Goal: Task Accomplishment & Management: Manage account settings

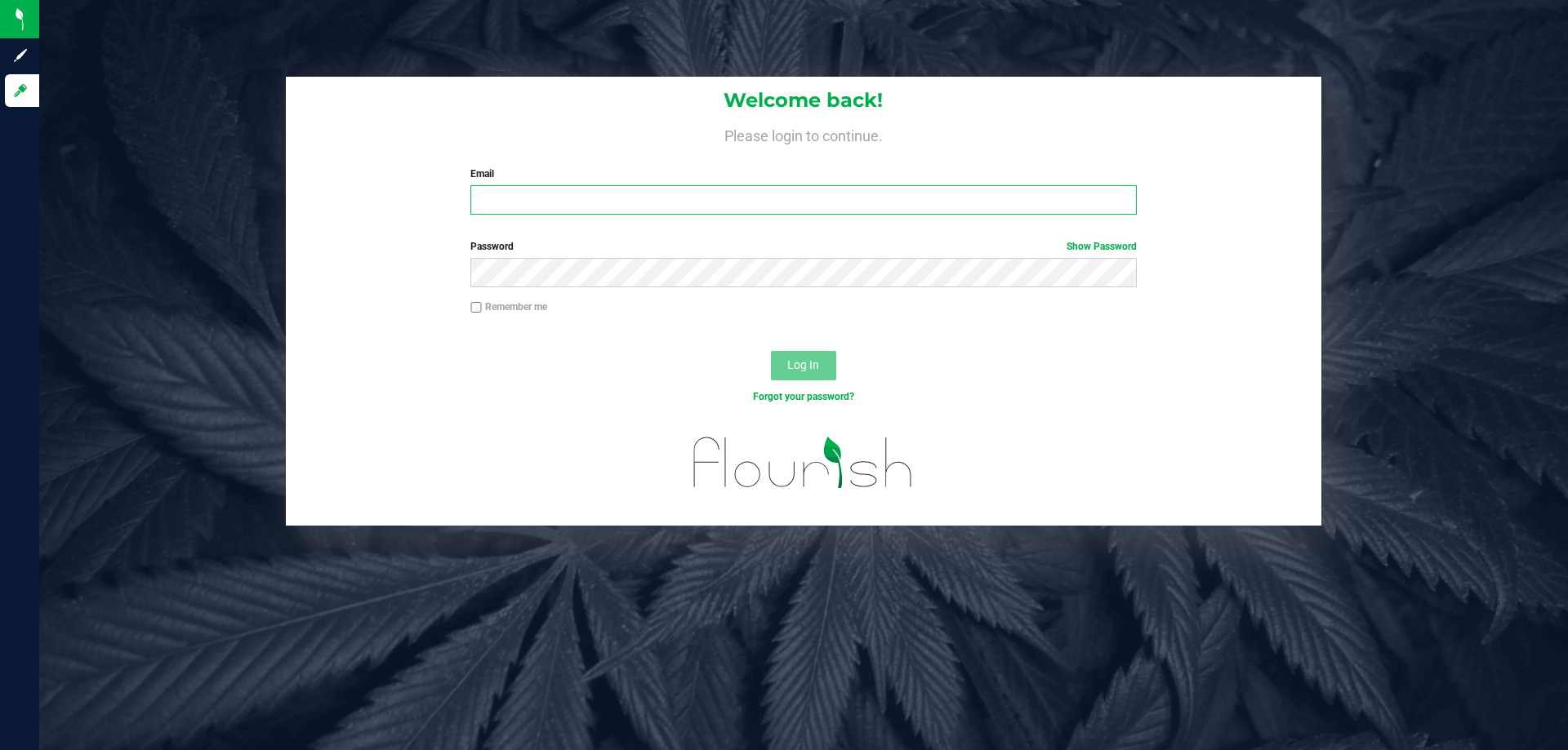
click at [590, 191] on input "Email" at bounding box center [803, 200] width 665 height 29
type input "[EMAIL_ADDRESS][DOMAIN_NAME]"
click at [771, 351] on button "Log In" at bounding box center [803, 365] width 65 height 29
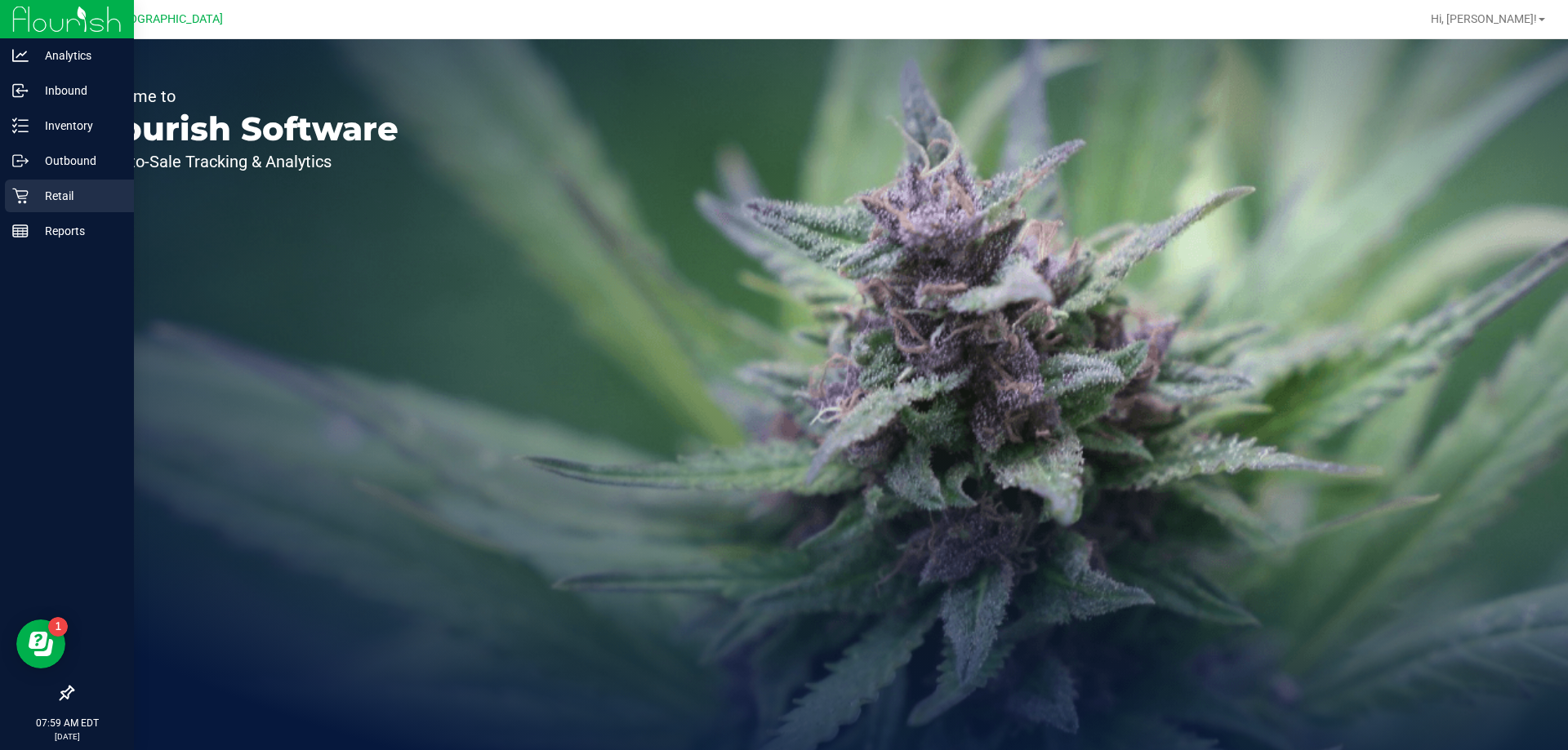
click at [56, 191] on p "Retail" at bounding box center [77, 196] width 98 height 20
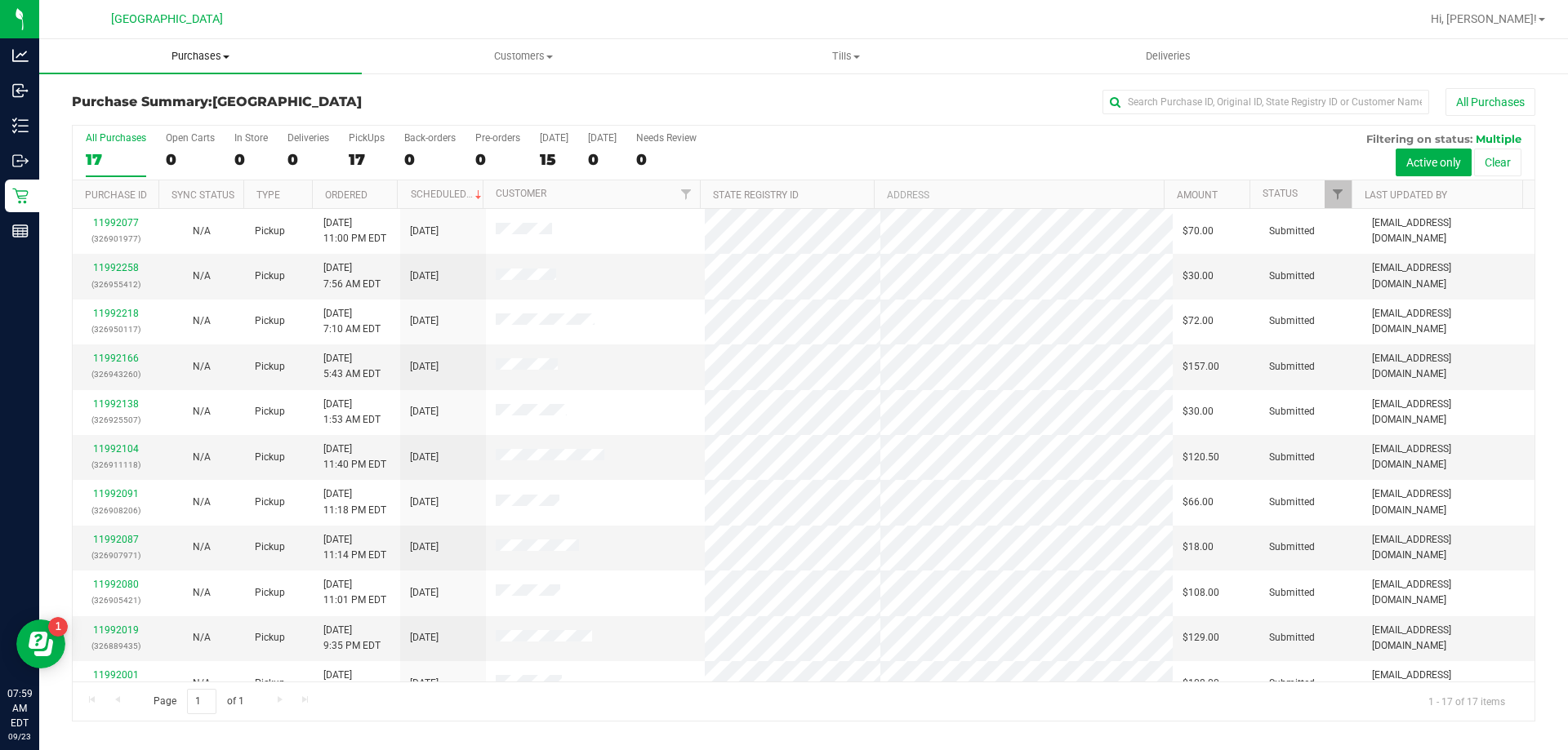
click at [220, 54] on span "Purchases" at bounding box center [200, 56] width 322 height 15
click at [138, 116] on li "Fulfillment" at bounding box center [200, 119] width 322 height 20
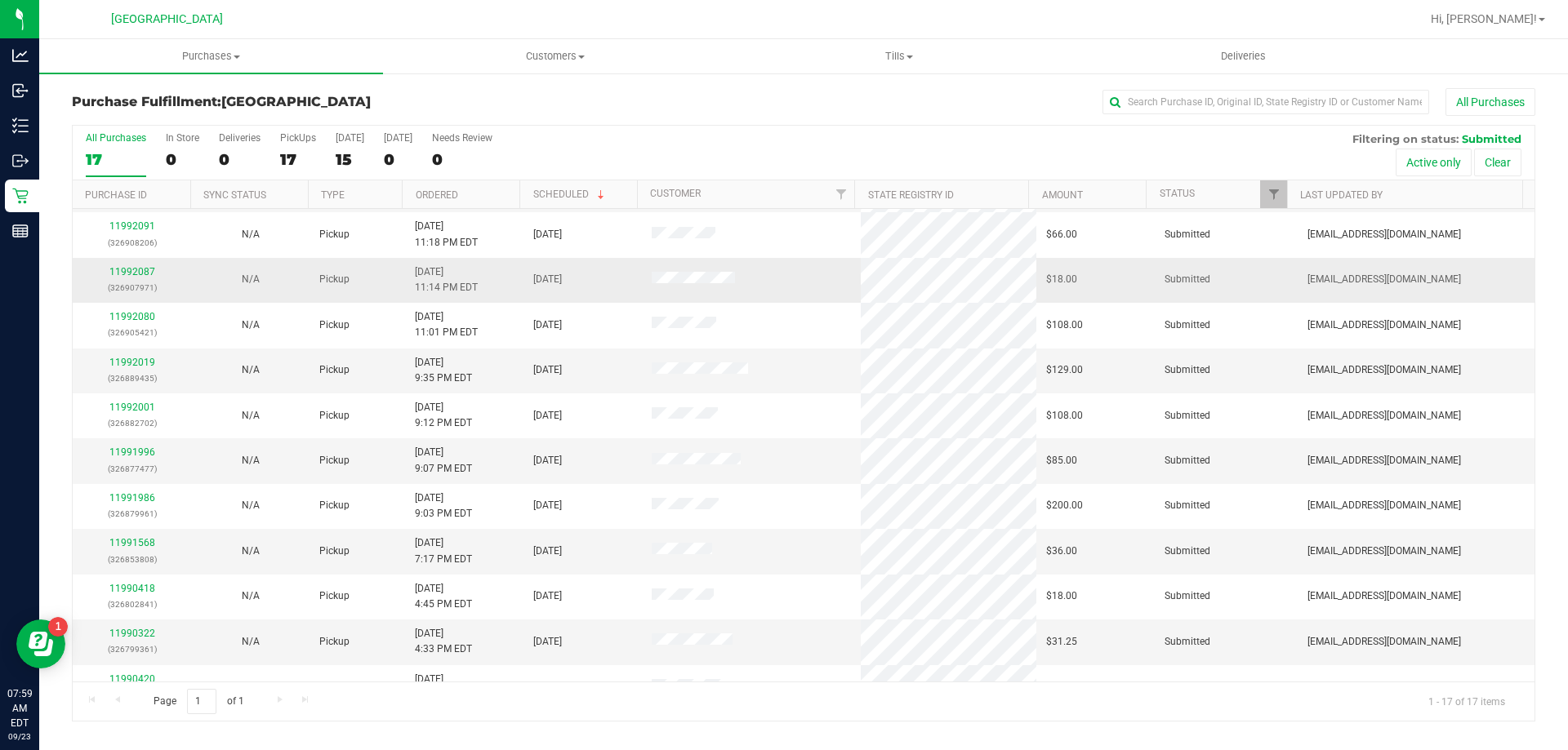
scroll to position [296, 0]
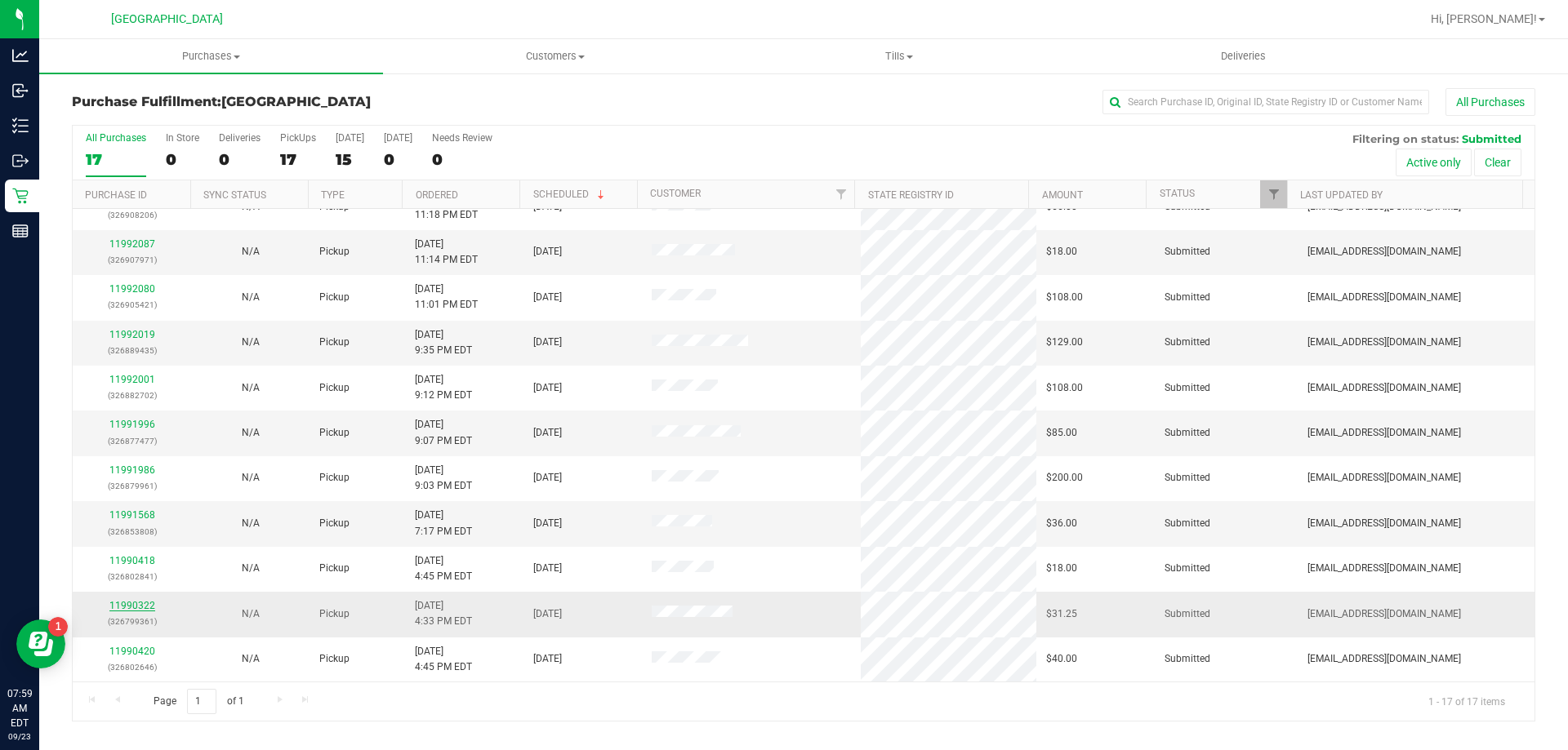
click at [143, 607] on link "11990322" at bounding box center [132, 606] width 46 height 12
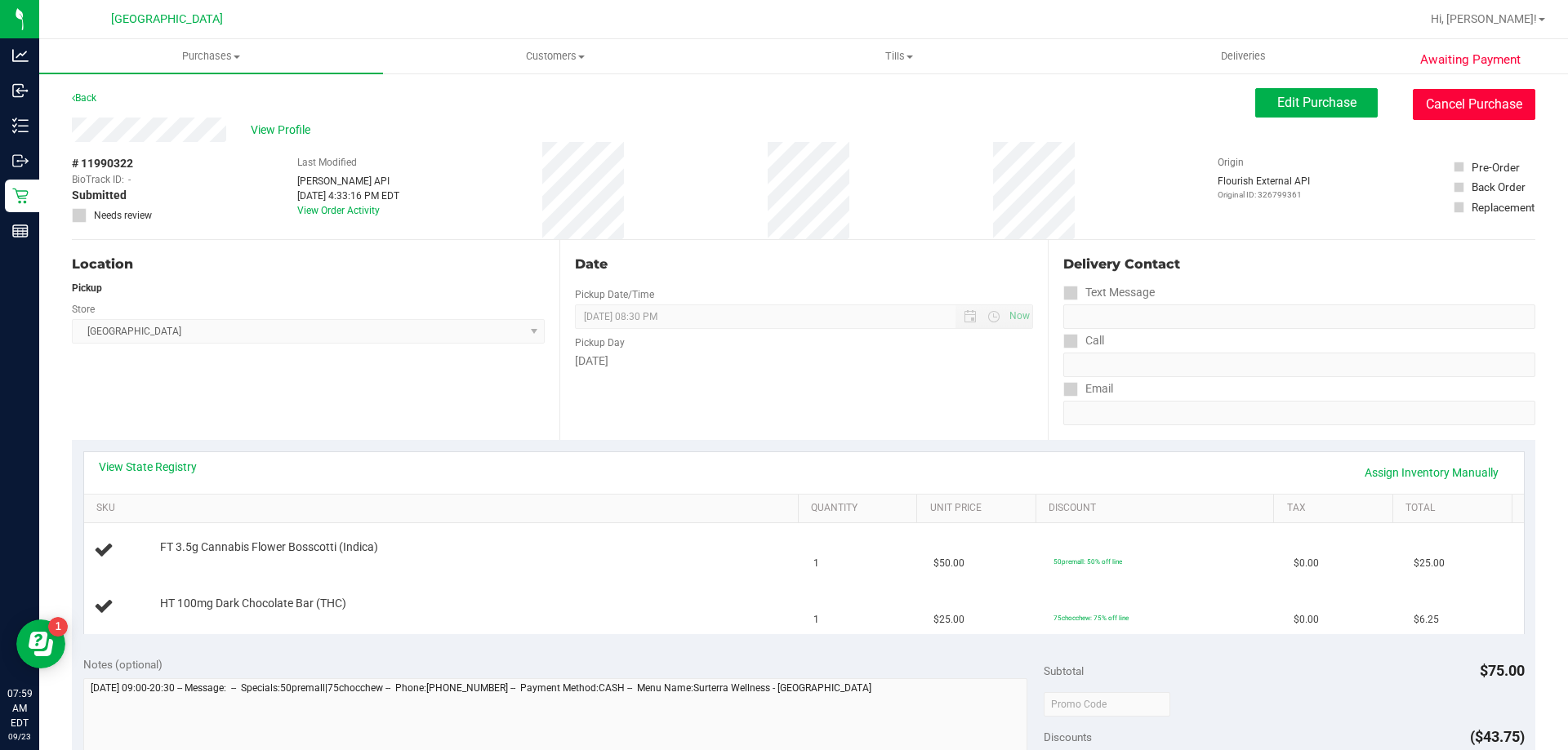
click at [1480, 108] on button "Cancel Purchase" at bounding box center [1474, 104] width 123 height 31
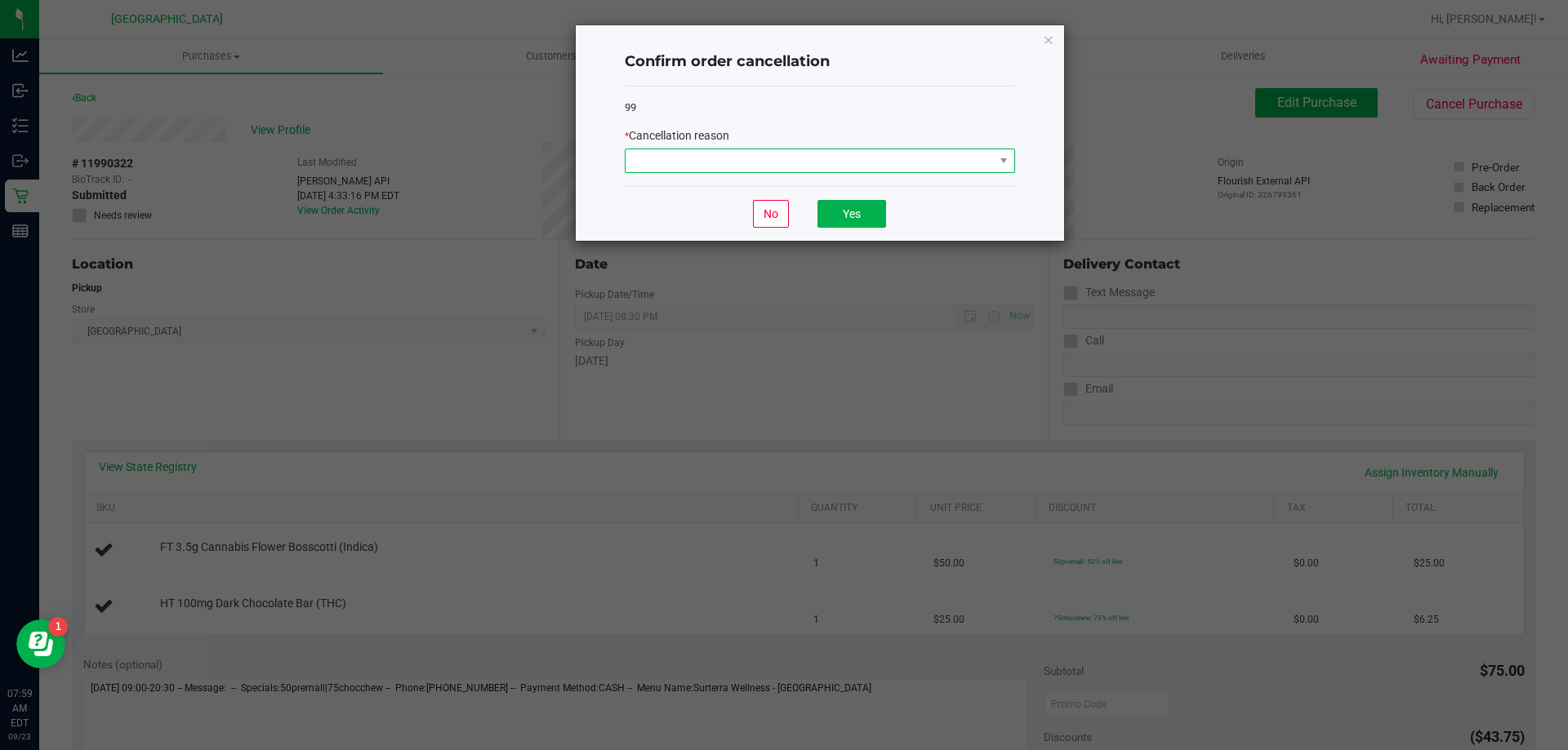
click at [984, 156] on span at bounding box center [810, 161] width 368 height 23
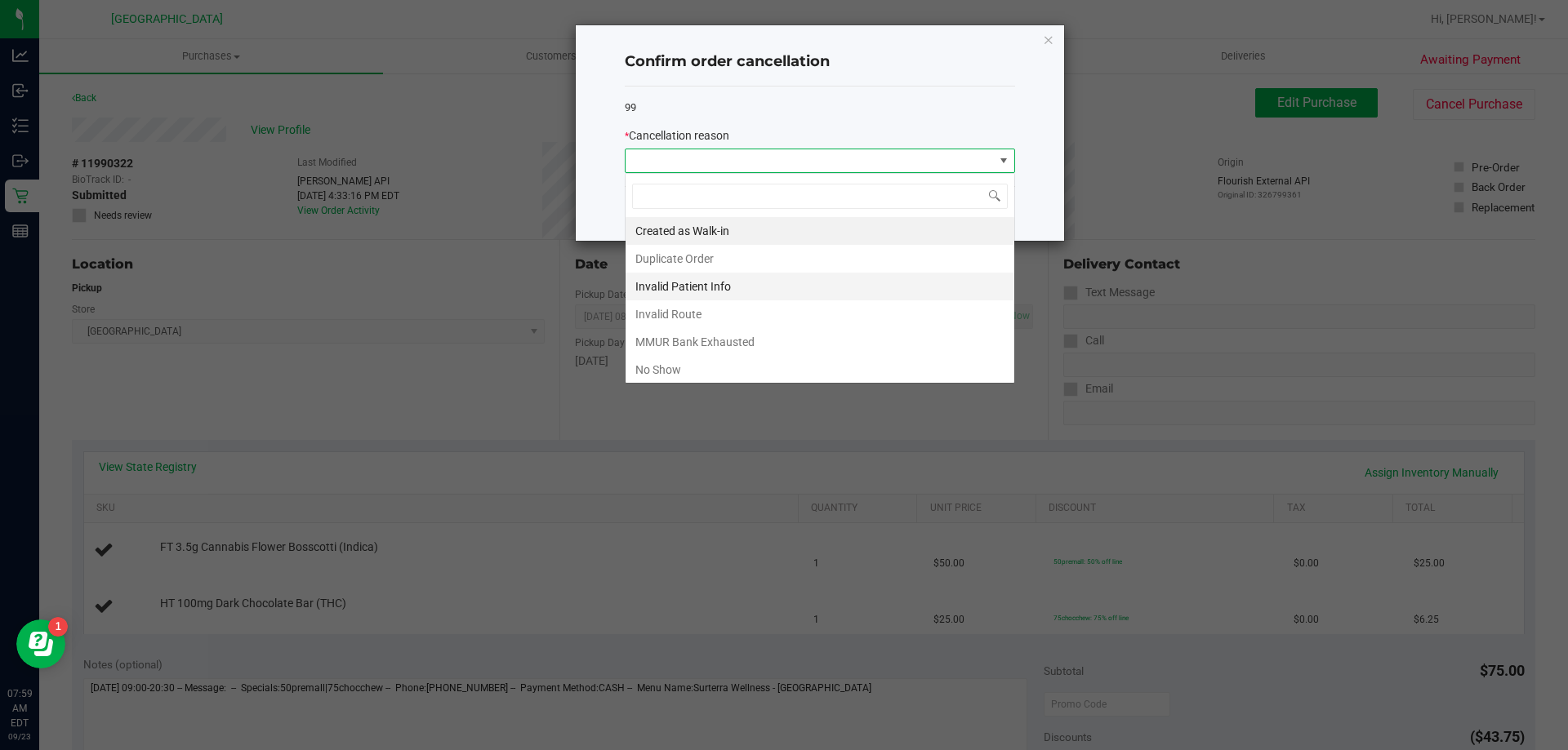
scroll to position [25, 390]
click at [756, 368] on li "No Show" at bounding box center [820, 370] width 389 height 27
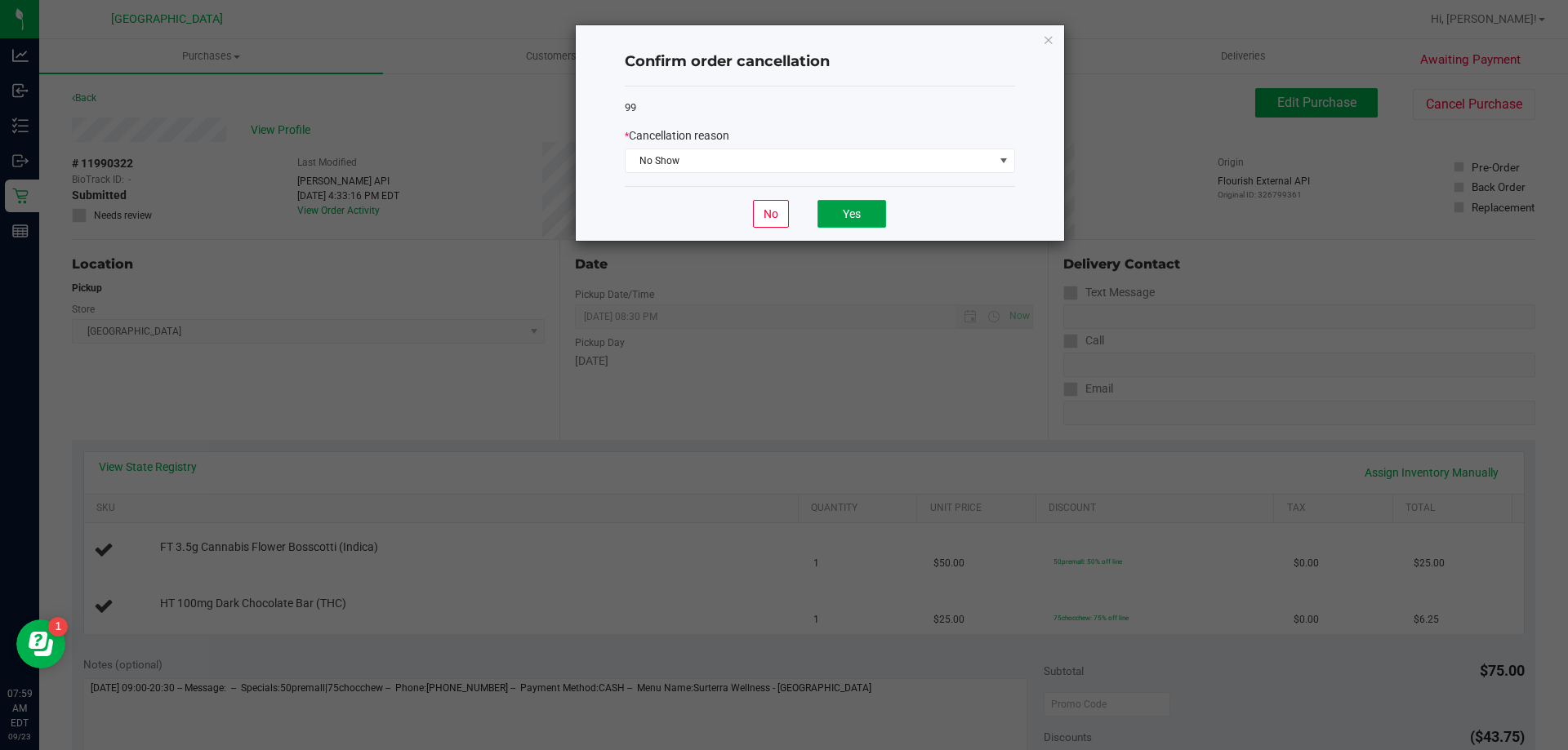
click at [872, 220] on button "Yes" at bounding box center [851, 213] width 69 height 27
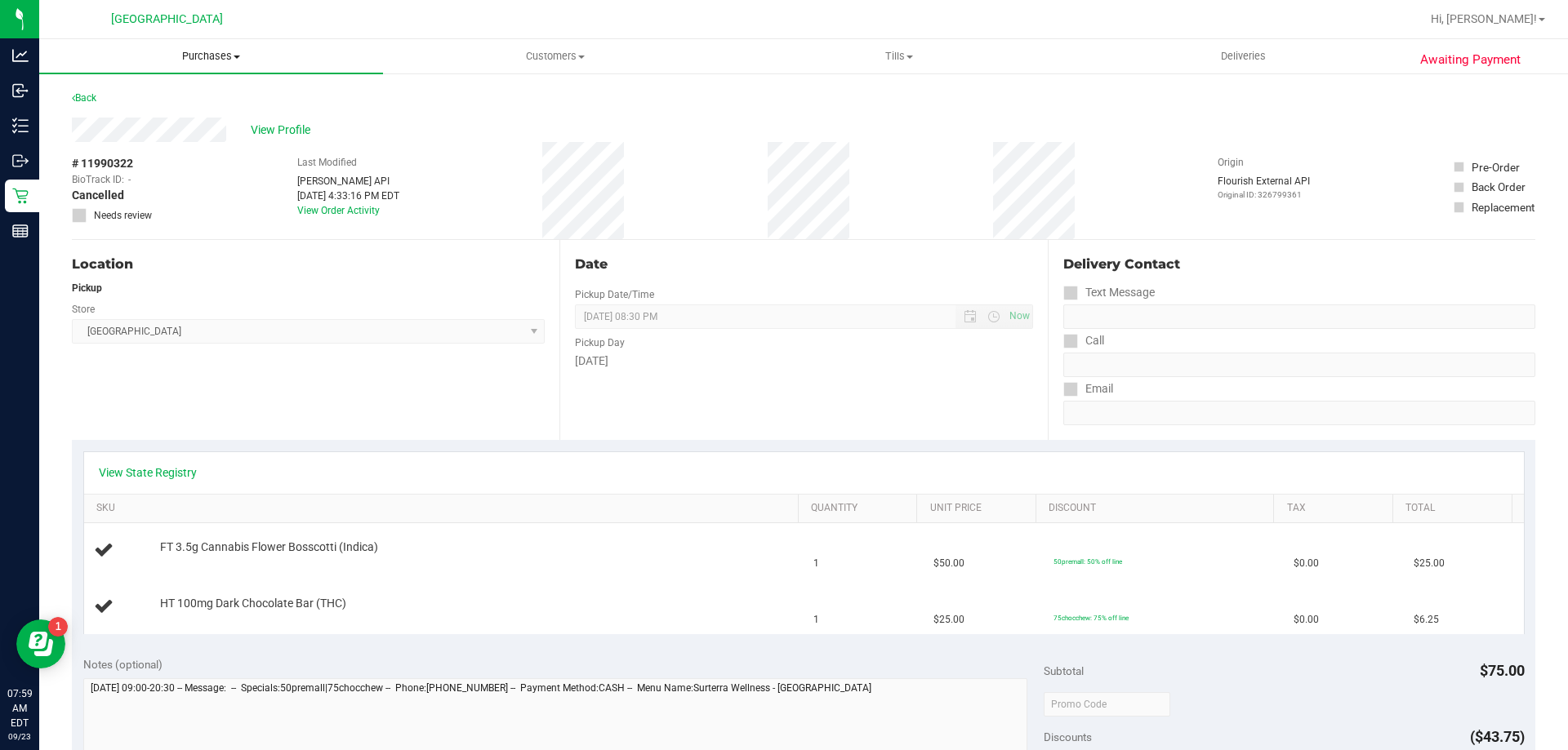
click at [200, 53] on span "Purchases" at bounding box center [211, 56] width 344 height 15
click at [130, 120] on span "Fulfillment" at bounding box center [90, 118] width 101 height 14
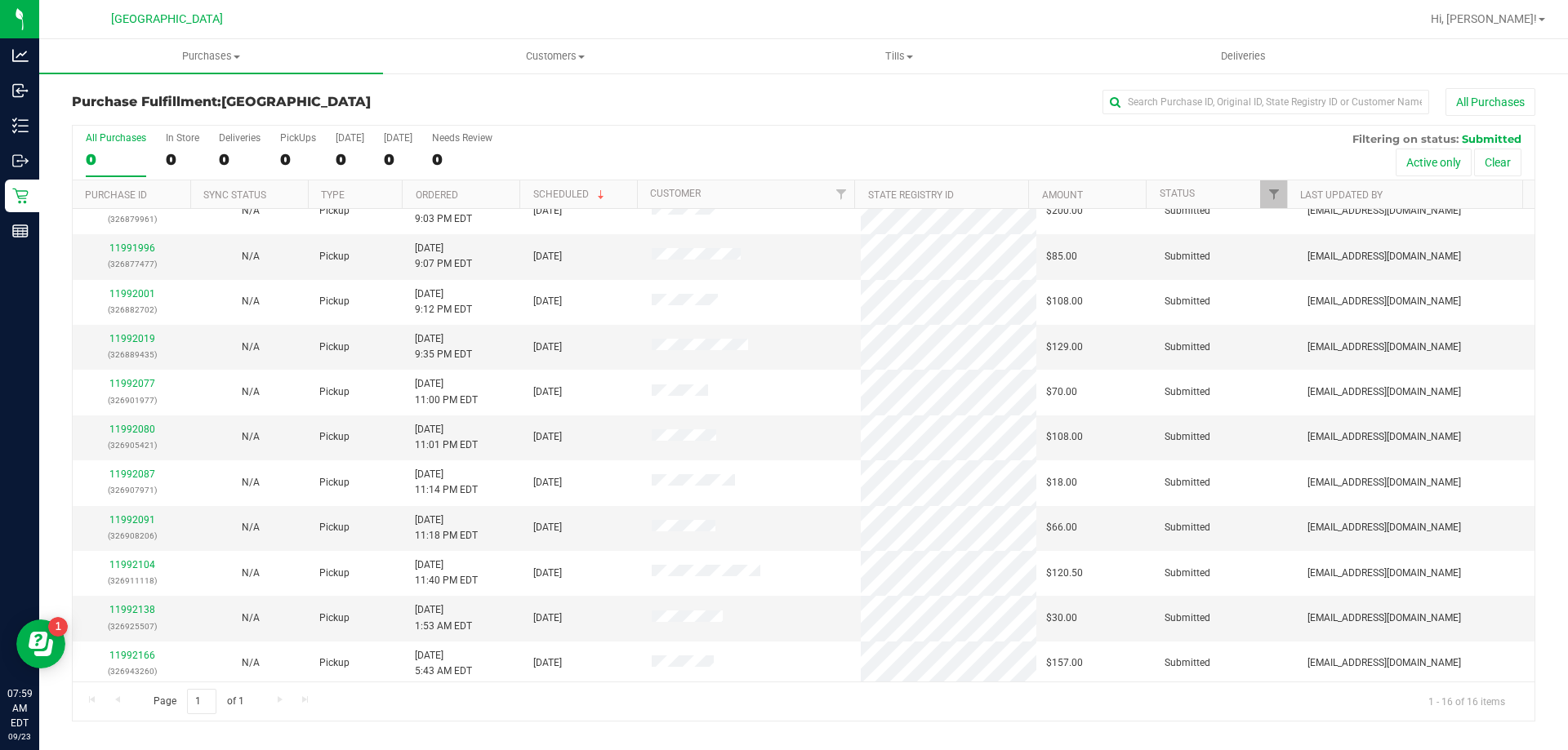
scroll to position [250, 0]
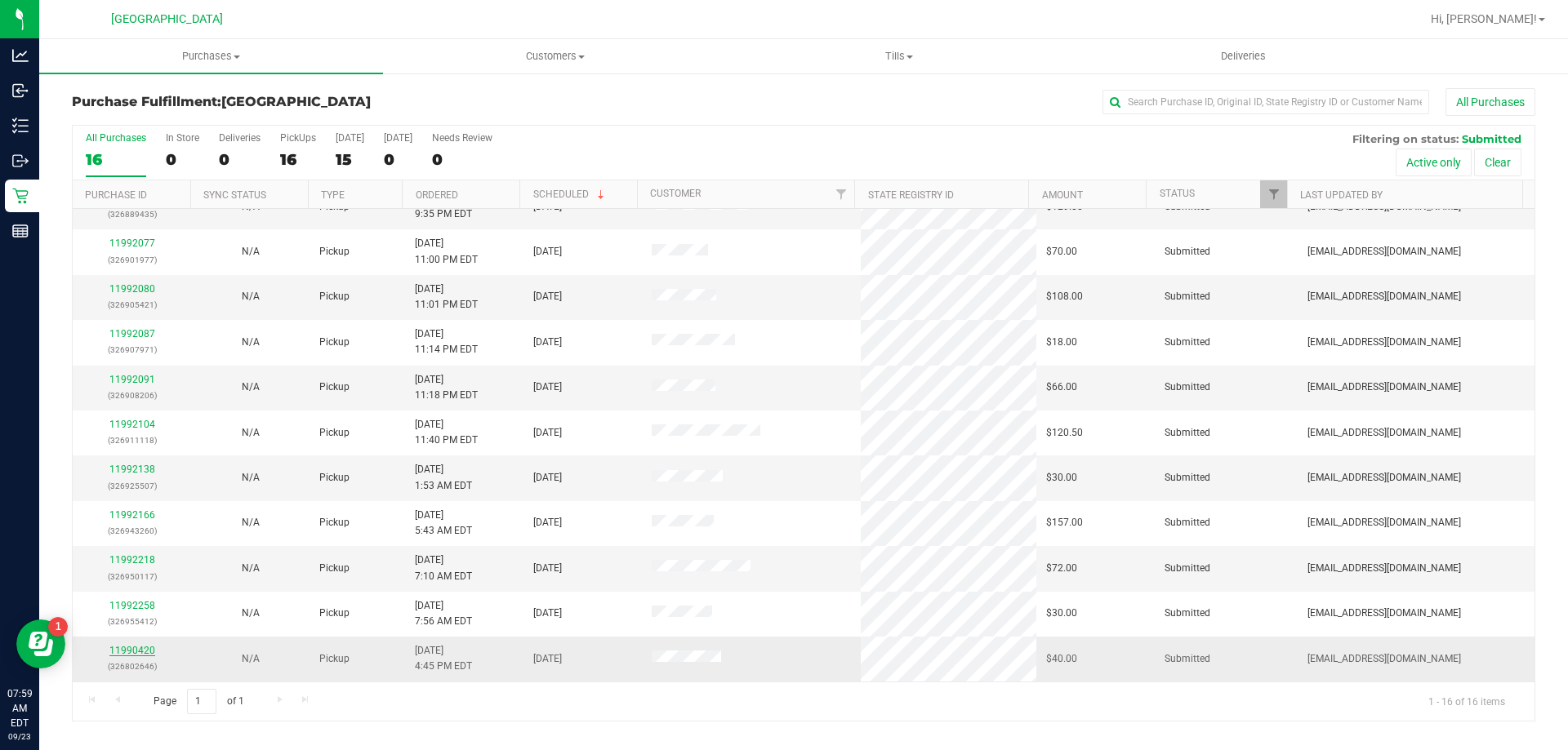
click at [139, 651] on link "11990420" at bounding box center [132, 651] width 46 height 12
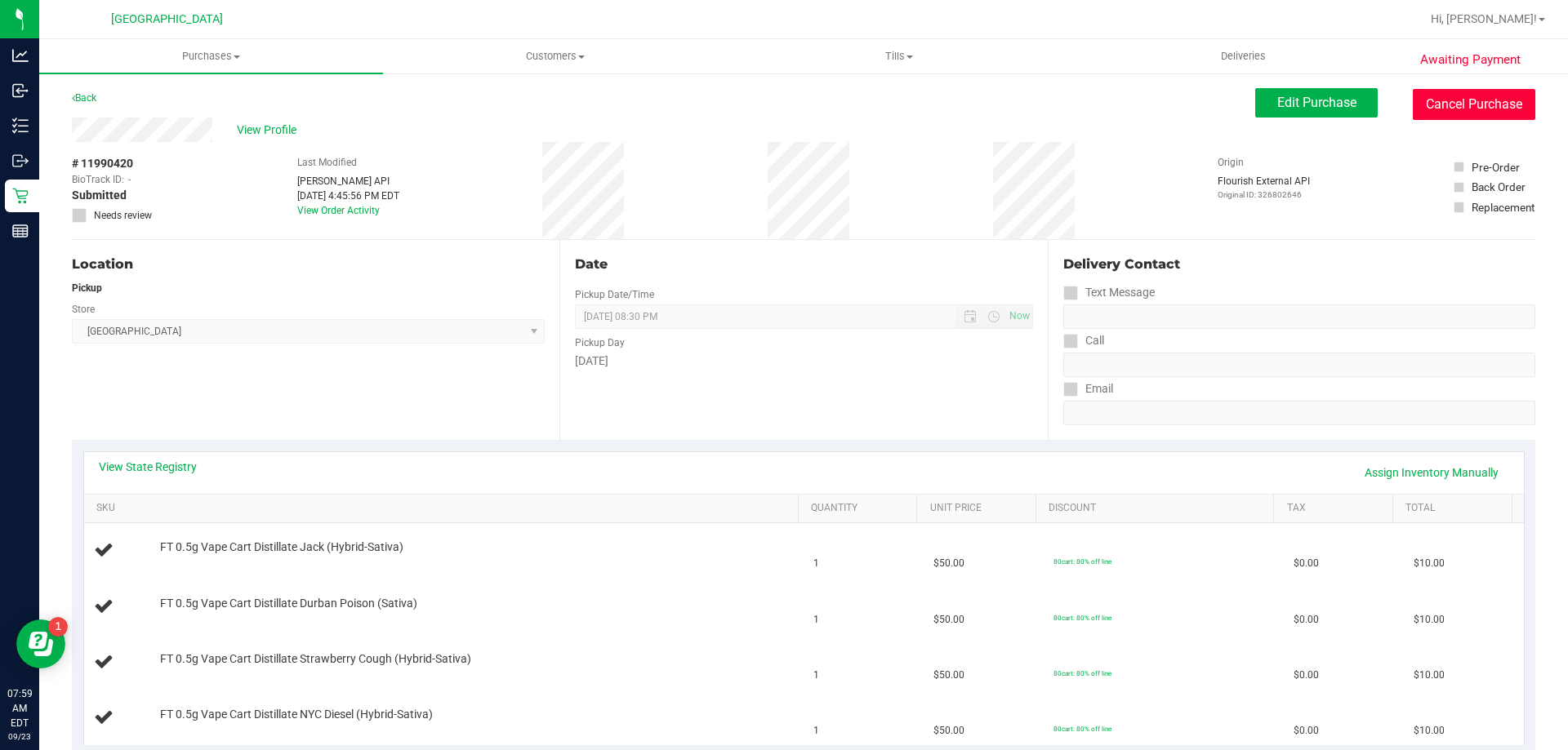
click at [1414, 107] on button "Cancel Purchase" at bounding box center [1474, 104] width 123 height 31
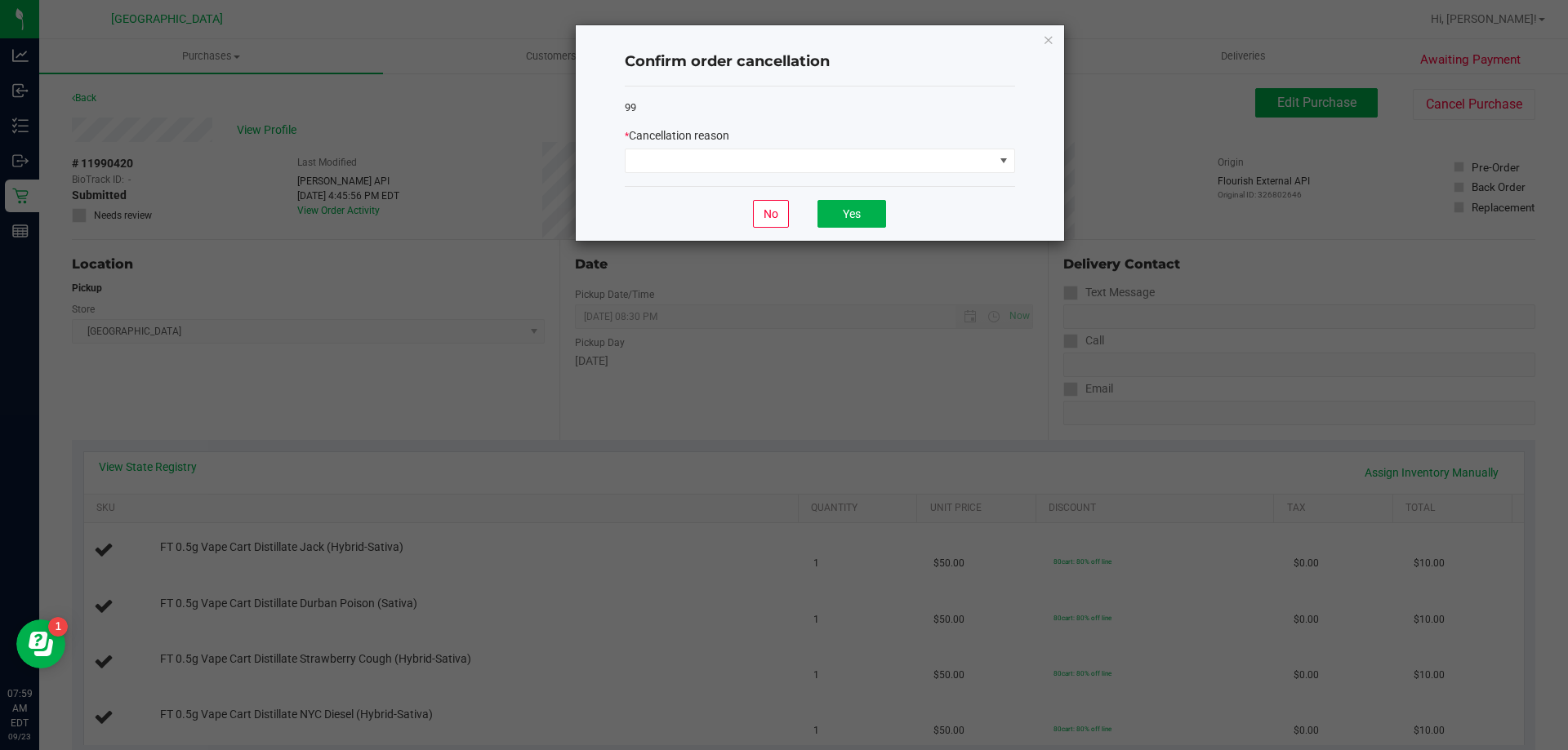
click at [922, 147] on div "* Cancellation reason" at bounding box center [820, 150] width 390 height 46
click at [912, 162] on span at bounding box center [810, 161] width 368 height 23
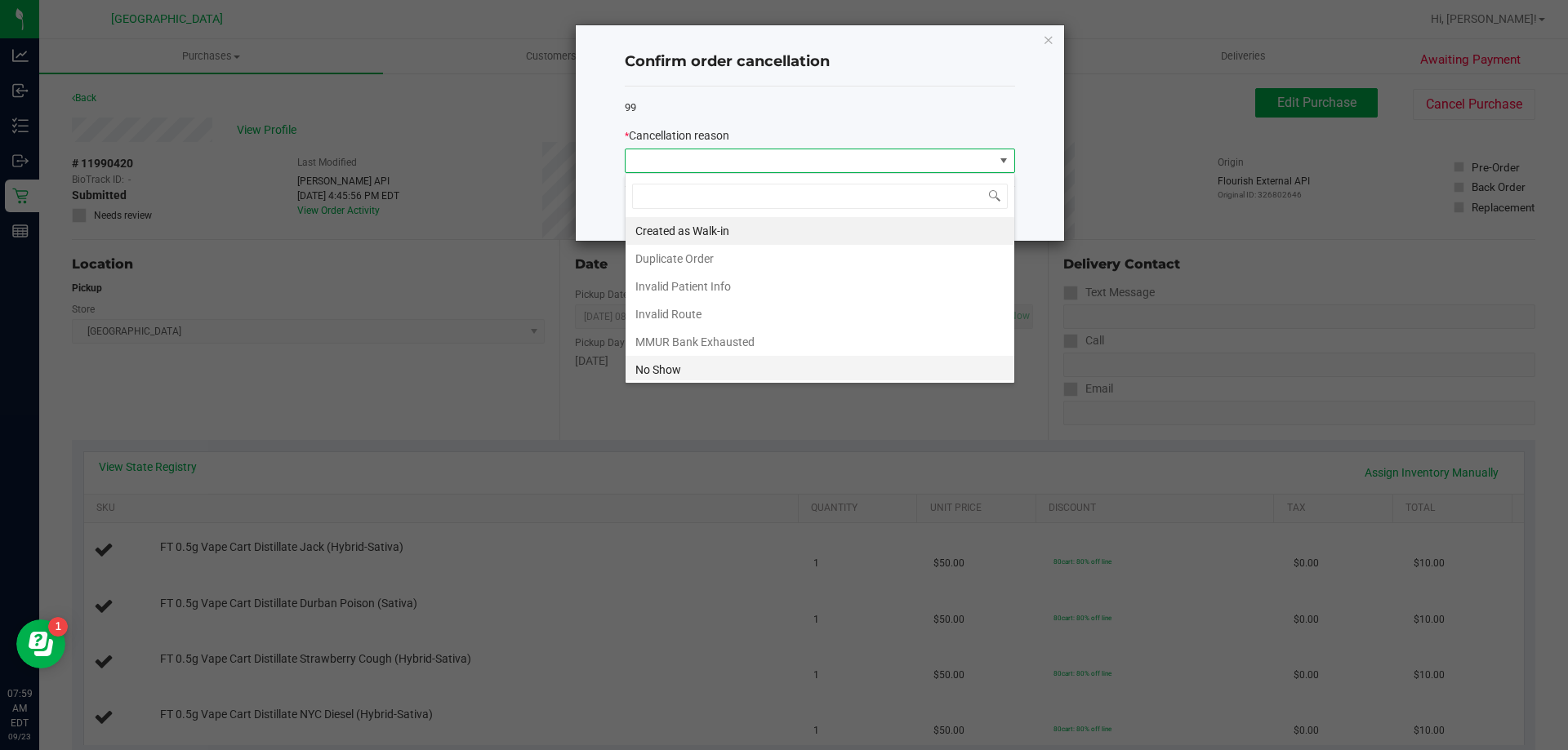
scroll to position [25, 390]
click at [675, 370] on li "No Show" at bounding box center [820, 370] width 389 height 27
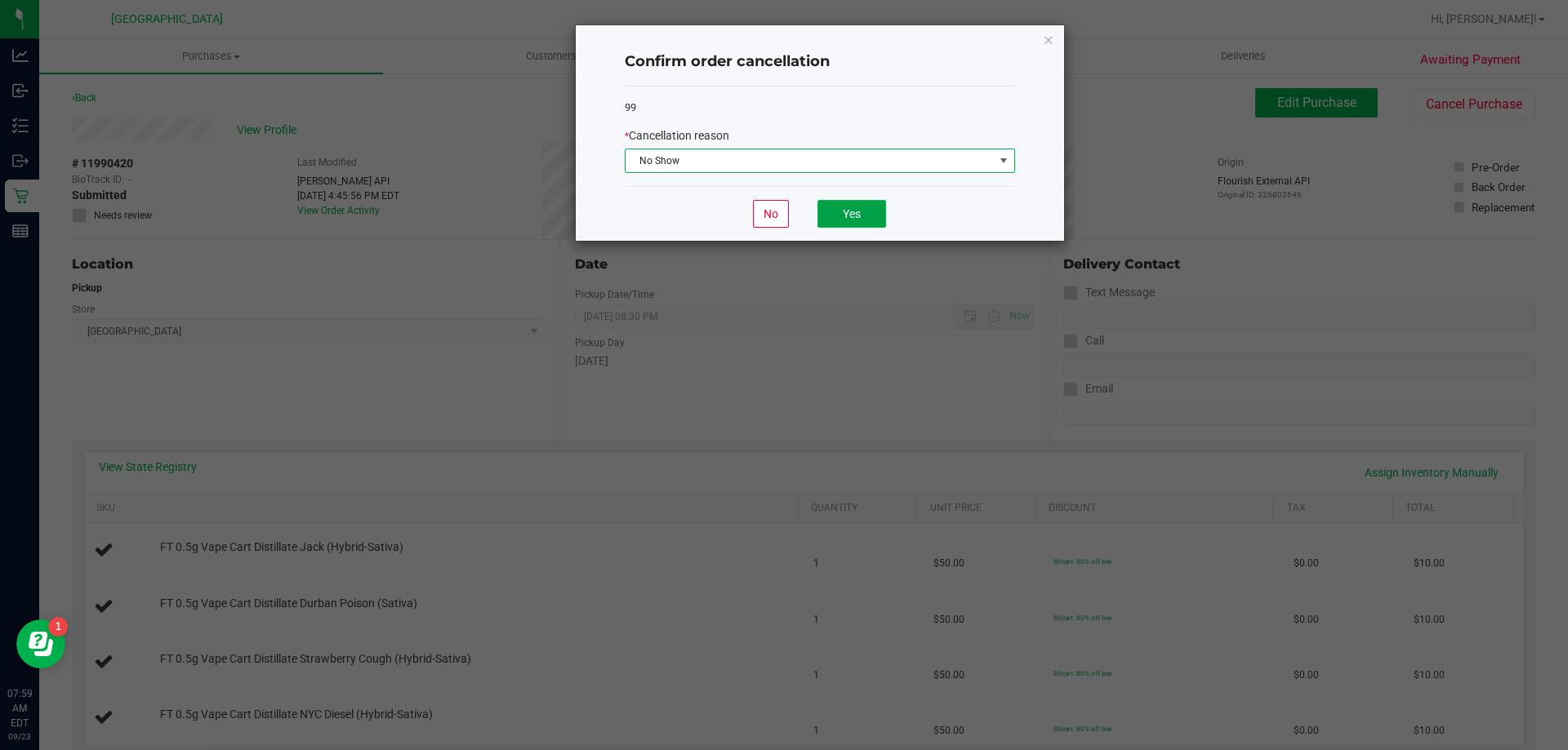
click at [859, 214] on button "Yes" at bounding box center [851, 213] width 69 height 27
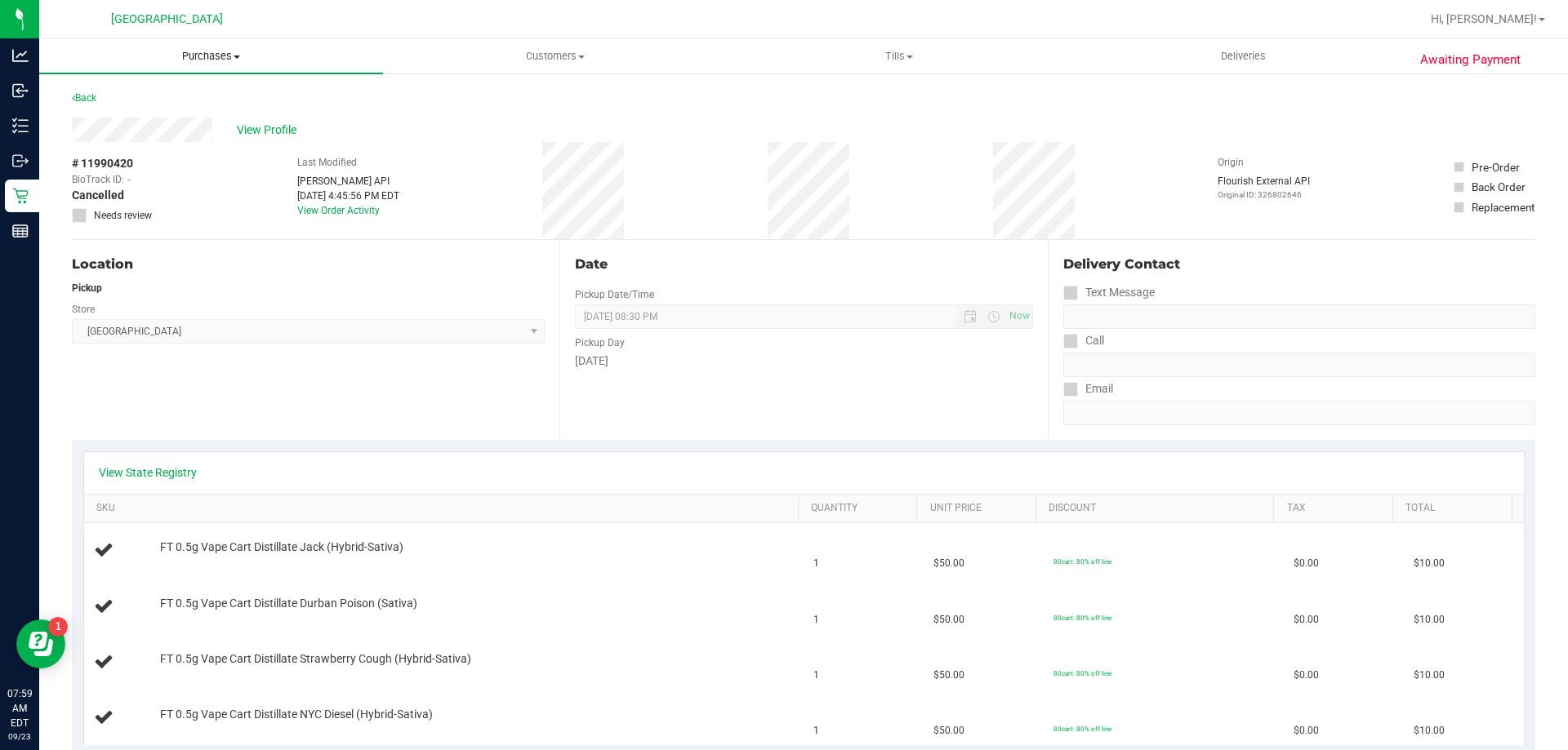
click at [215, 57] on span "Purchases" at bounding box center [211, 56] width 344 height 15
click at [157, 121] on li "Fulfillment" at bounding box center [211, 119] width 344 height 20
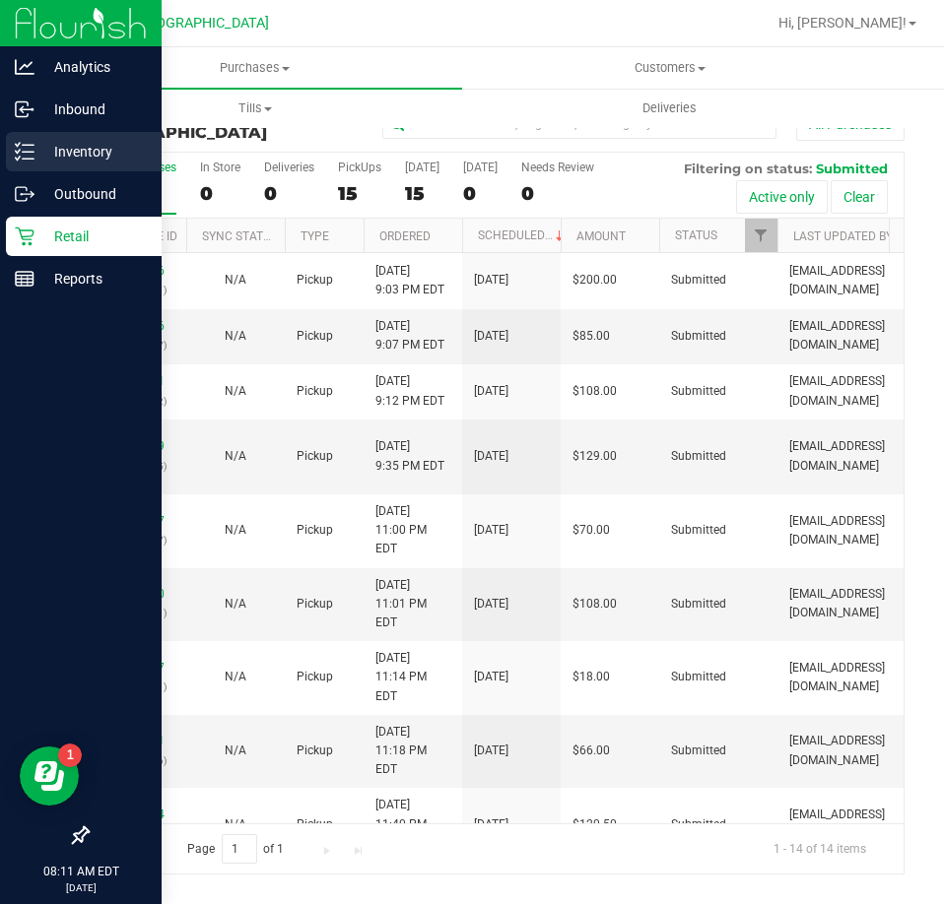
click at [66, 148] on p "Inventory" at bounding box center [93, 152] width 118 height 24
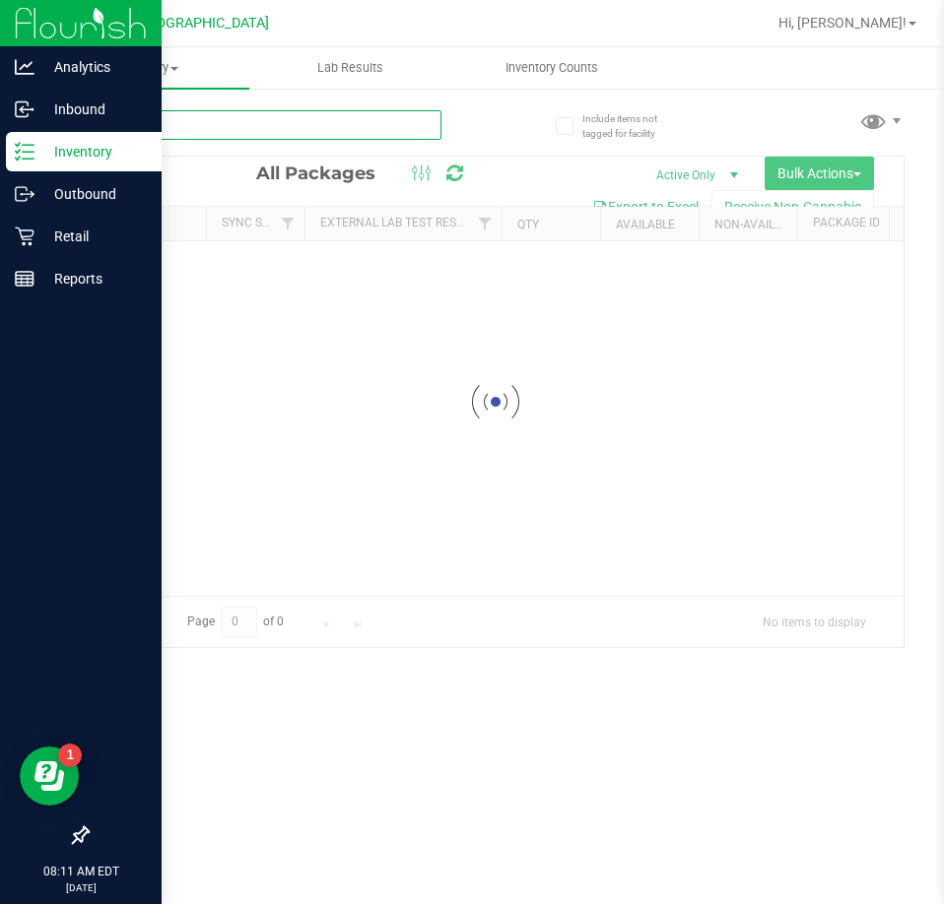
click at [152, 125] on input "text" at bounding box center [264, 125] width 355 height 30
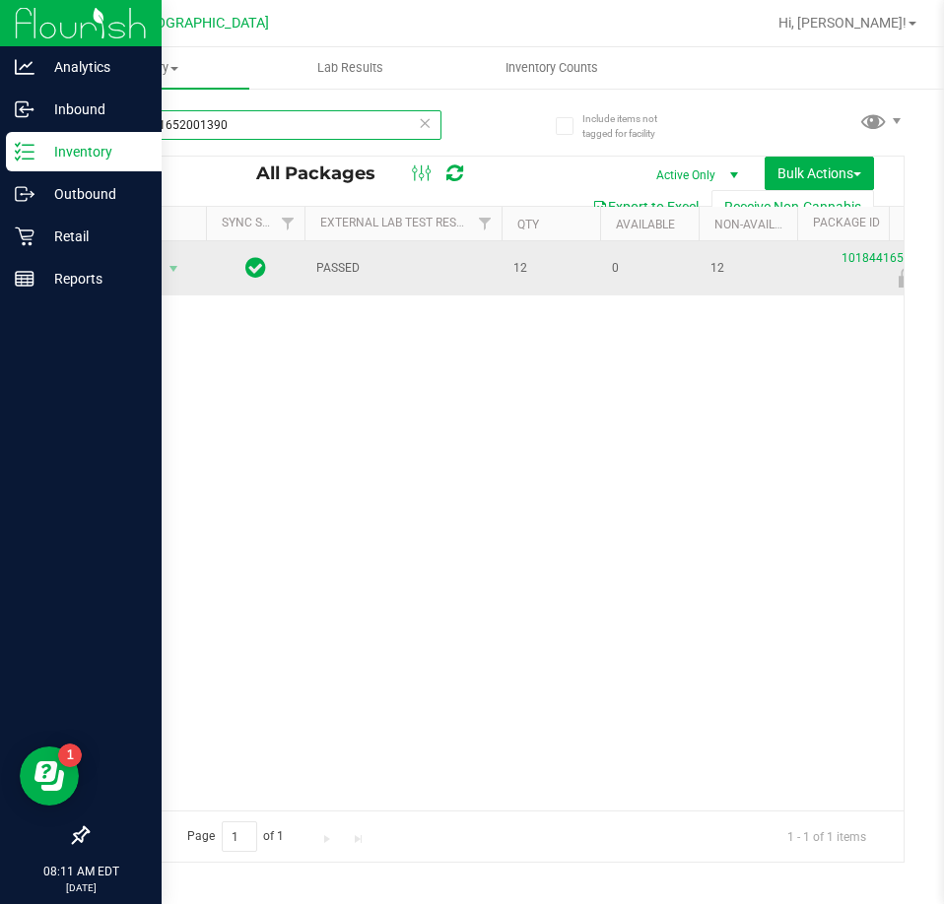
type input "1018441652001390"
click at [183, 258] on span "select" at bounding box center [174, 269] width 25 height 28
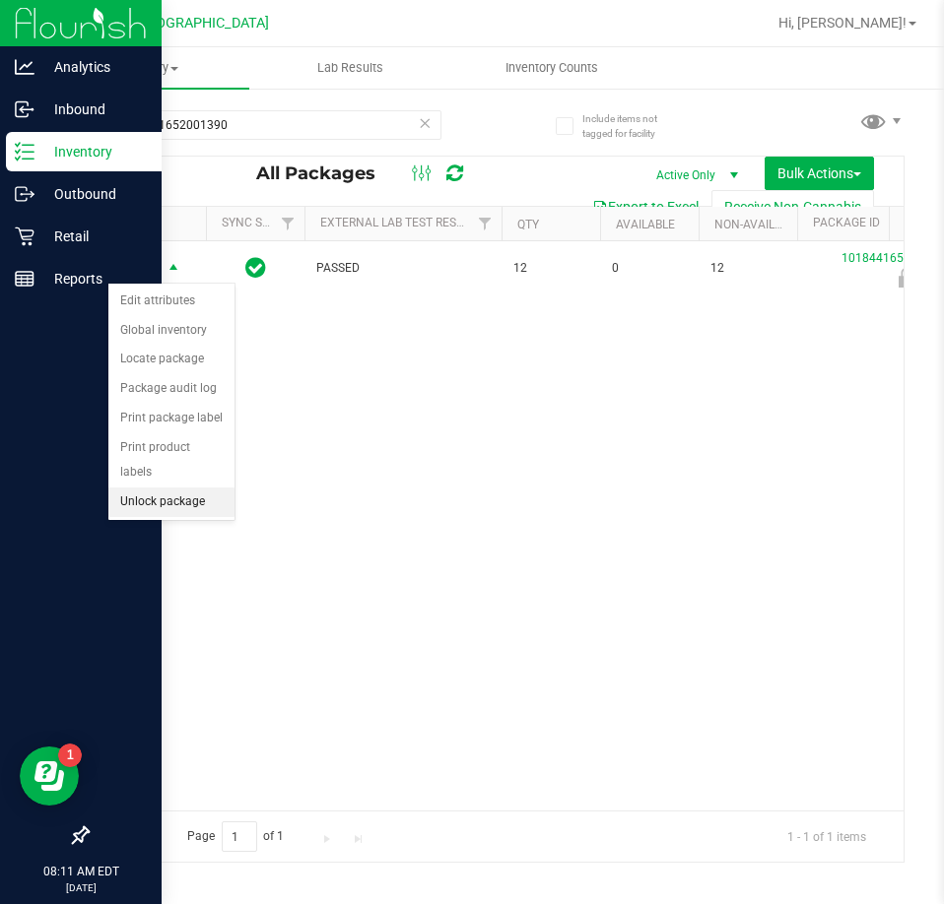
click at [143, 488] on li "Unlock package" at bounding box center [171, 503] width 126 height 30
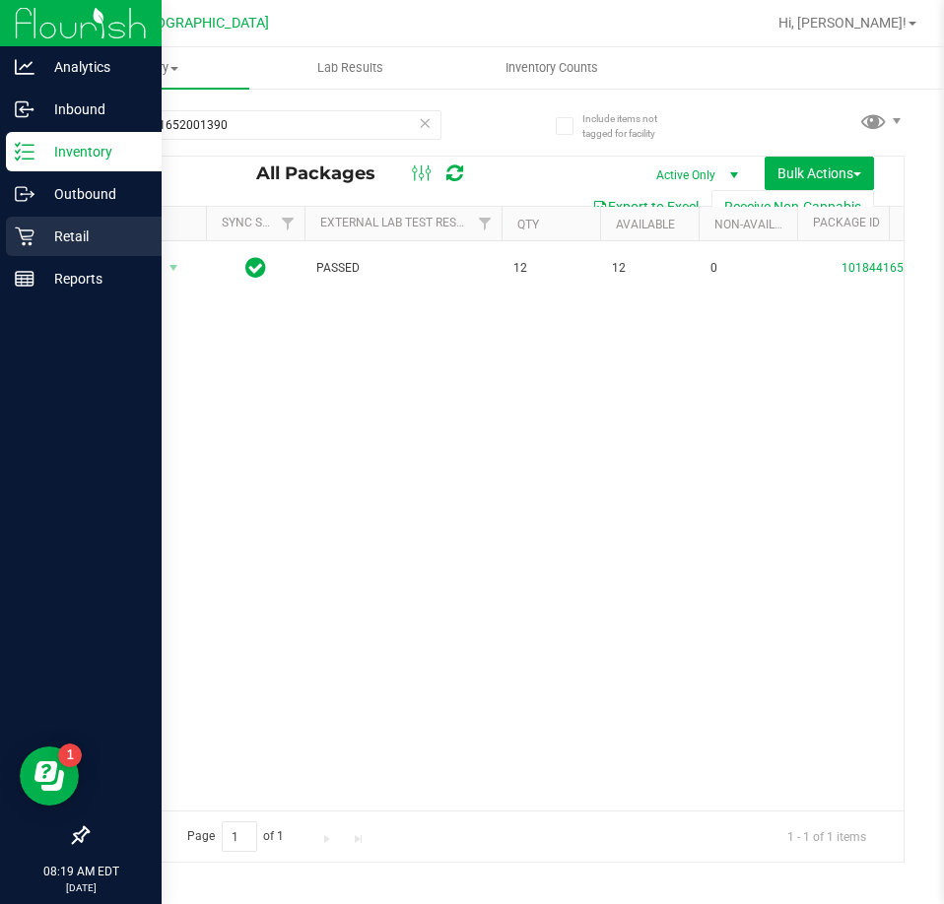
click at [74, 241] on p "Retail" at bounding box center [93, 237] width 118 height 24
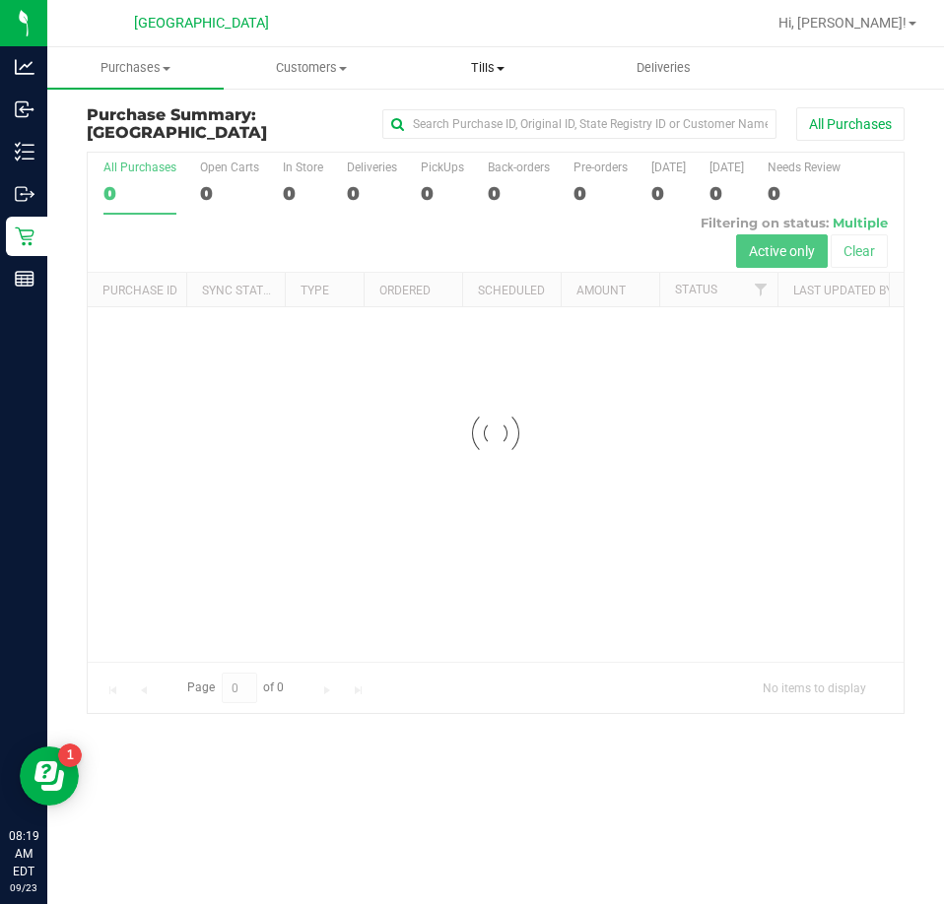
click at [494, 67] on span "Tills" at bounding box center [487, 68] width 174 height 18
click at [454, 115] on span "Manage tills" at bounding box center [465, 118] width 133 height 17
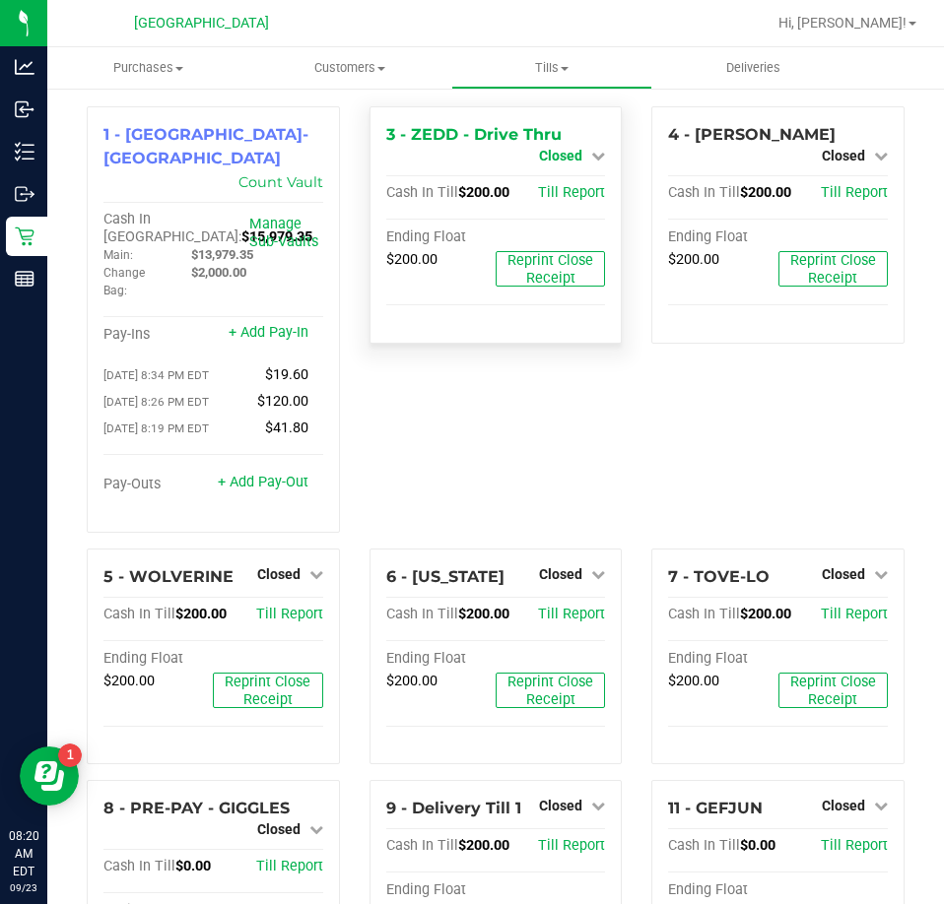
click at [558, 153] on span "Closed" at bounding box center [560, 156] width 43 height 16
click at [552, 168] on link "Open Till" at bounding box center [560, 174] width 52 height 16
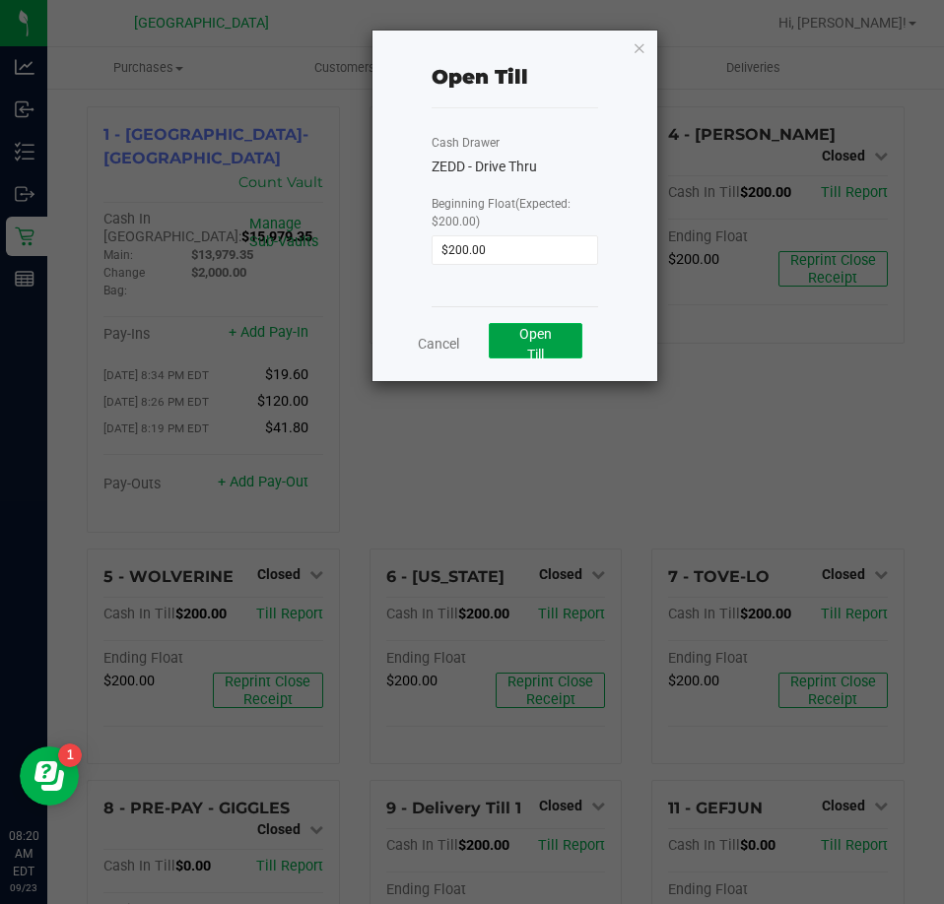
click at [522, 331] on span "Open Till" at bounding box center [535, 344] width 33 height 36
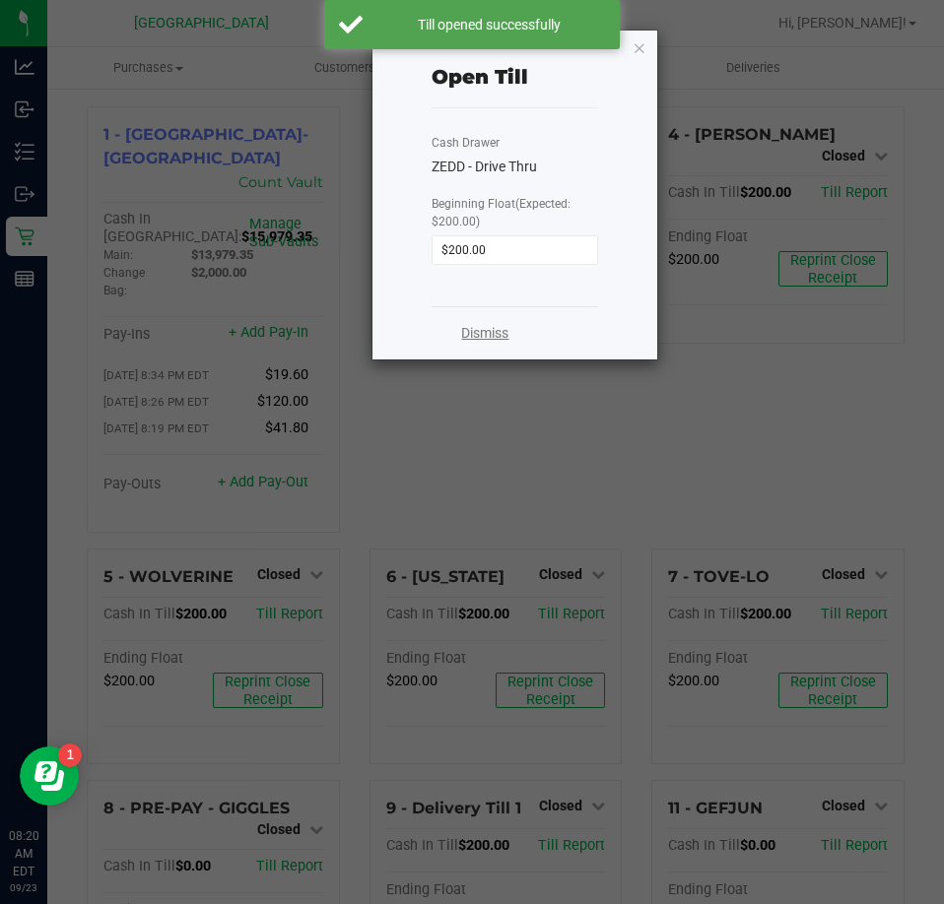
click at [494, 331] on link "Dismiss" at bounding box center [484, 333] width 47 height 21
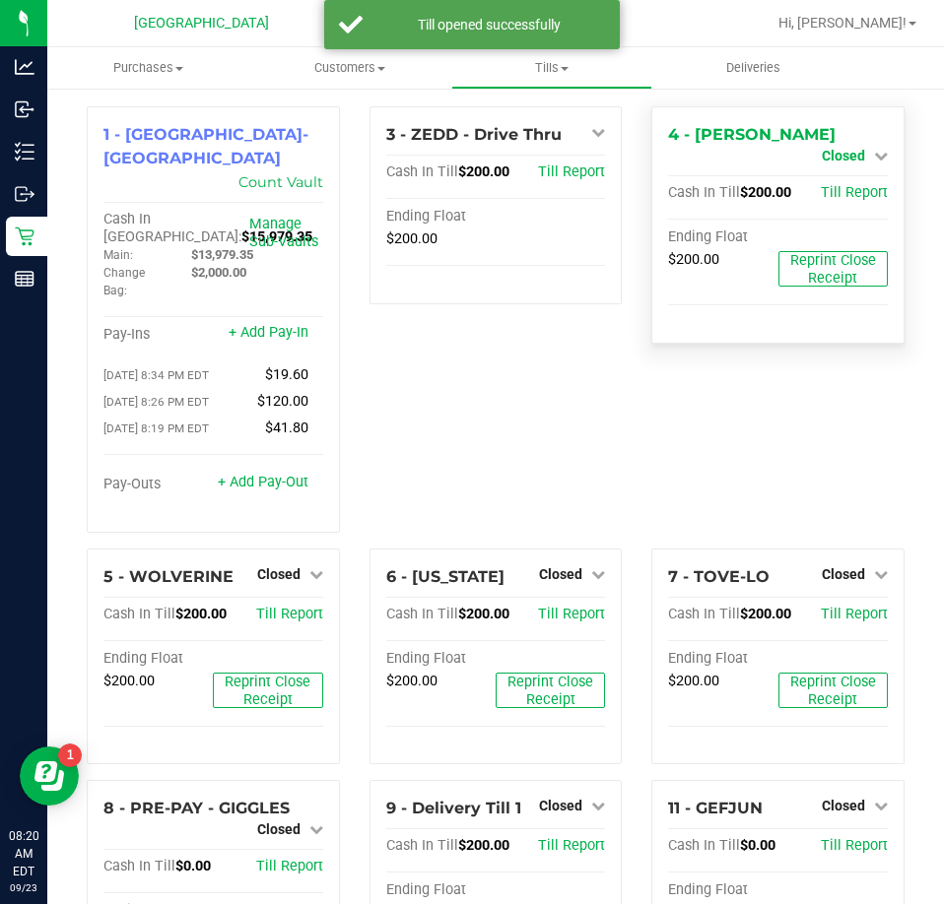
click at [843, 148] on span "Closed" at bounding box center [843, 156] width 43 height 16
click at [826, 171] on link "Open Till" at bounding box center [843, 174] width 52 height 16
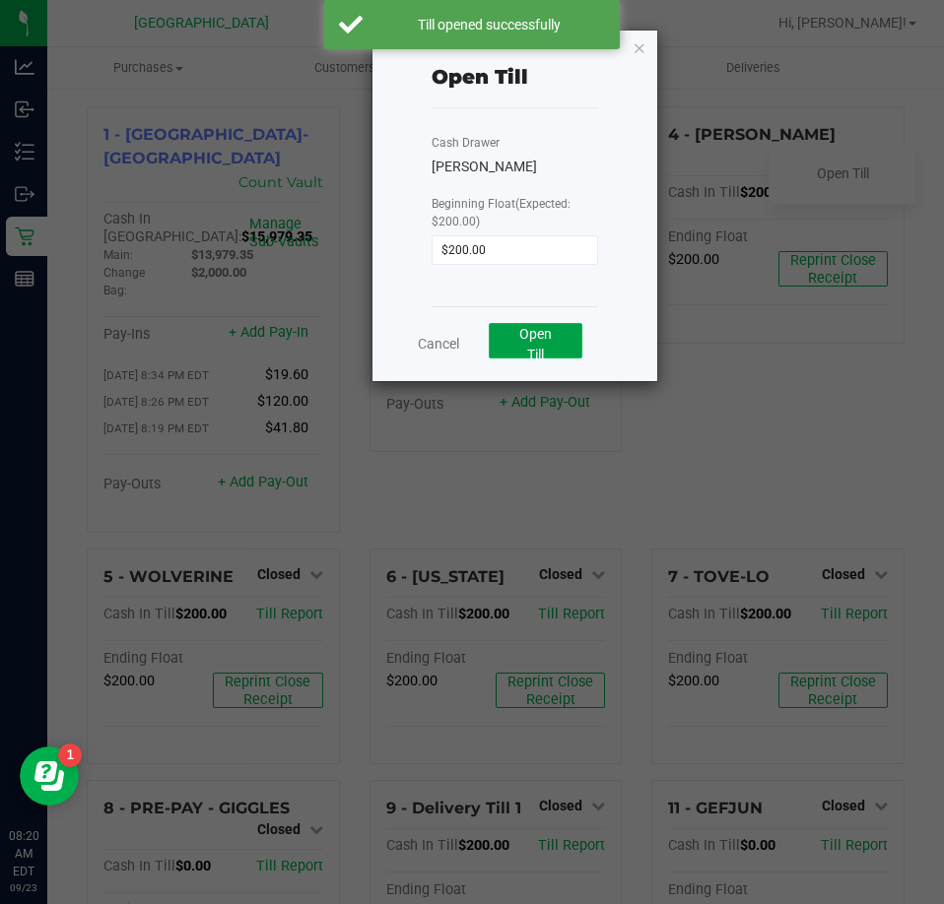
click at [536, 348] on span "Open Till" at bounding box center [535, 344] width 33 height 36
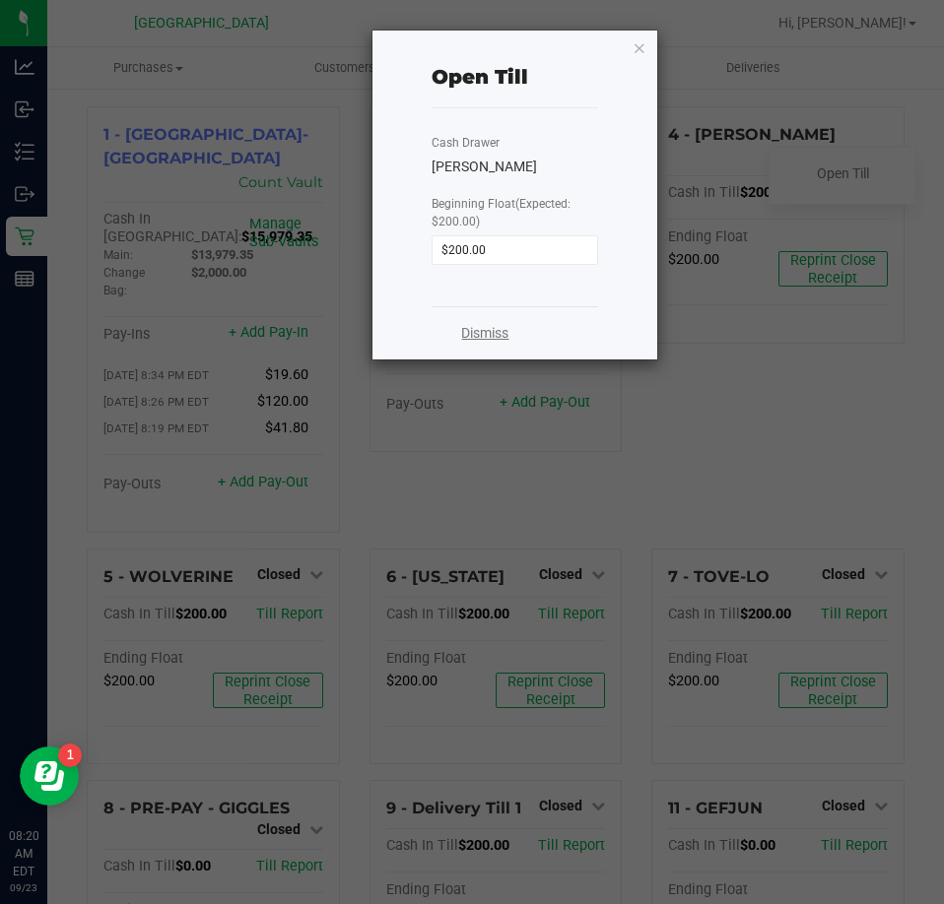
click at [471, 334] on link "Dismiss" at bounding box center [484, 333] width 47 height 21
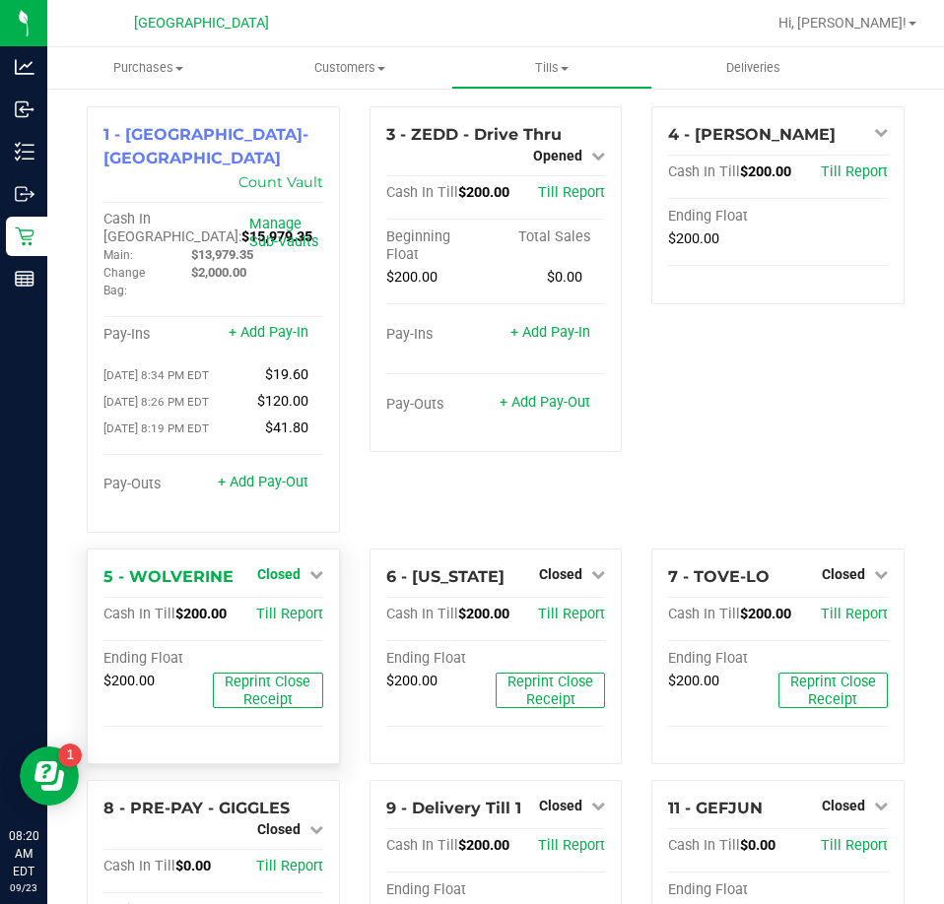
click at [275, 567] on span "Closed" at bounding box center [278, 575] width 43 height 16
click at [271, 607] on link "Open Till" at bounding box center [278, 615] width 52 height 16
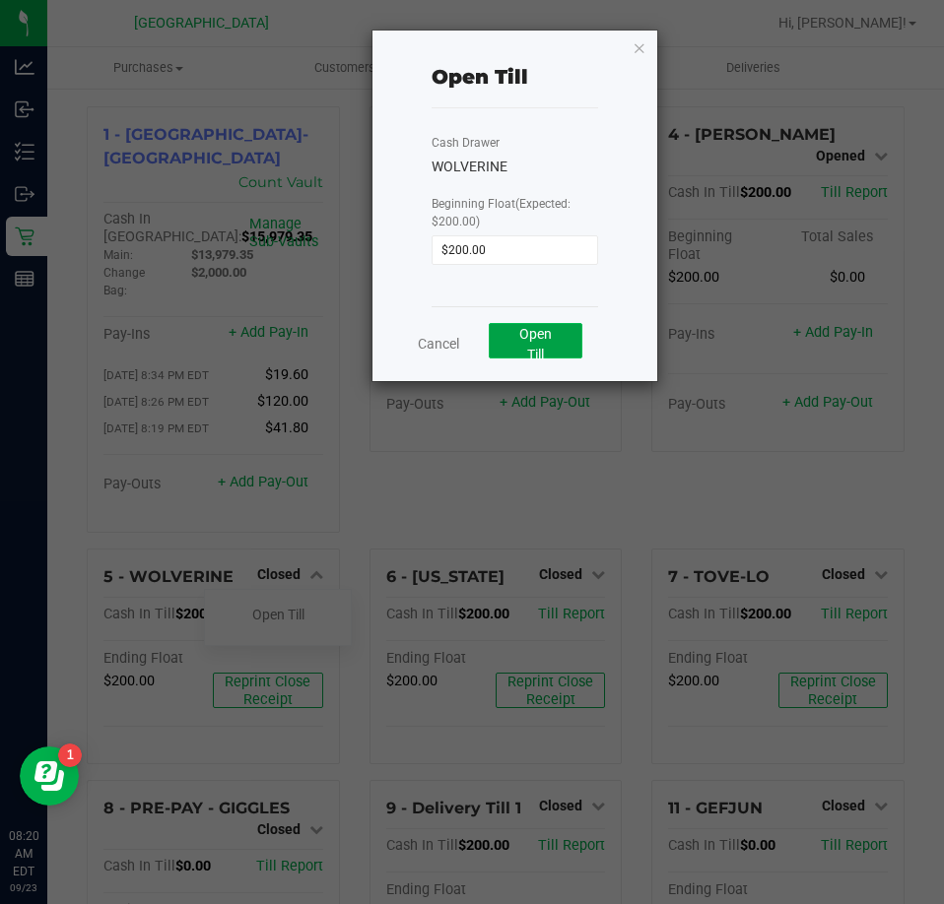
click at [524, 337] on span "Open Till" at bounding box center [535, 344] width 33 height 36
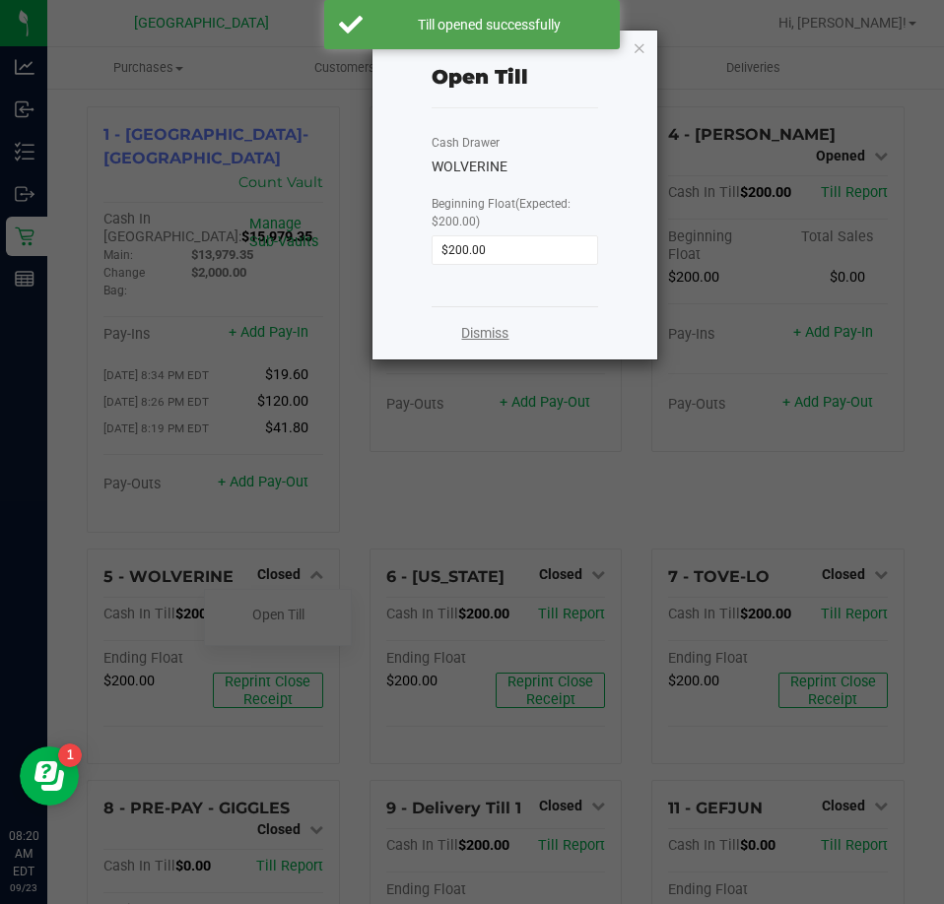
click at [471, 327] on link "Dismiss" at bounding box center [484, 333] width 47 height 21
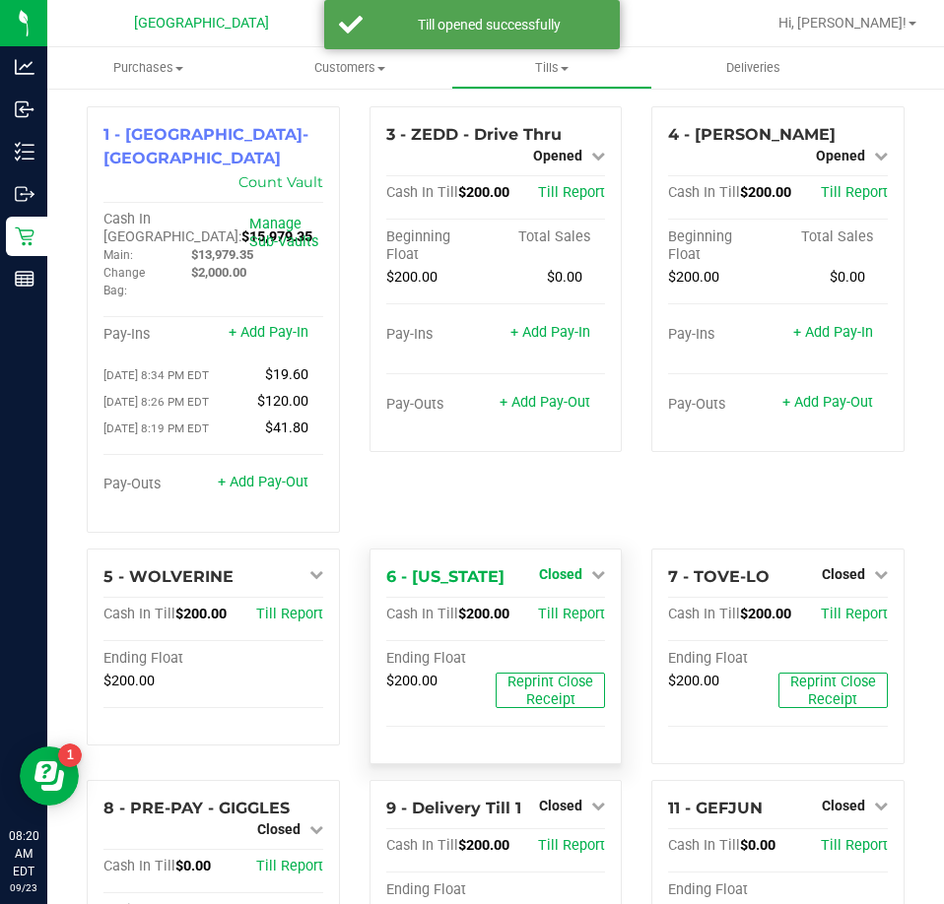
click at [557, 567] on span "Closed" at bounding box center [560, 575] width 43 height 16
click at [557, 607] on link "Open Till" at bounding box center [560, 615] width 52 height 16
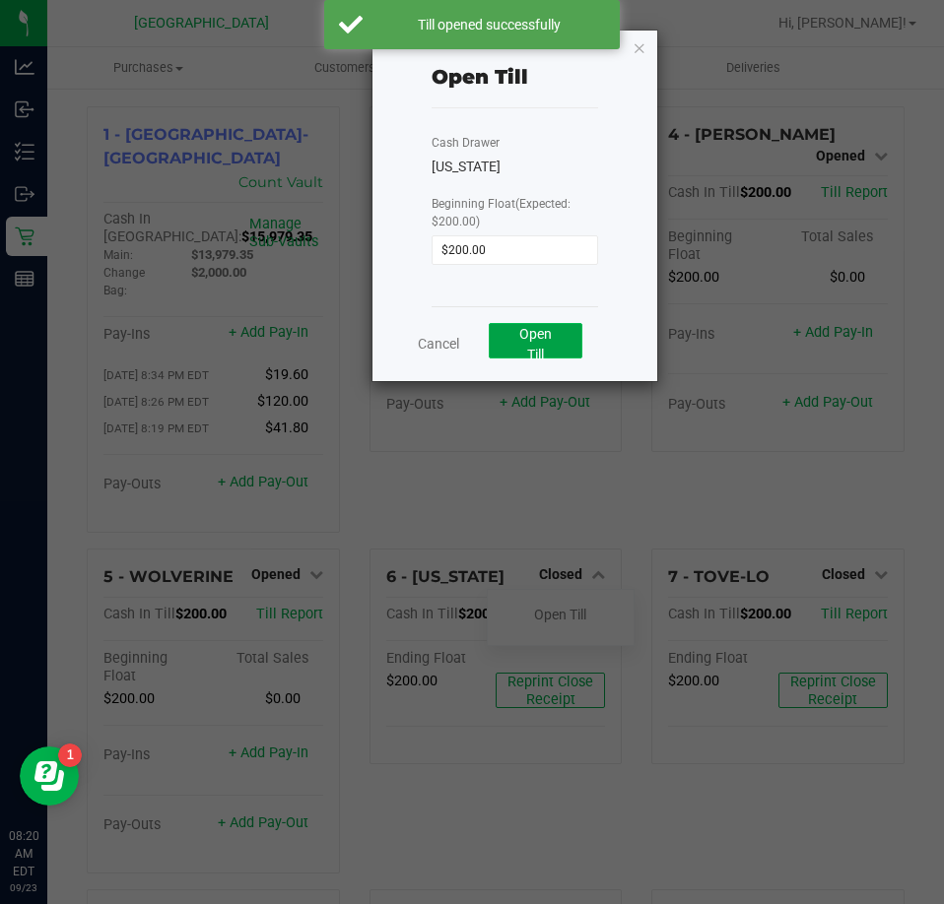
click at [554, 330] on button "Open Till" at bounding box center [536, 340] width 94 height 35
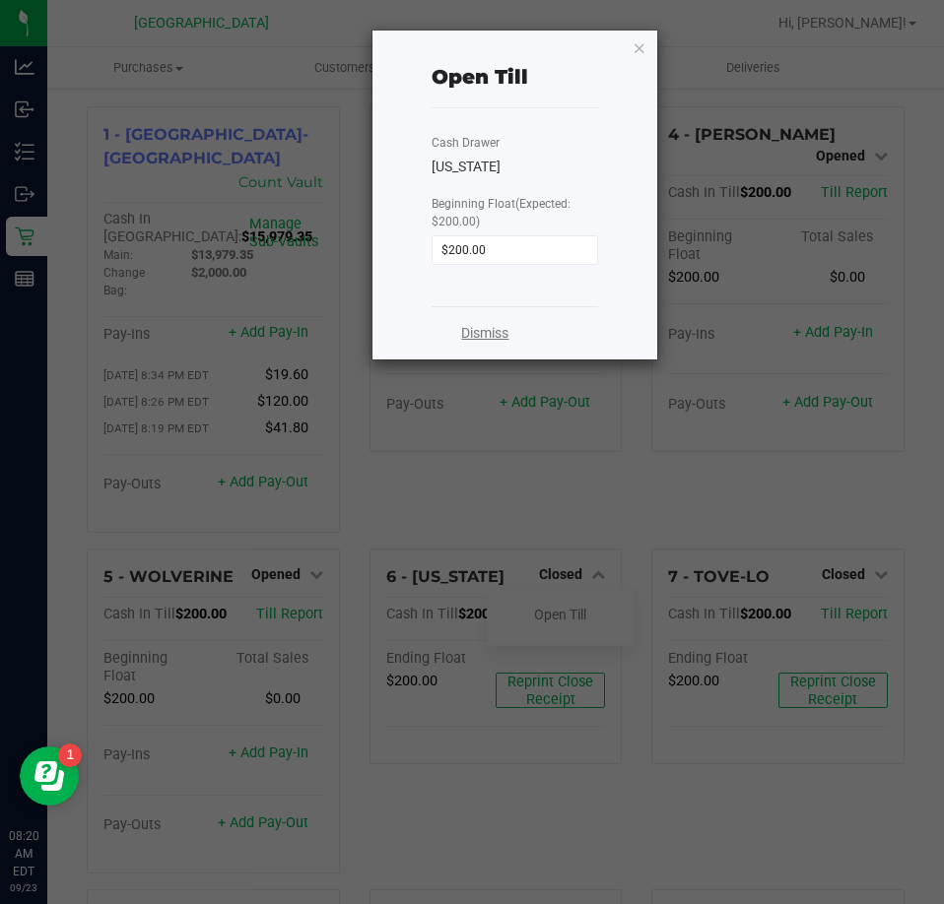
click at [487, 333] on link "Dismiss" at bounding box center [484, 333] width 47 height 21
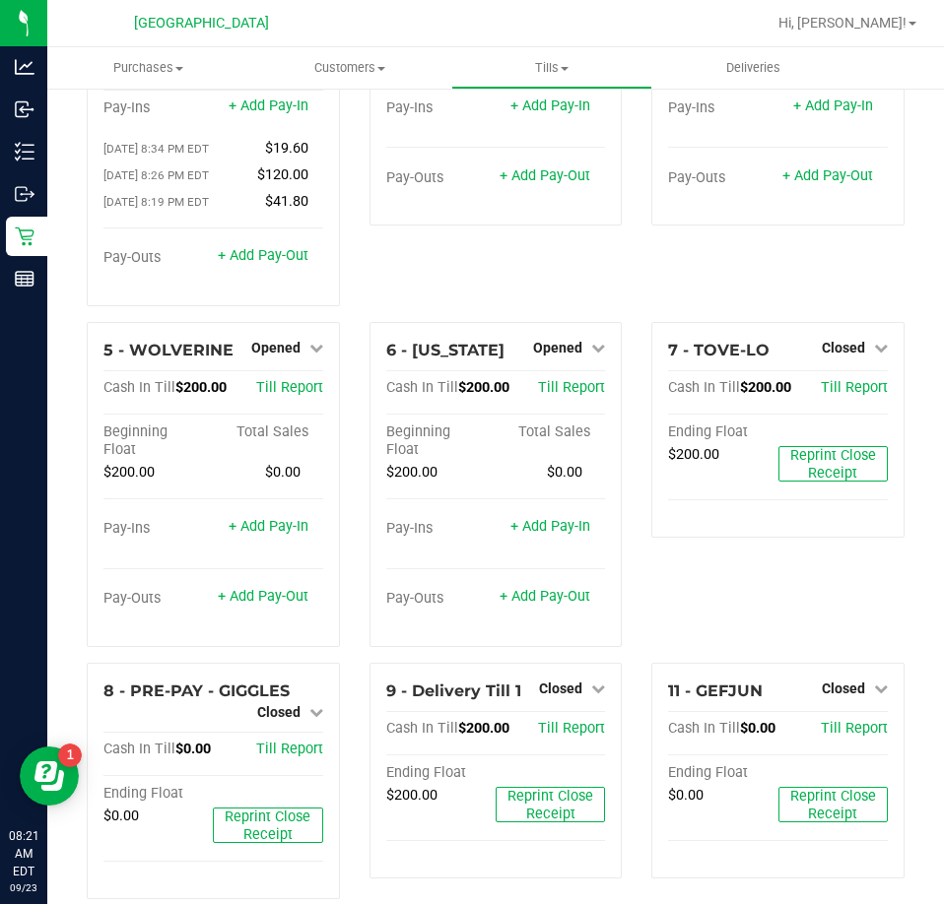
scroll to position [239, 0]
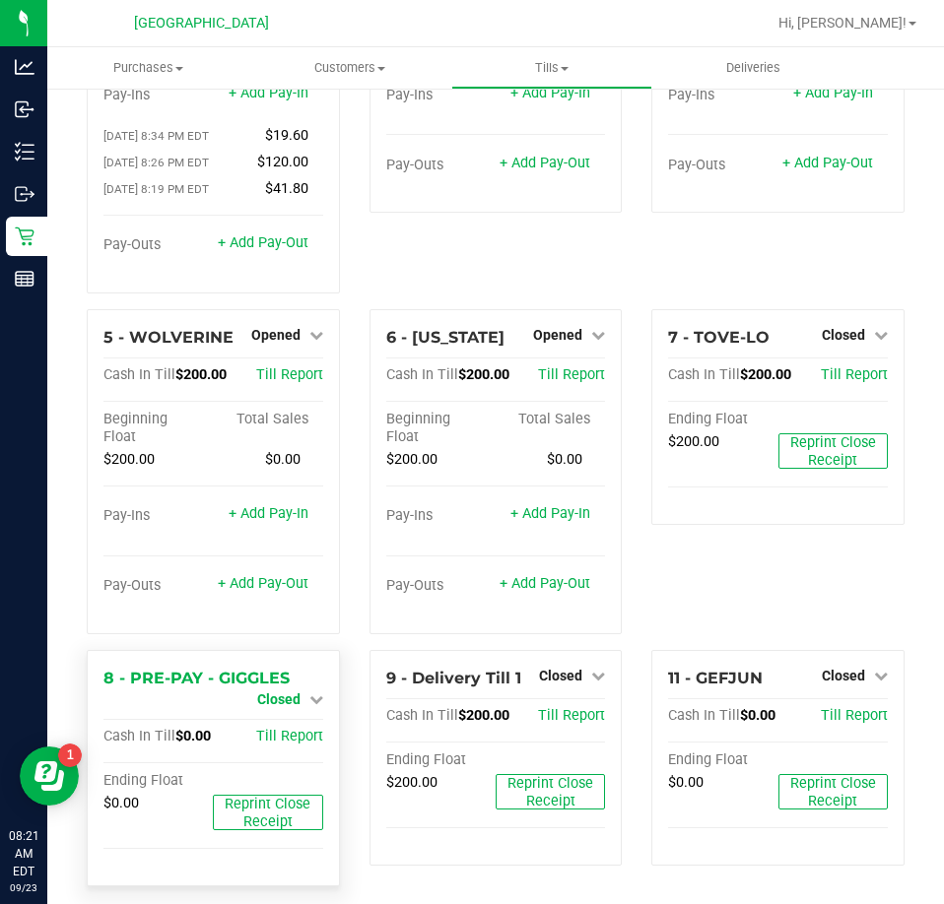
click at [281, 692] on span "Closed" at bounding box center [278, 700] width 43 height 16
click at [281, 708] on link "Open Till" at bounding box center [278, 716] width 52 height 16
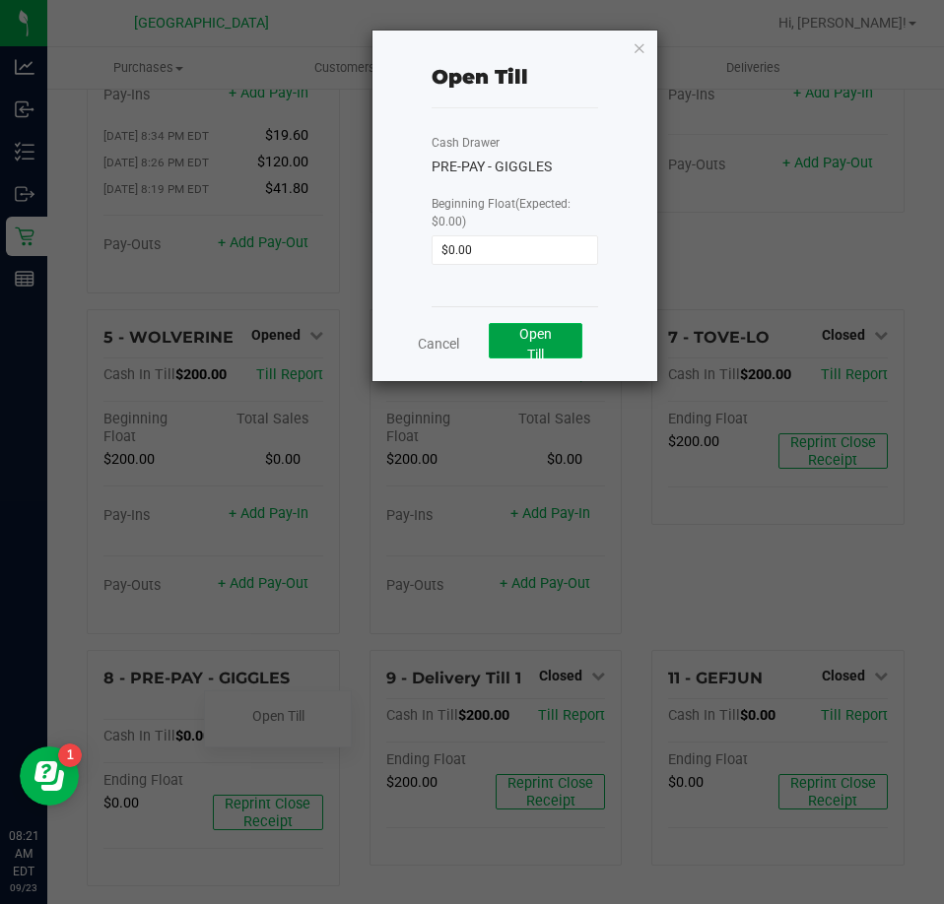
click at [522, 352] on button "Open Till" at bounding box center [536, 340] width 94 height 35
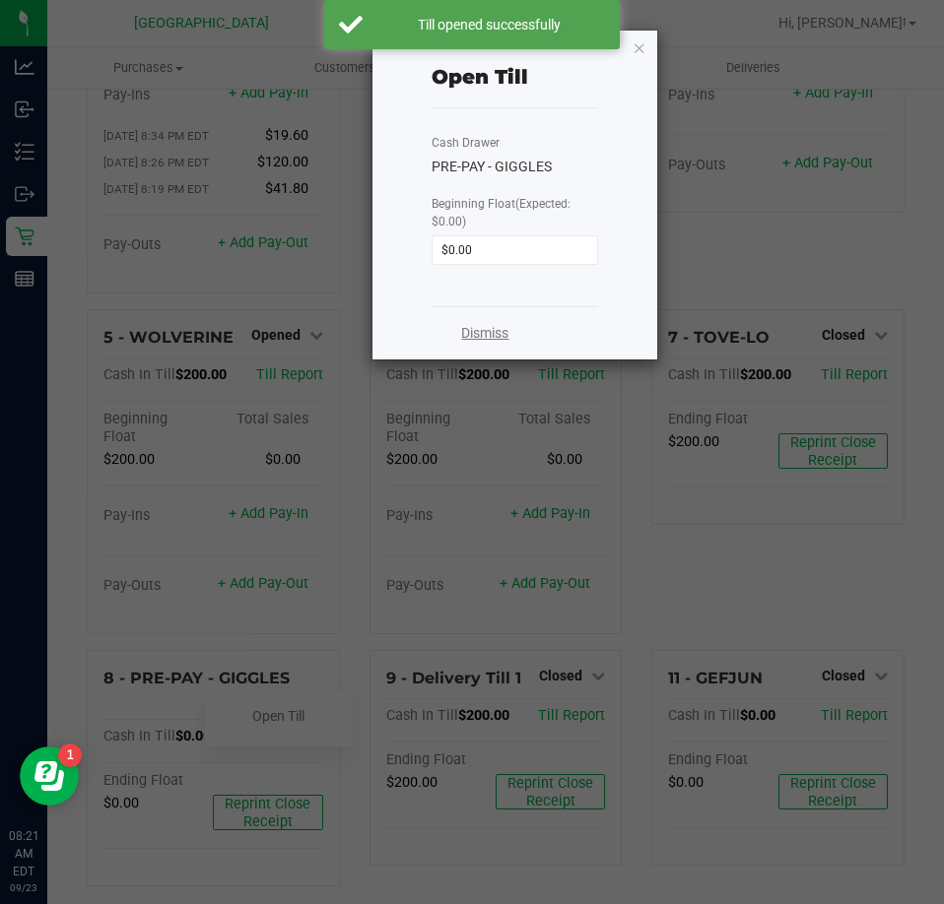
click at [487, 334] on link "Dismiss" at bounding box center [484, 333] width 47 height 21
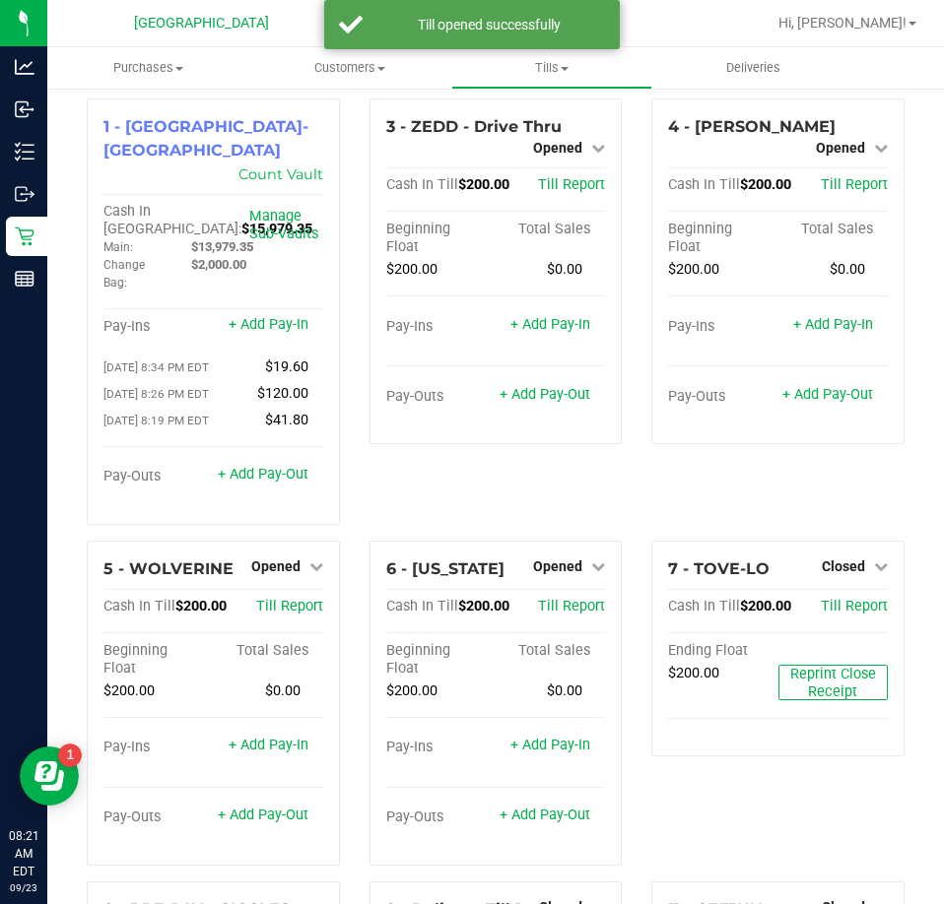
scroll to position [0, 0]
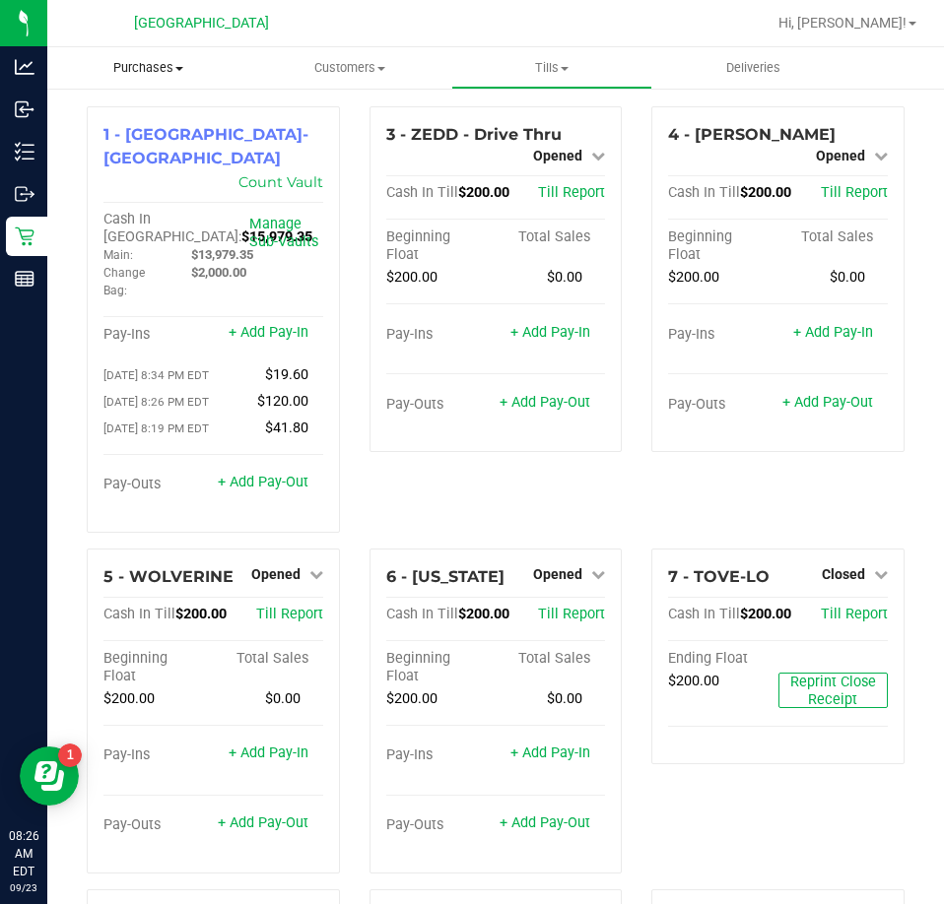
click at [145, 73] on span "Purchases" at bounding box center [148, 68] width 202 height 18
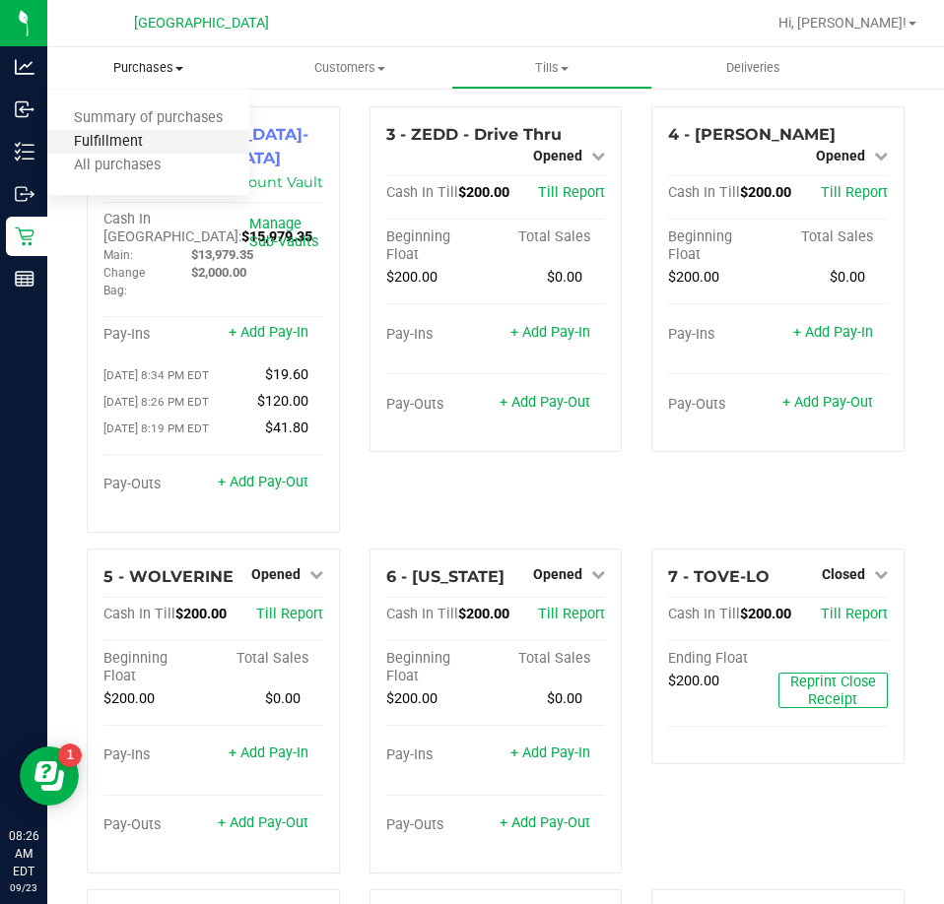
click at [111, 147] on span "Fulfillment" at bounding box center [108, 142] width 122 height 17
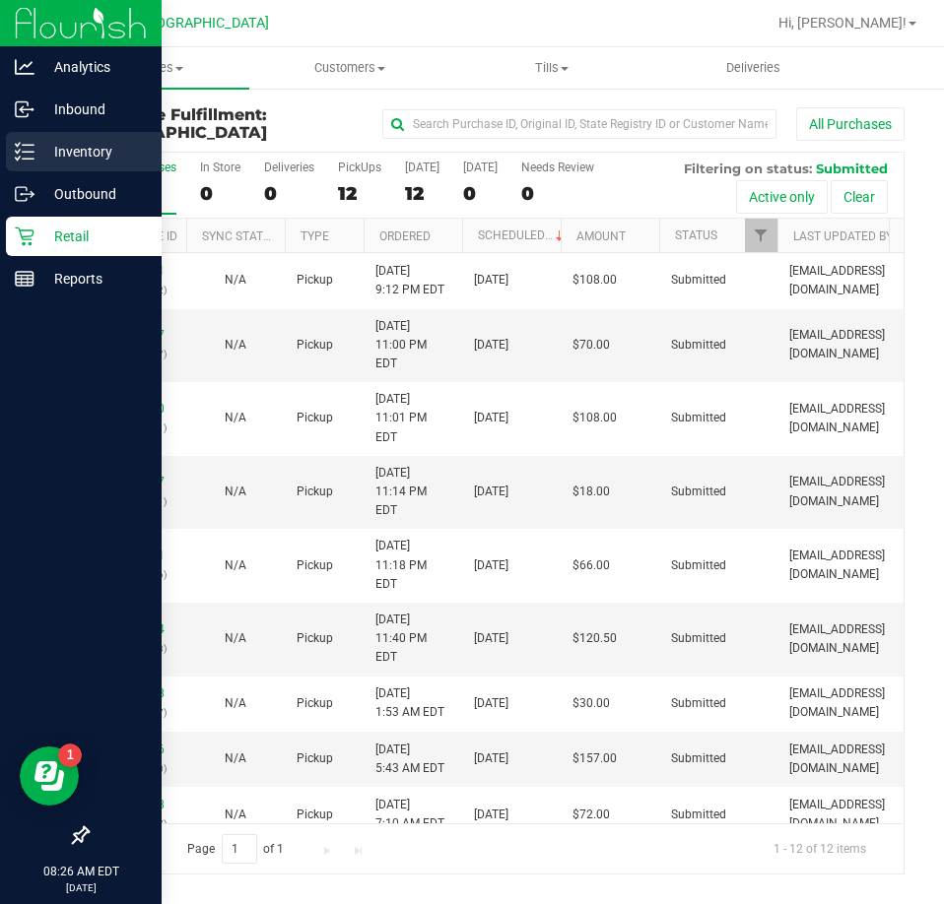
click at [87, 152] on p "Inventory" at bounding box center [93, 152] width 118 height 24
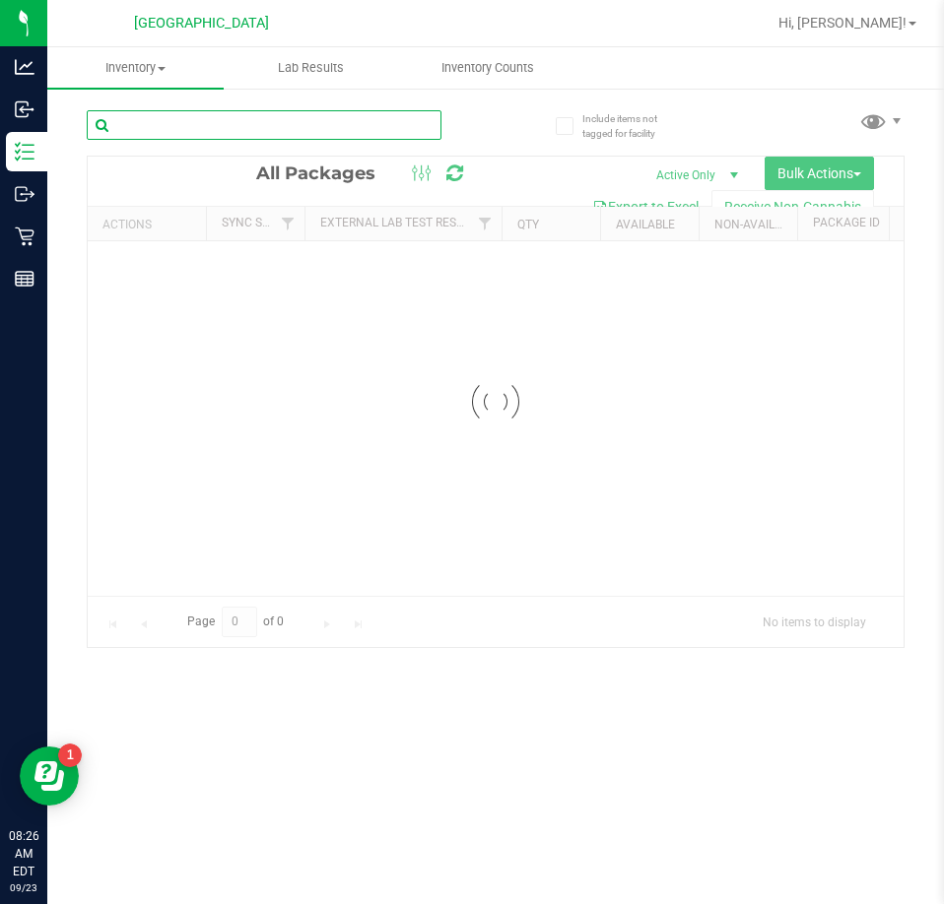
click at [240, 133] on input "text" at bounding box center [264, 125] width 355 height 30
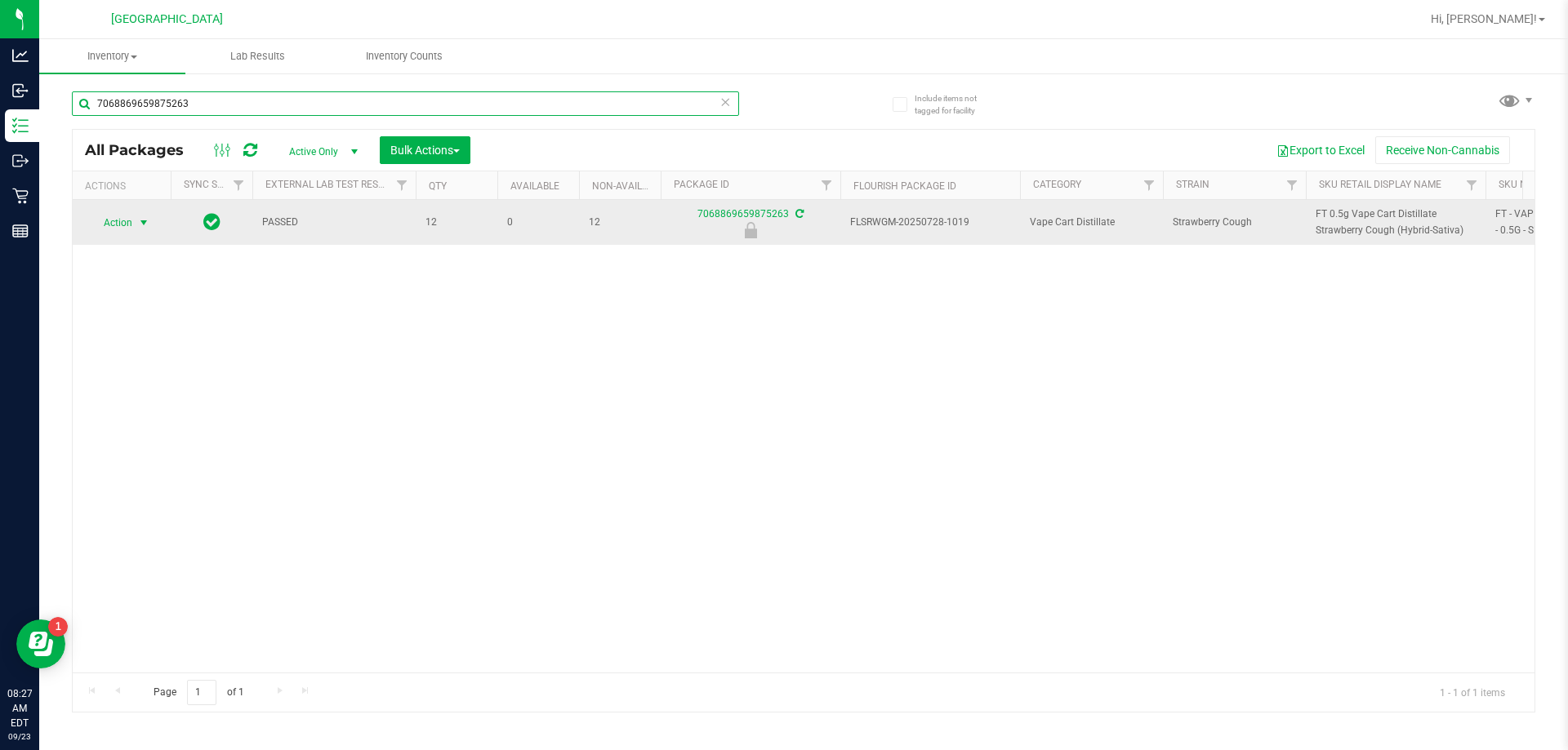
type input "7068869659875263"
click at [101, 222] on span "Action" at bounding box center [110, 223] width 44 height 23
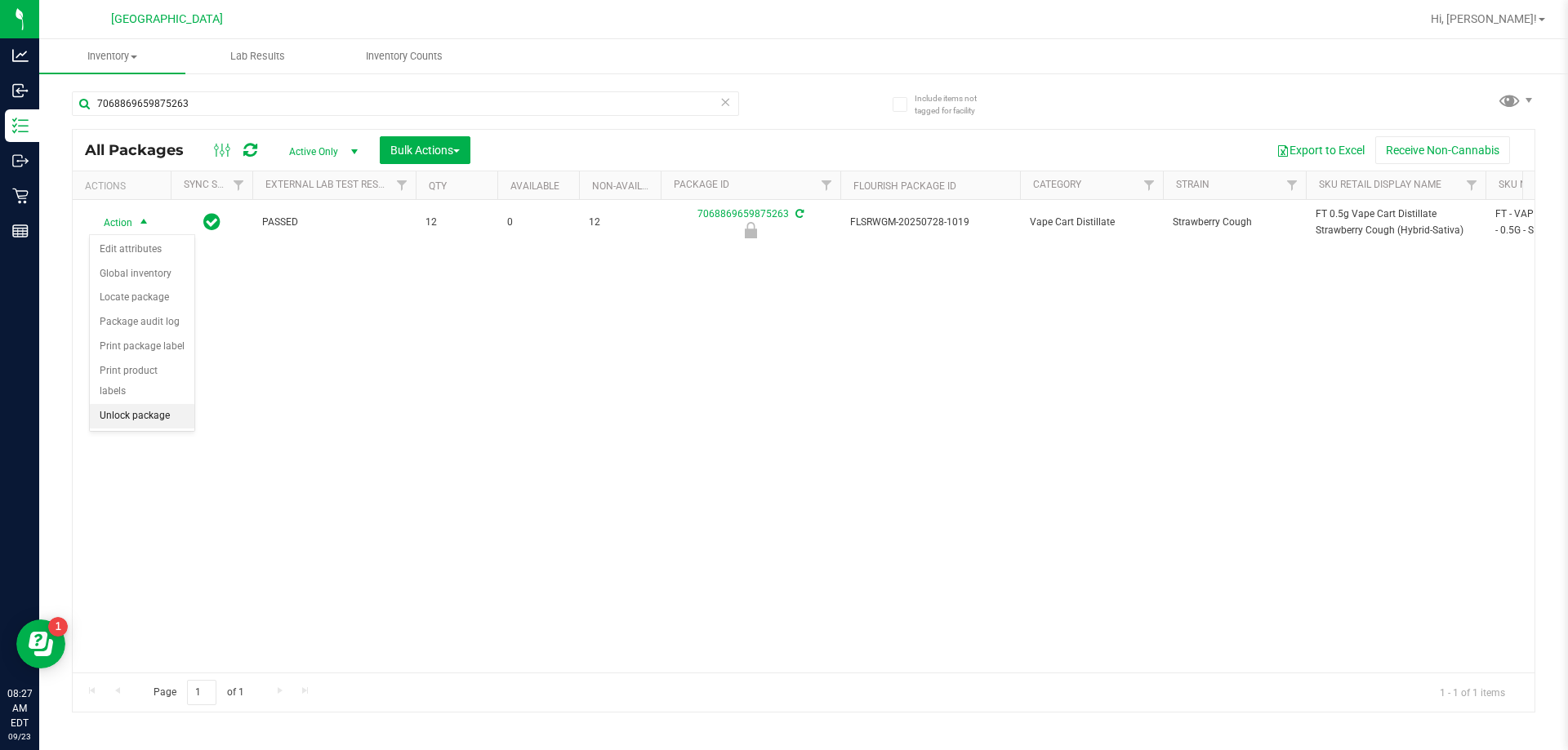
click at [152, 404] on li "Unlock package" at bounding box center [142, 417] width 104 height 25
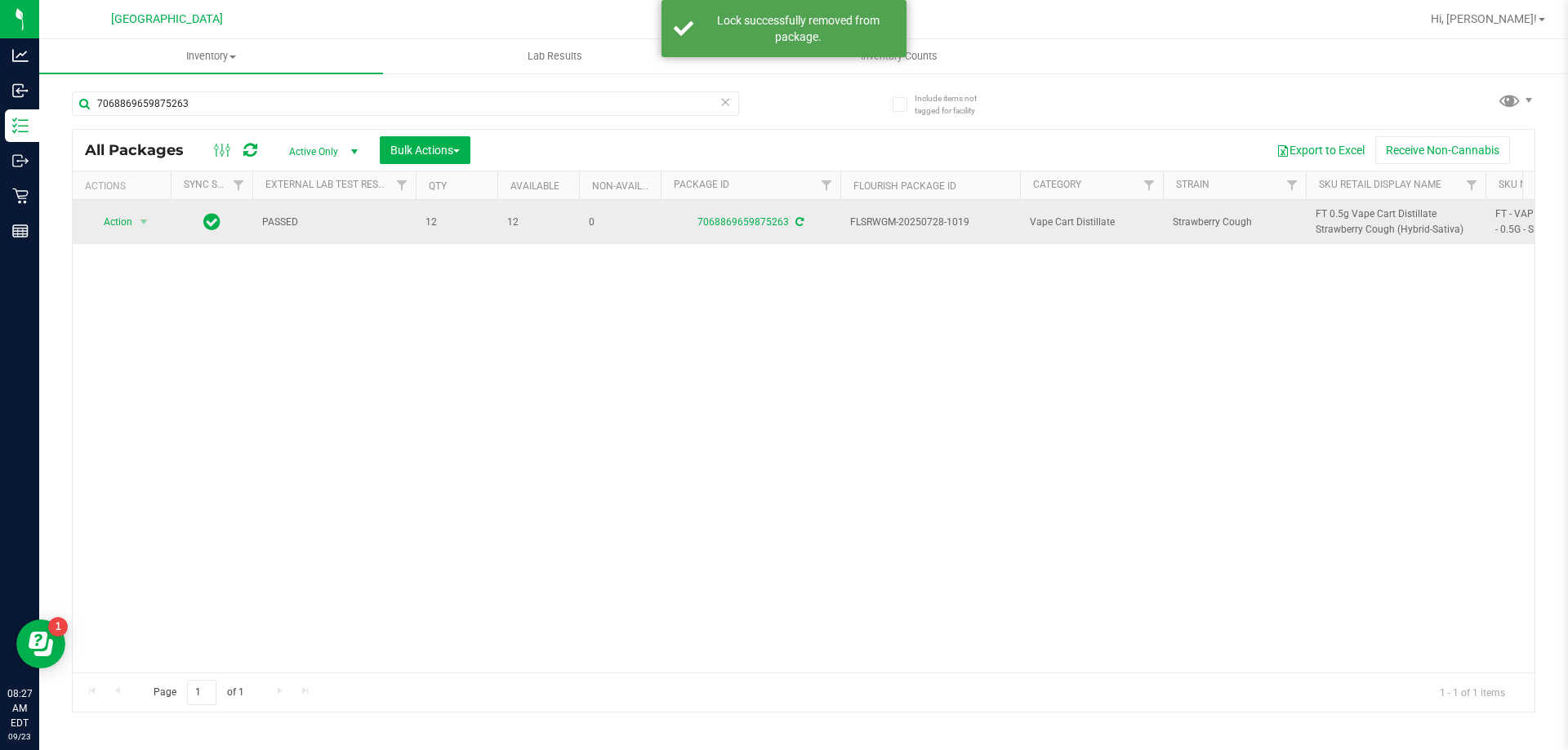
click at [1362, 214] on span "FT 0.5g Vape Cart Distillate Strawberry Cough (Hybrid-Sativa)" at bounding box center [1395, 221] width 160 height 31
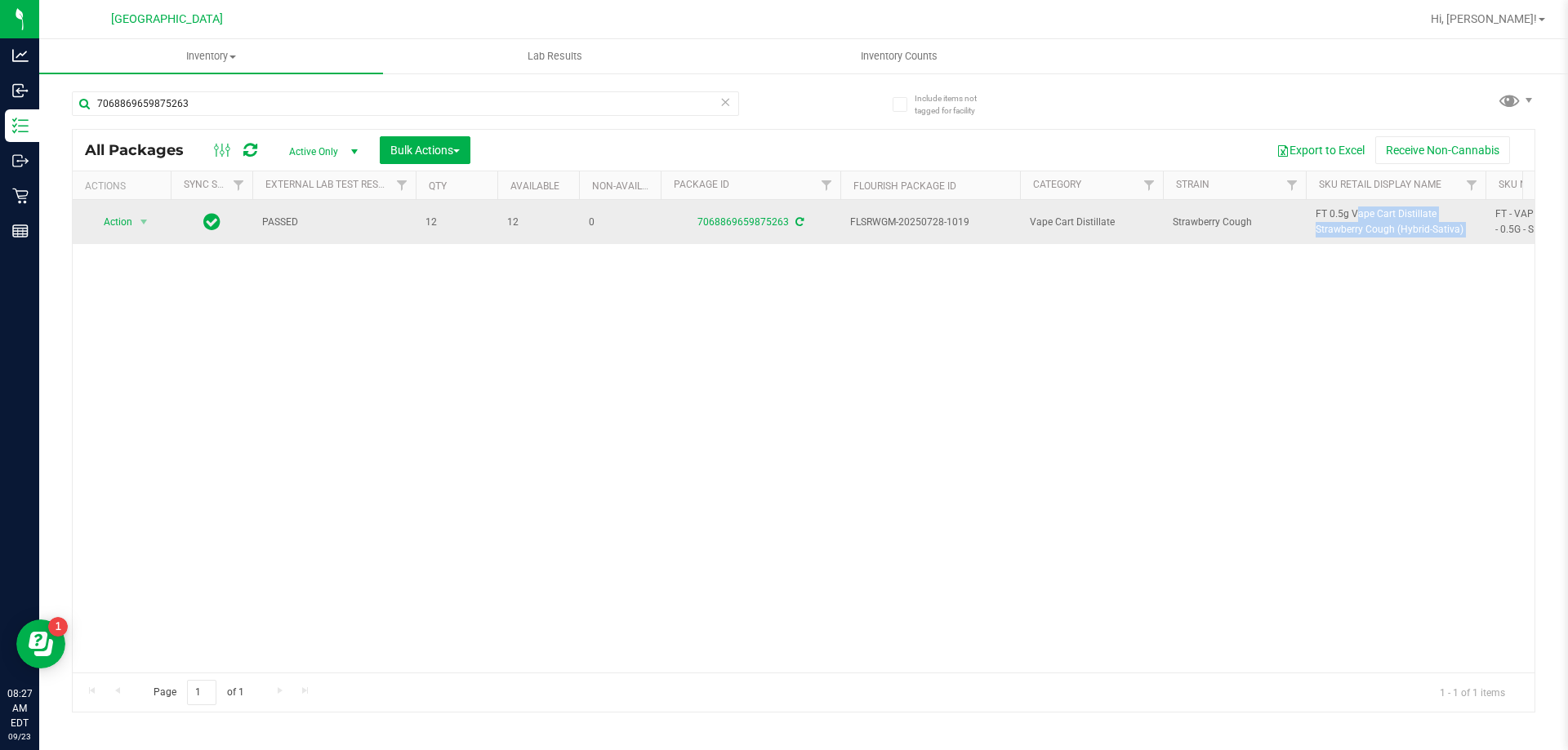
copy tr "FT 0.5g Vape Cart Distillate Strawberry Cough (Hybrid-Sativa)"
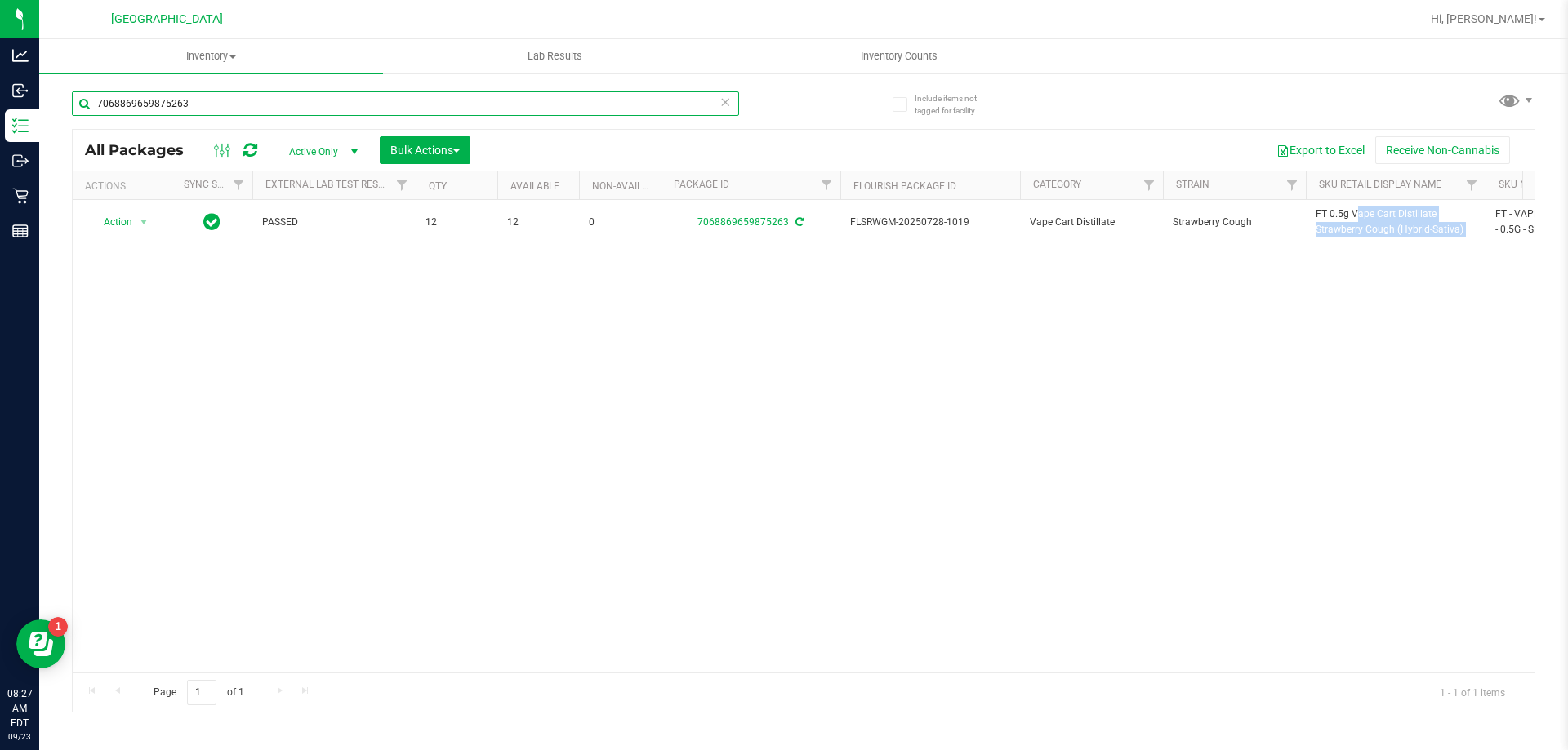
click at [253, 104] on input "7068869659875263" at bounding box center [405, 104] width 667 height 25
paste input "FT 0.5g Vape Cart Distillate Strawberry Cough (Hybrid-Sativa)"
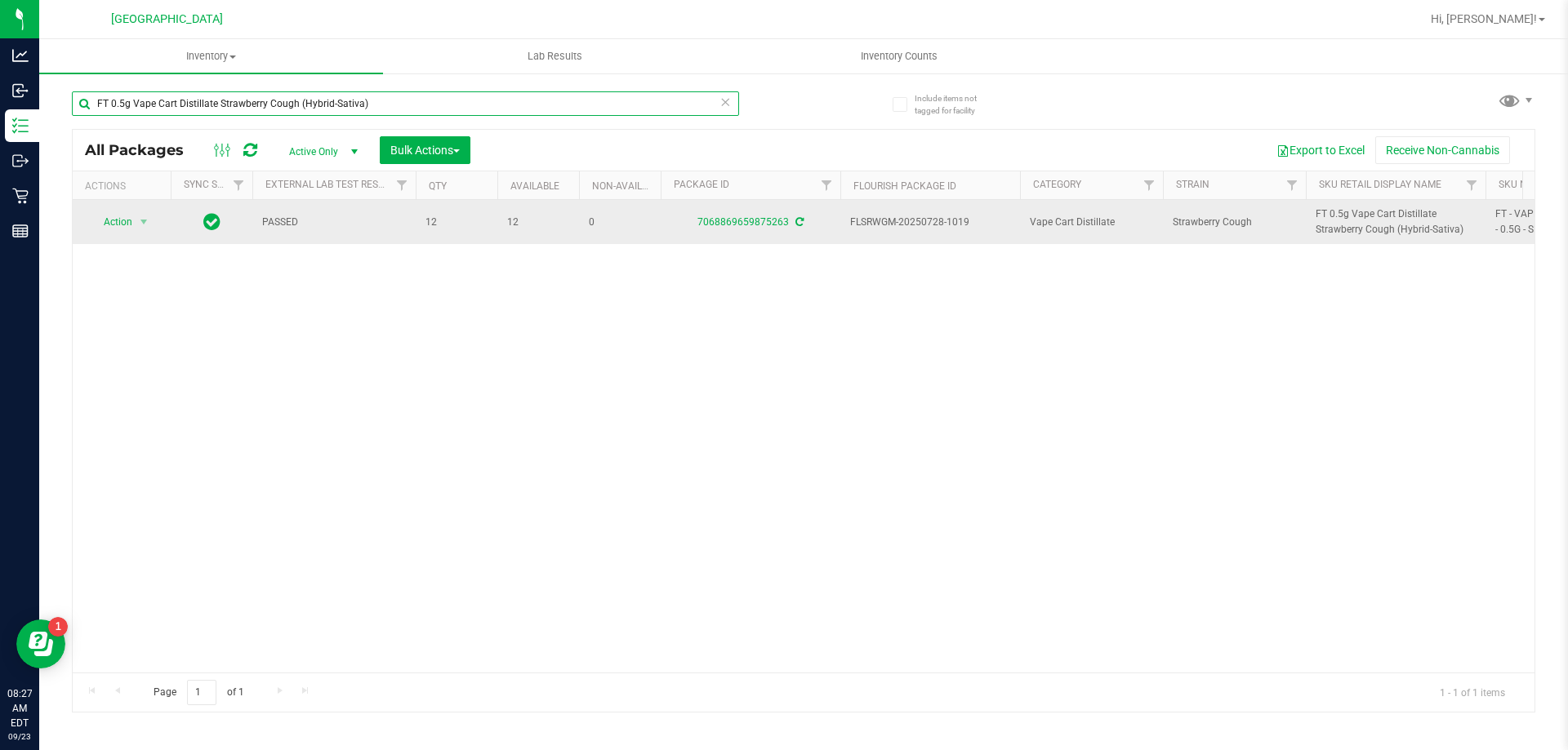
type input "FT 0.5g Vape Cart Distillate Strawberry Cough (Hybrid-Sativa)"
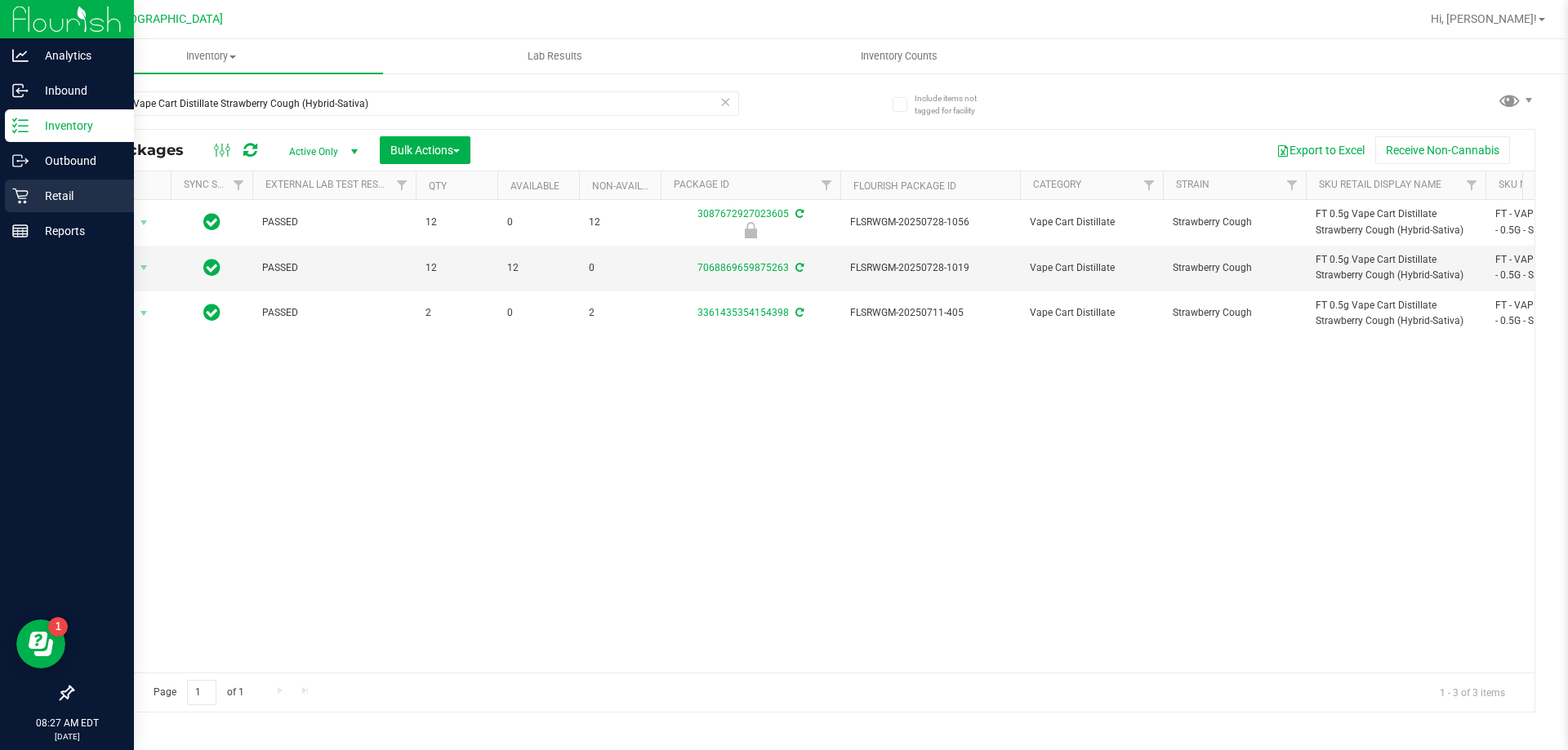
click at [51, 191] on p "Retail" at bounding box center [77, 196] width 98 height 20
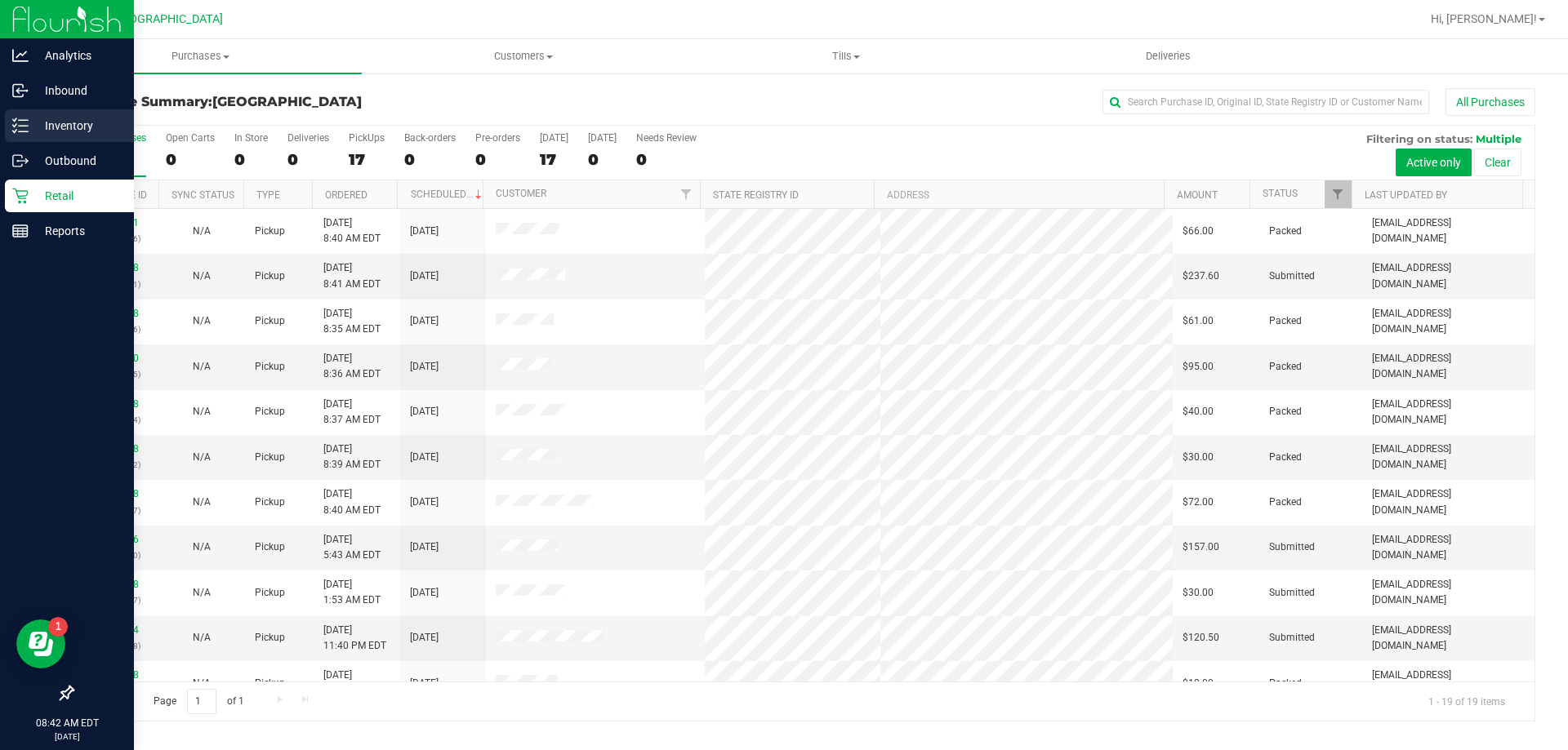
click at [68, 125] on p "Inventory" at bounding box center [77, 126] width 98 height 20
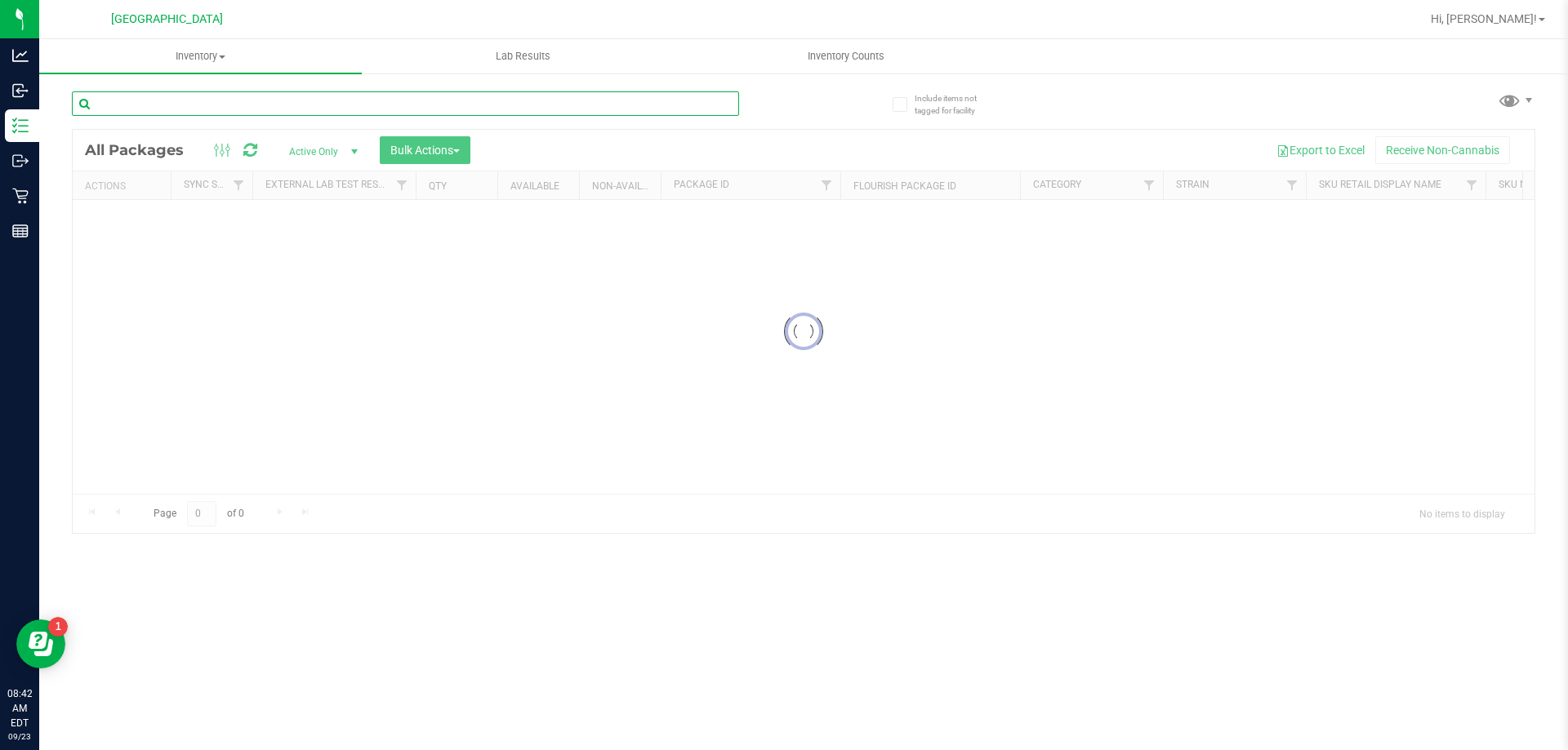
click at [170, 99] on input "text" at bounding box center [405, 104] width 667 height 25
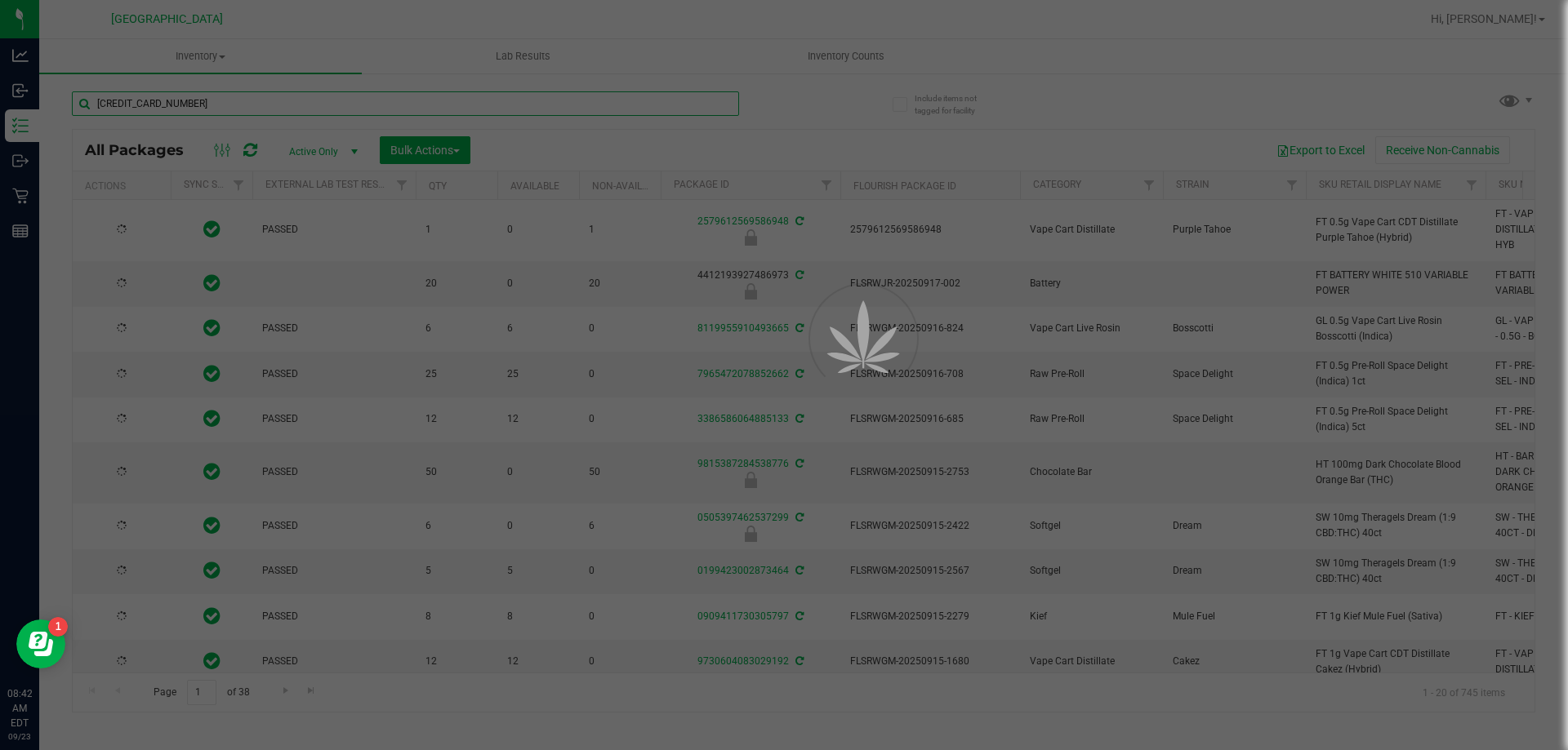
type input "1258928501303297"
type input "[DATE]"
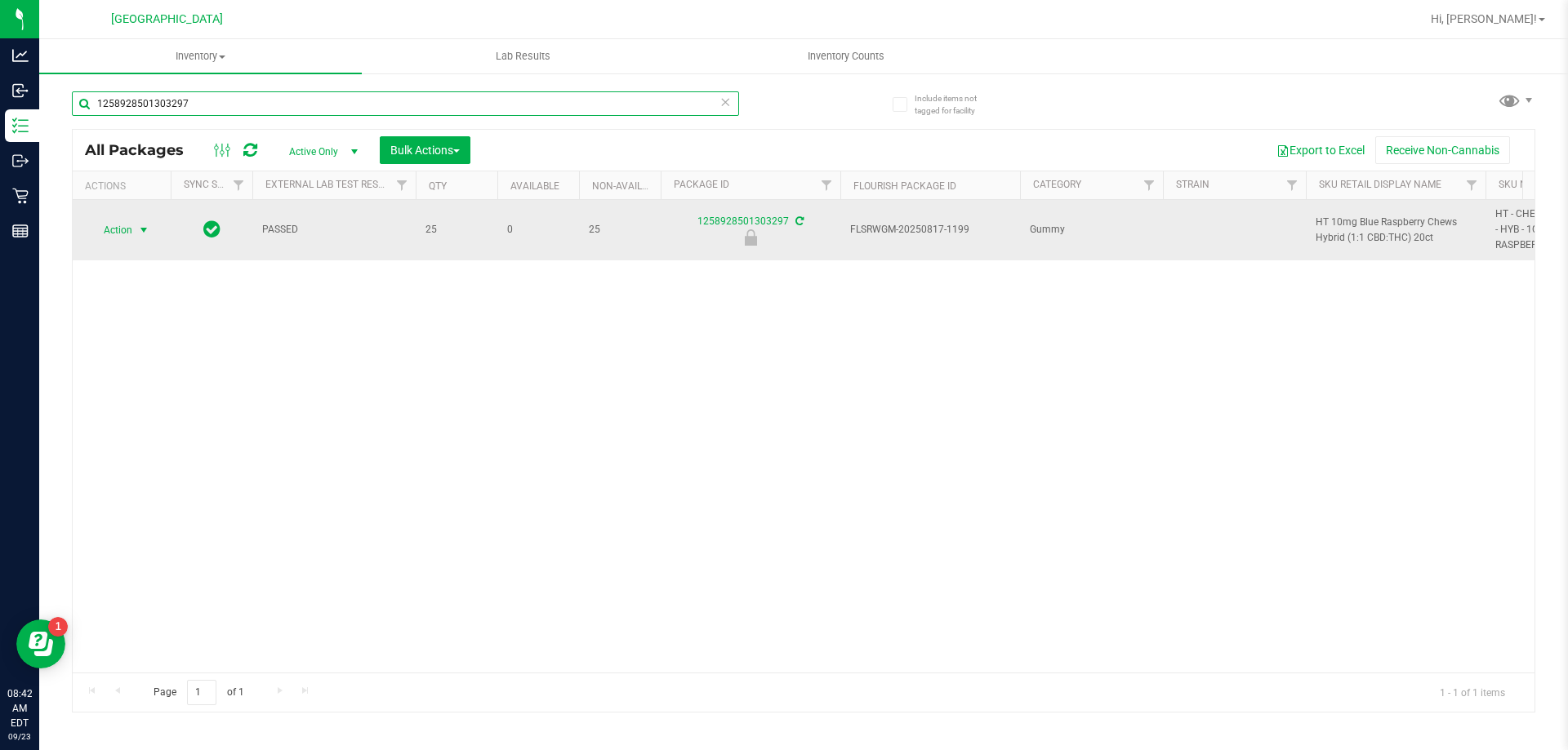
type input "1258928501303297"
click at [128, 227] on span "Action" at bounding box center [110, 230] width 44 height 23
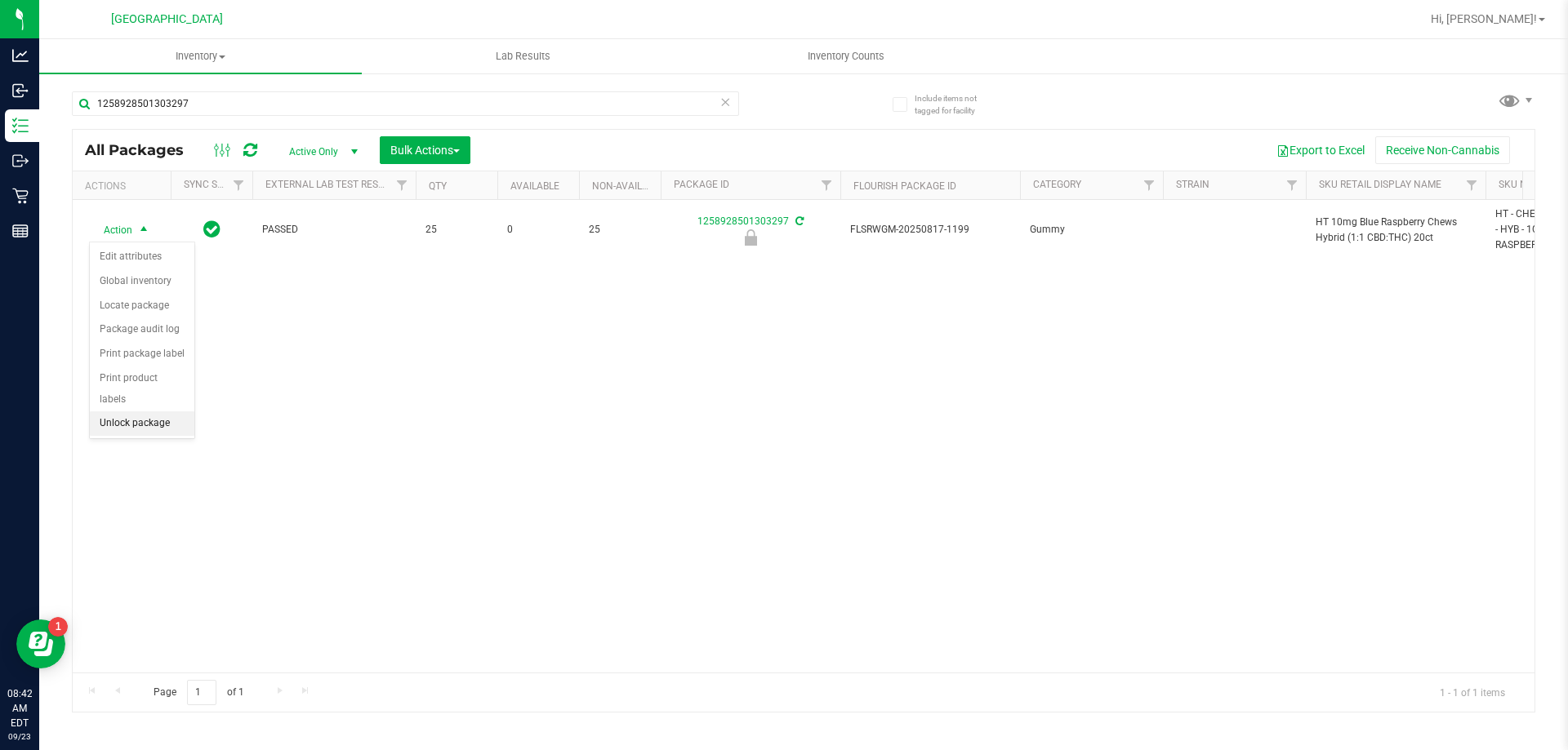
click at [128, 412] on li "Unlock package" at bounding box center [142, 424] width 104 height 25
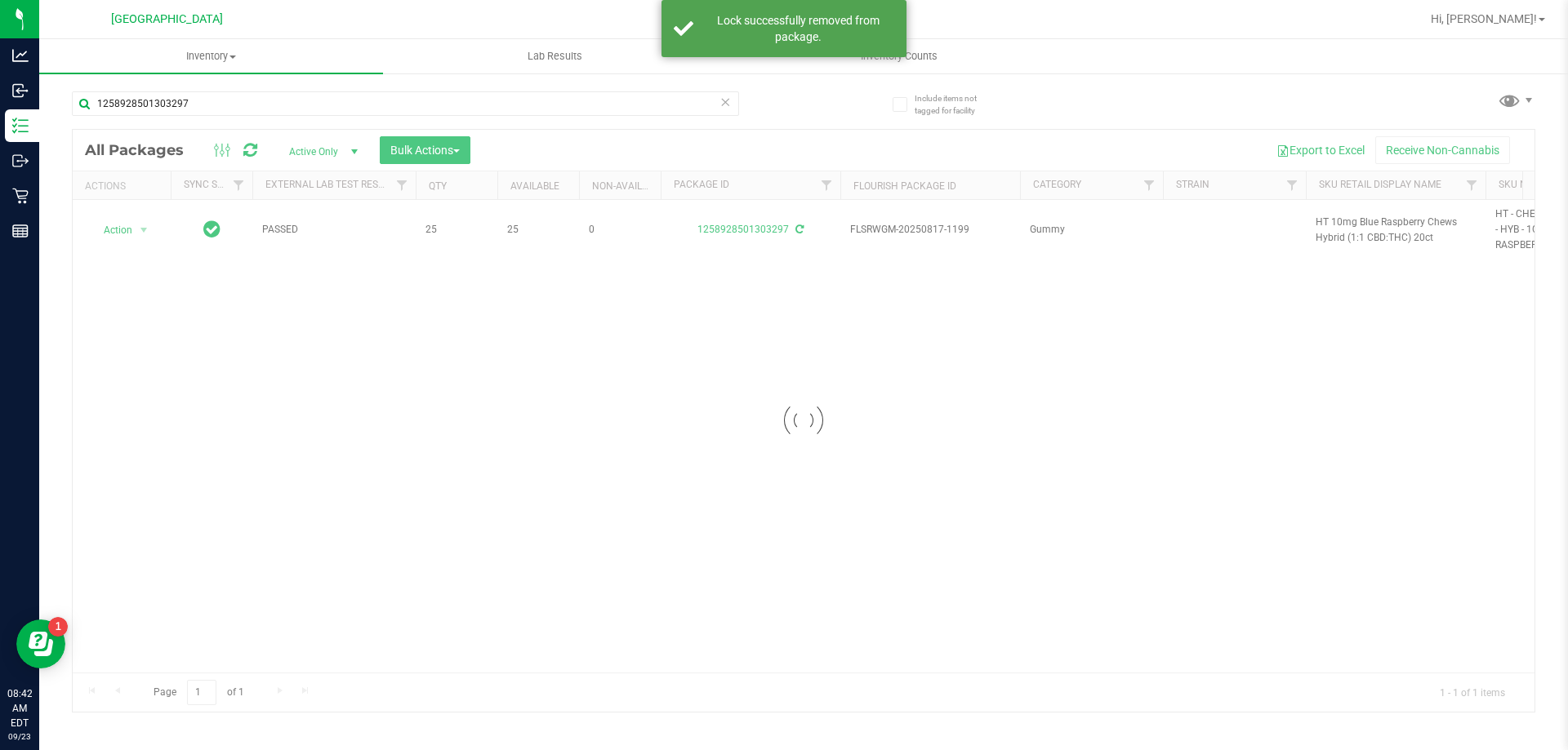
click at [1339, 223] on div at bounding box center [804, 421] width 1462 height 583
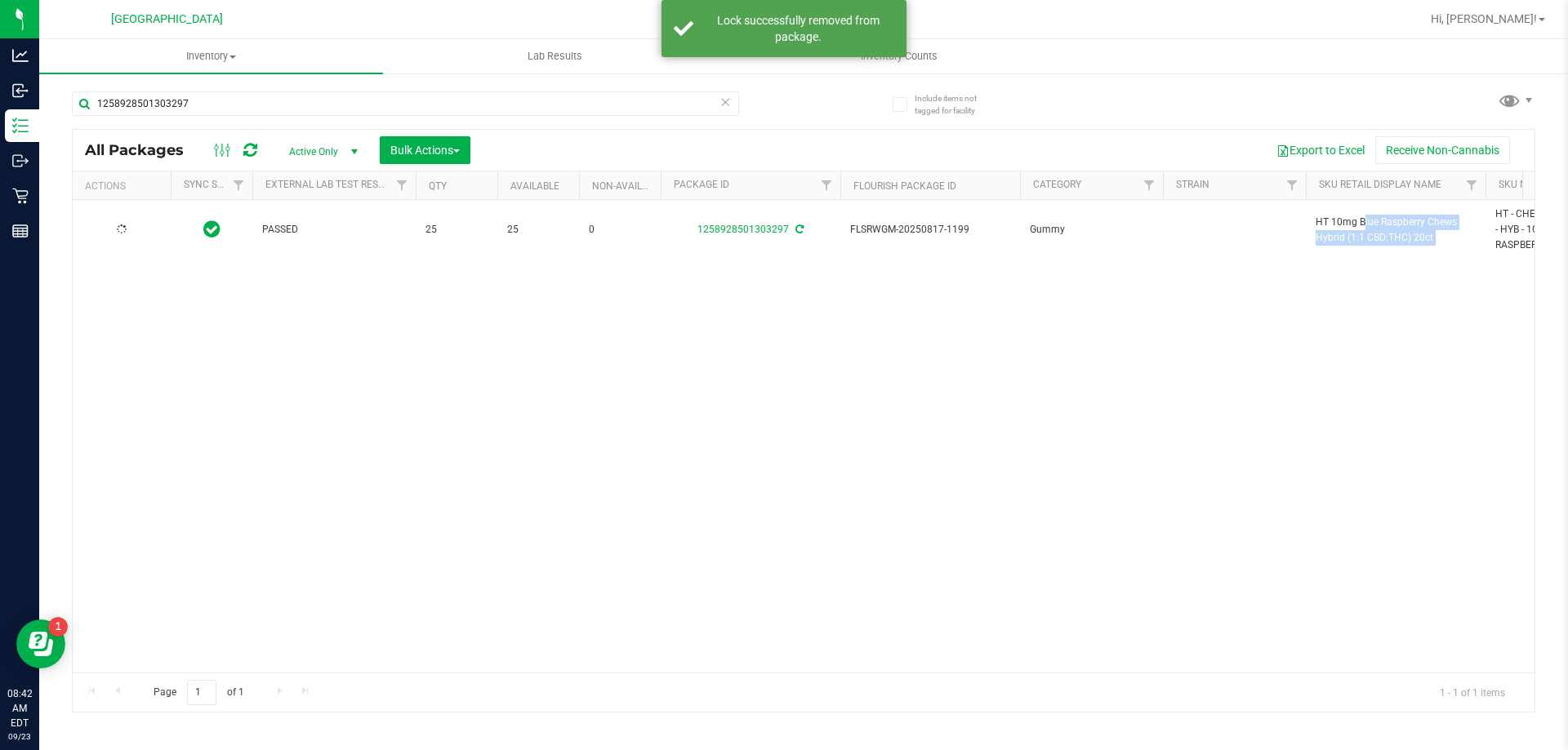
click at [1339, 223] on span "HT 10mg Blue Raspberry Chews Hybrid (1:1 CBD:THC) 20ct" at bounding box center [1395, 230] width 160 height 31
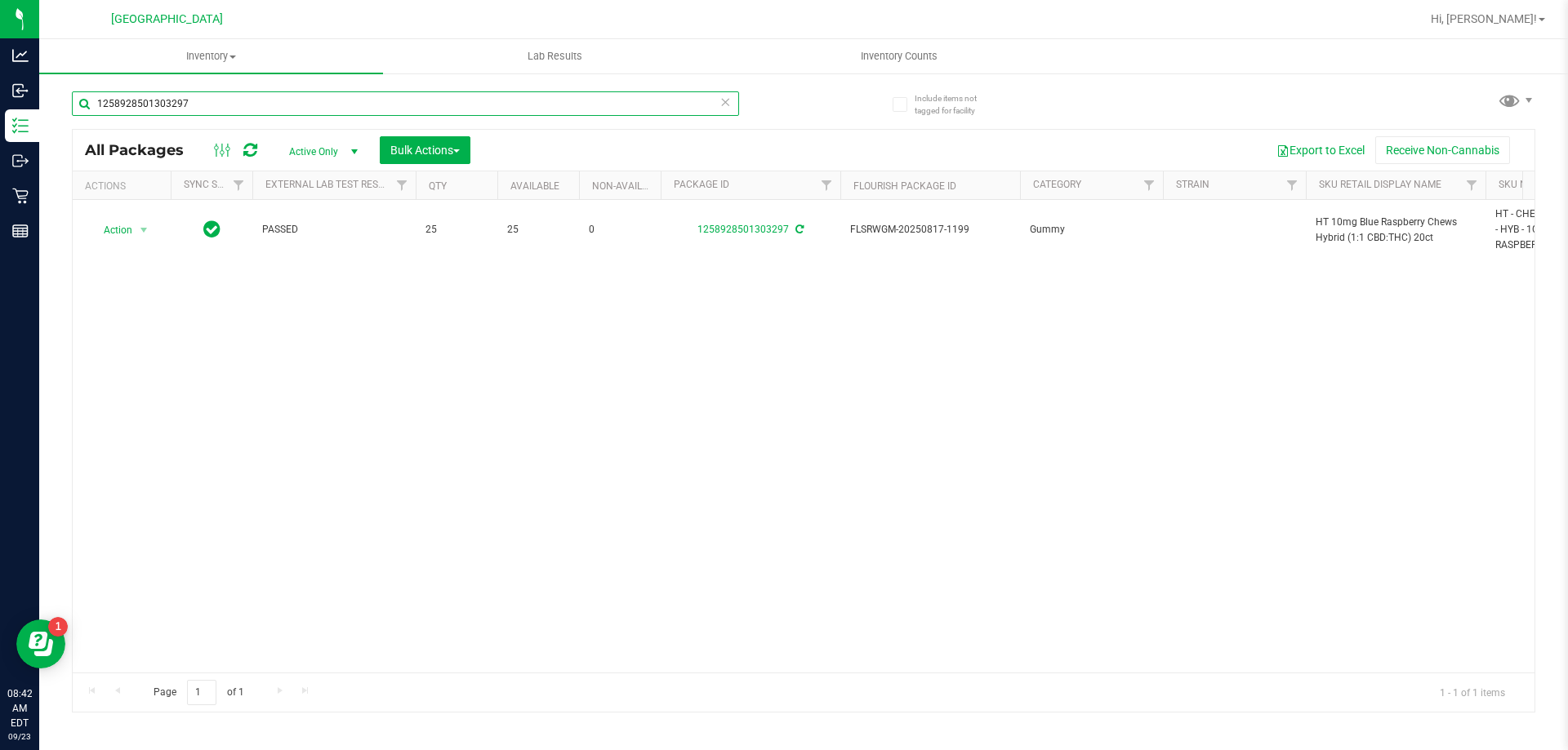
click at [523, 102] on input "1258928501303297" at bounding box center [405, 104] width 667 height 25
paste input "HT 10mg Blue Raspberry Chews Hybrid (1:1 CBD:THC) 20ct"
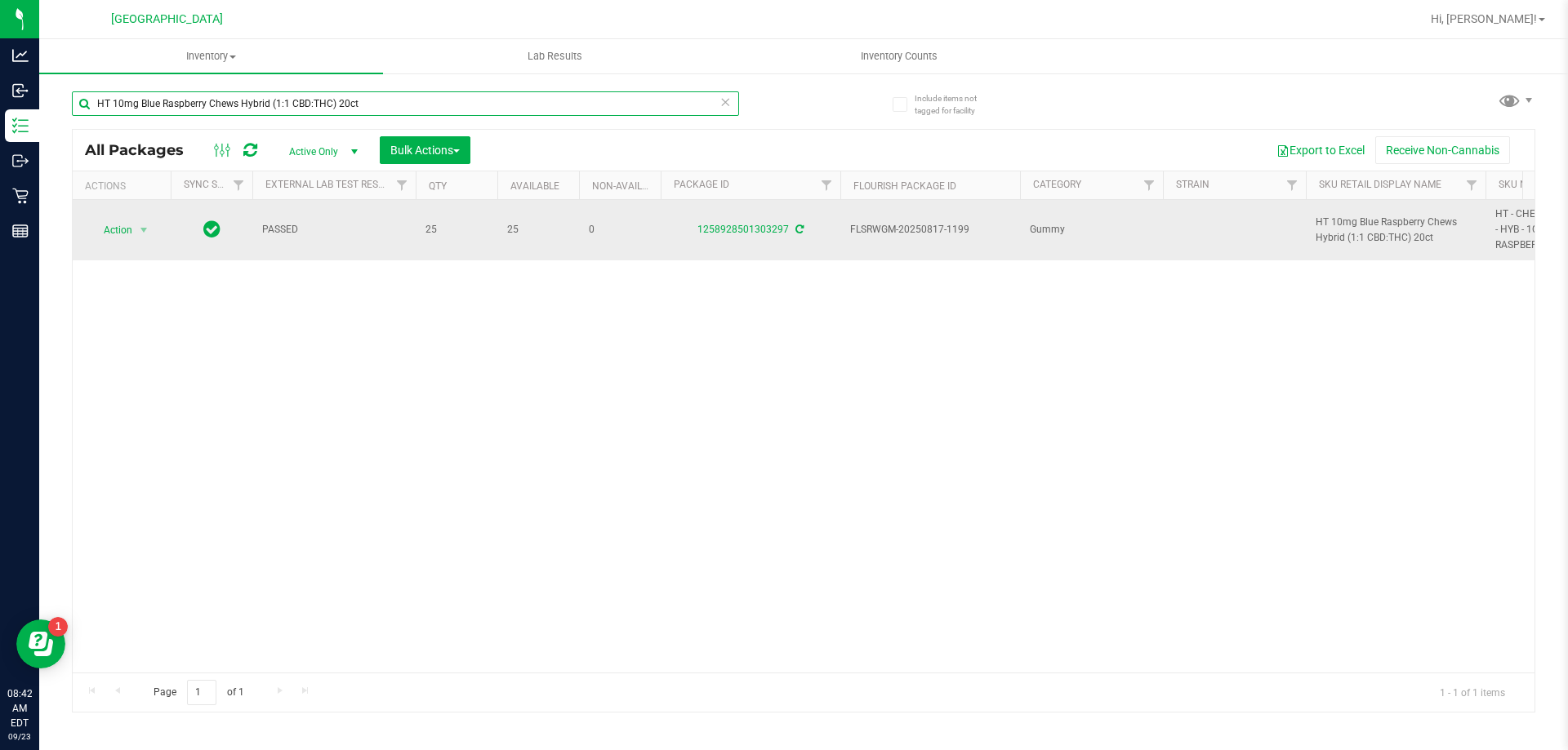
type input "HT 10mg Blue Raspberry Chews Hybrid (1:1 CBD:THC) 20ct"
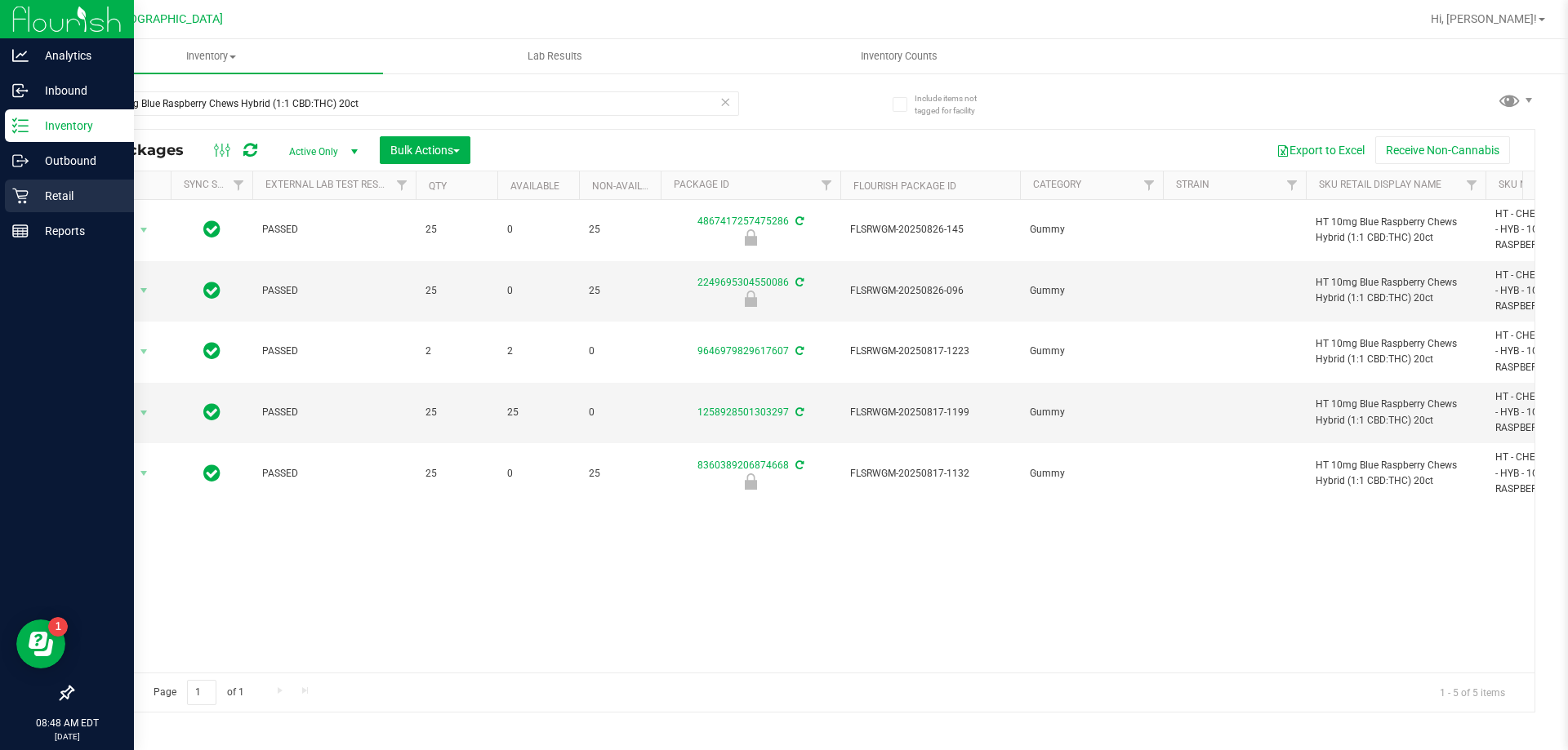
click at [65, 192] on p "Retail" at bounding box center [77, 196] width 98 height 20
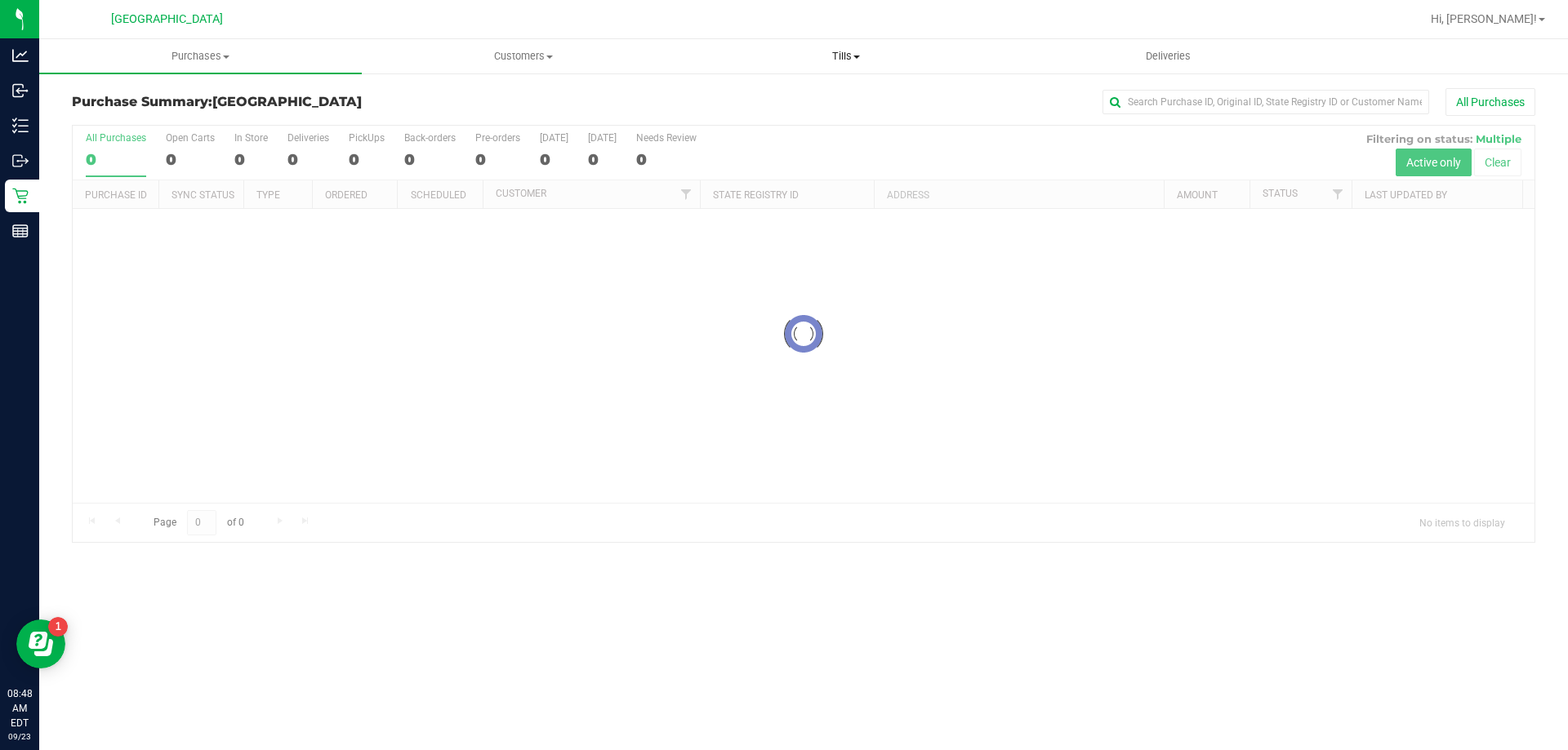
click at [856, 51] on span "Tills" at bounding box center [845, 56] width 321 height 15
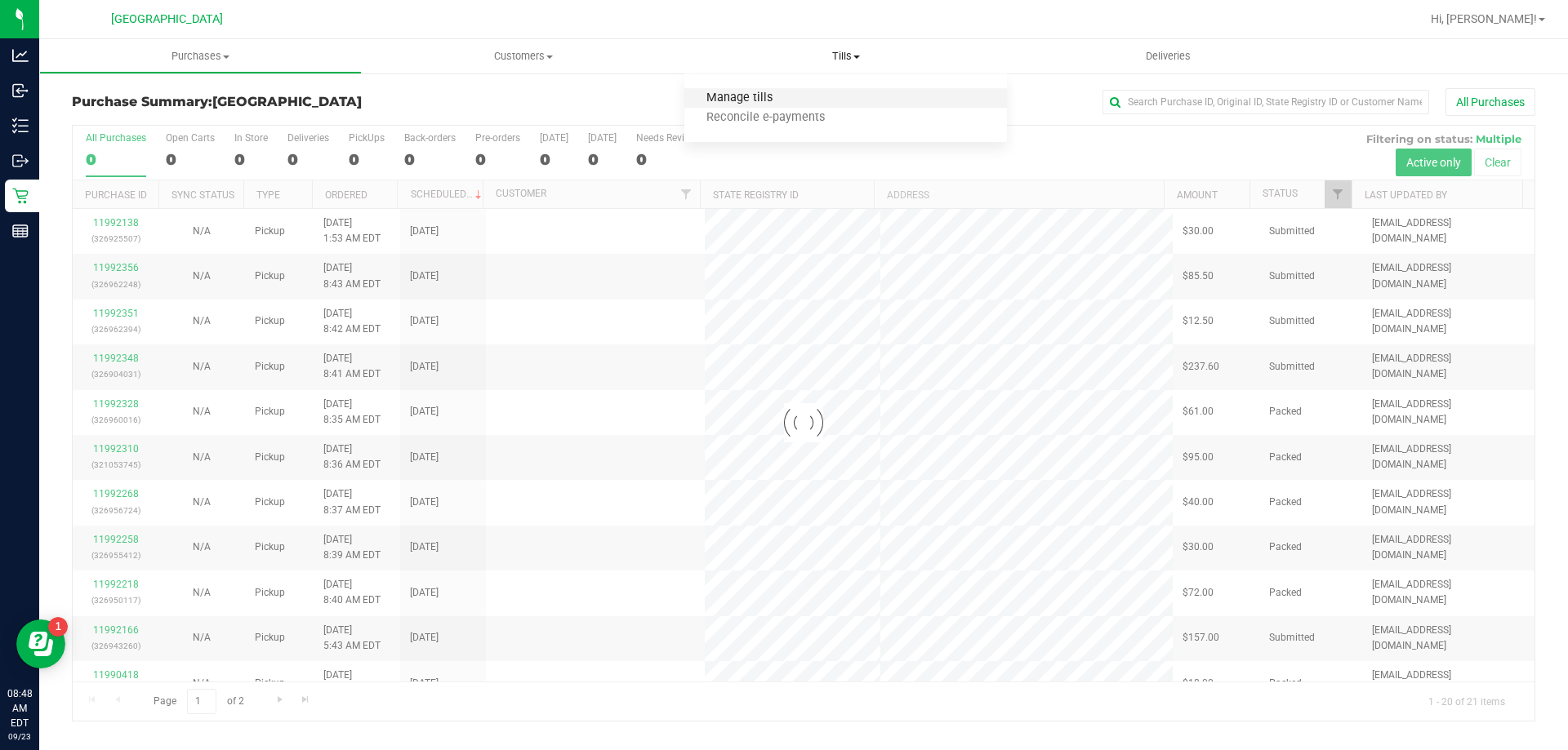
click at [745, 96] on span "Manage tills" at bounding box center [739, 98] width 110 height 14
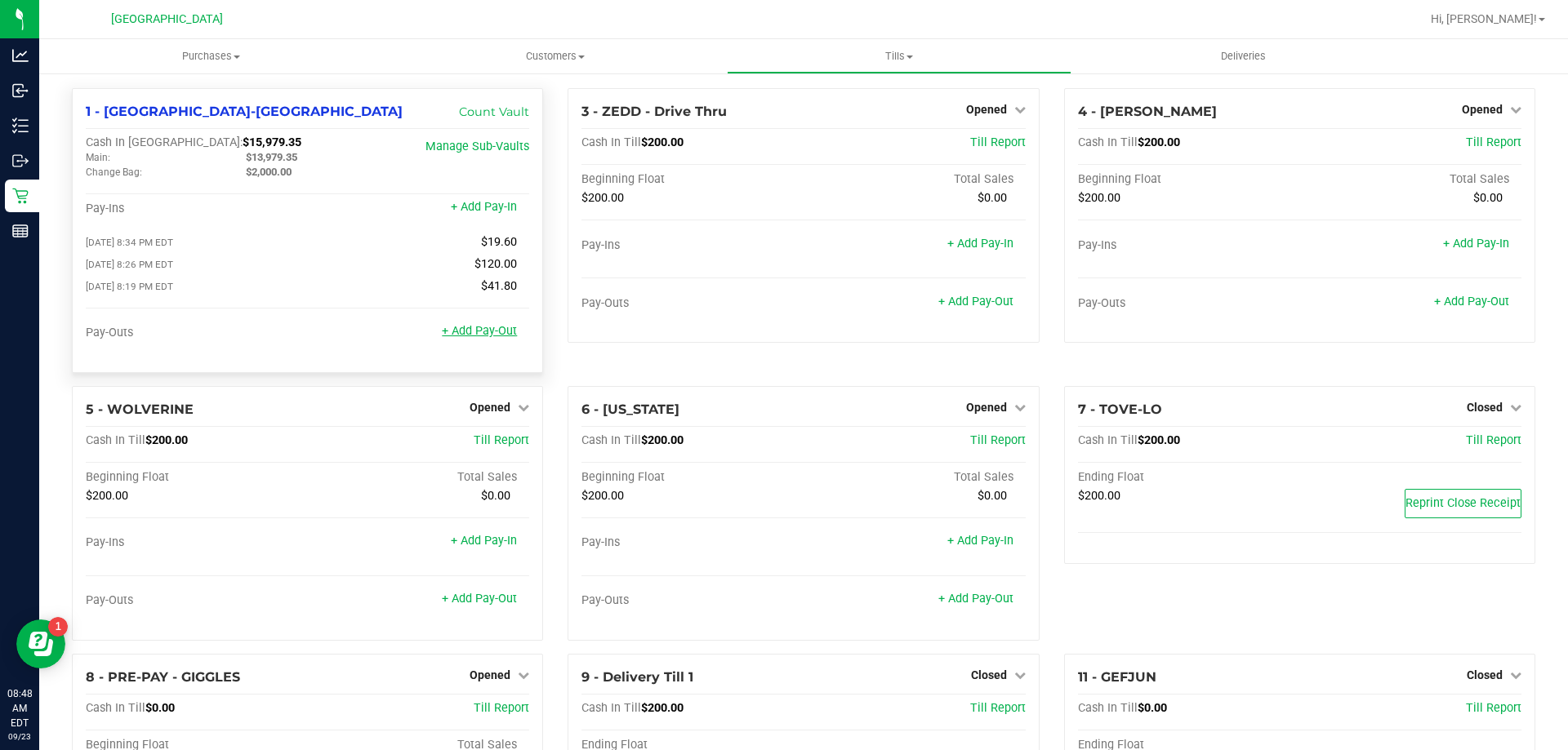
click at [476, 336] on link "+ Add Pay-Out" at bounding box center [479, 331] width 75 height 14
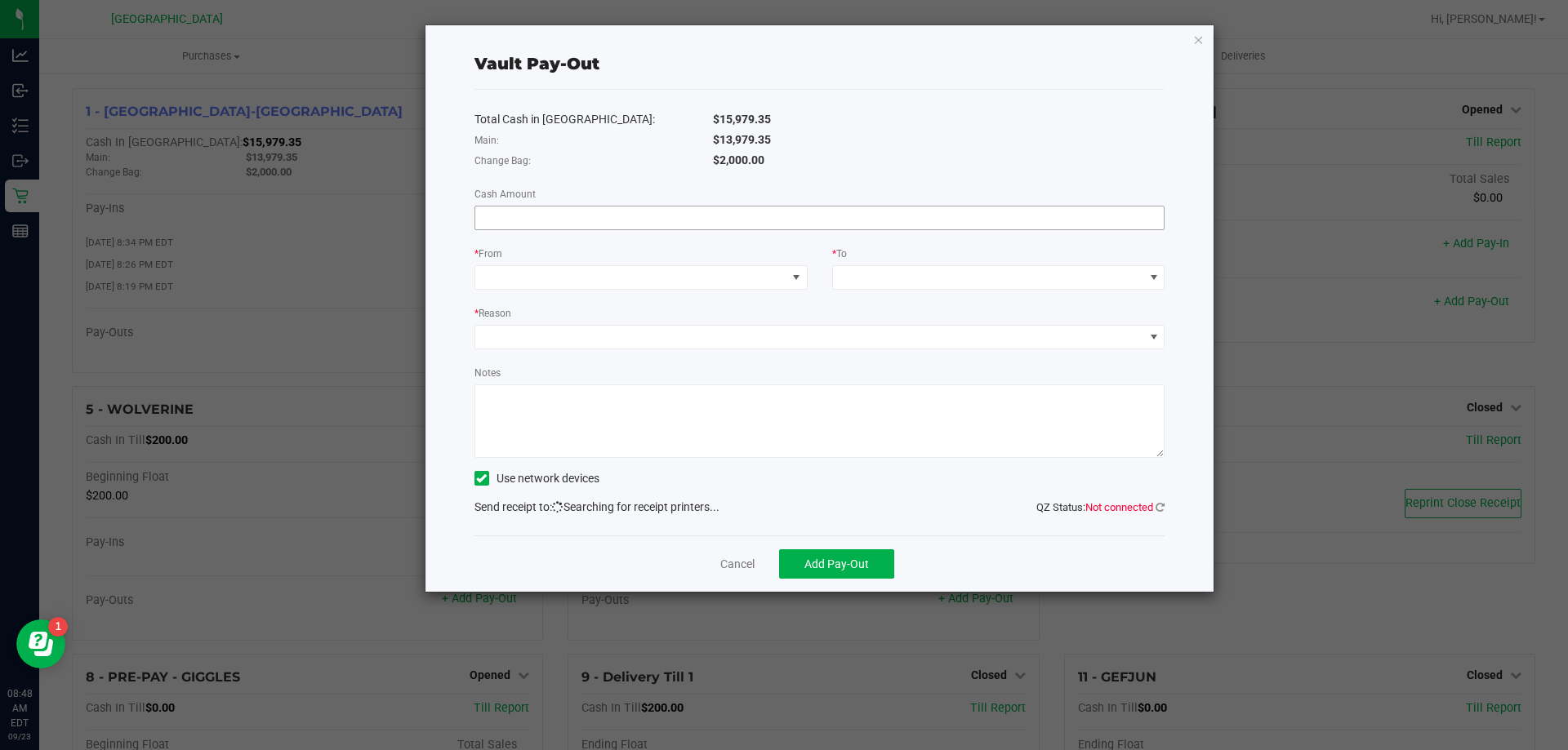
click at [558, 219] on input at bounding box center [820, 218] width 690 height 23
type input "$900.00"
click at [529, 283] on span at bounding box center [630, 278] width 311 height 23
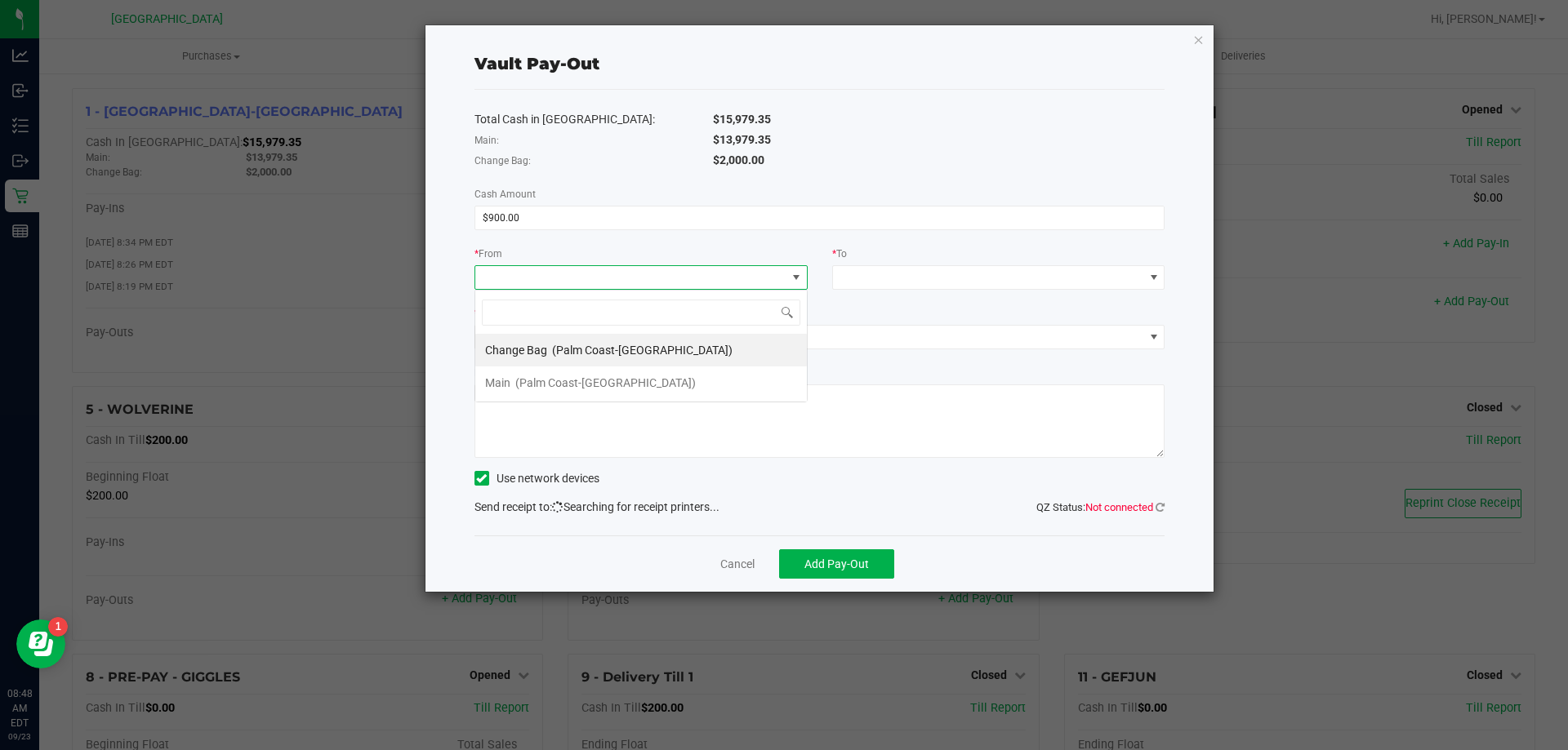
scroll to position [25, 333]
click at [575, 344] on span "(Palm Coast-[GEOGRAPHIC_DATA])" at bounding box center [642, 351] width 181 height 13
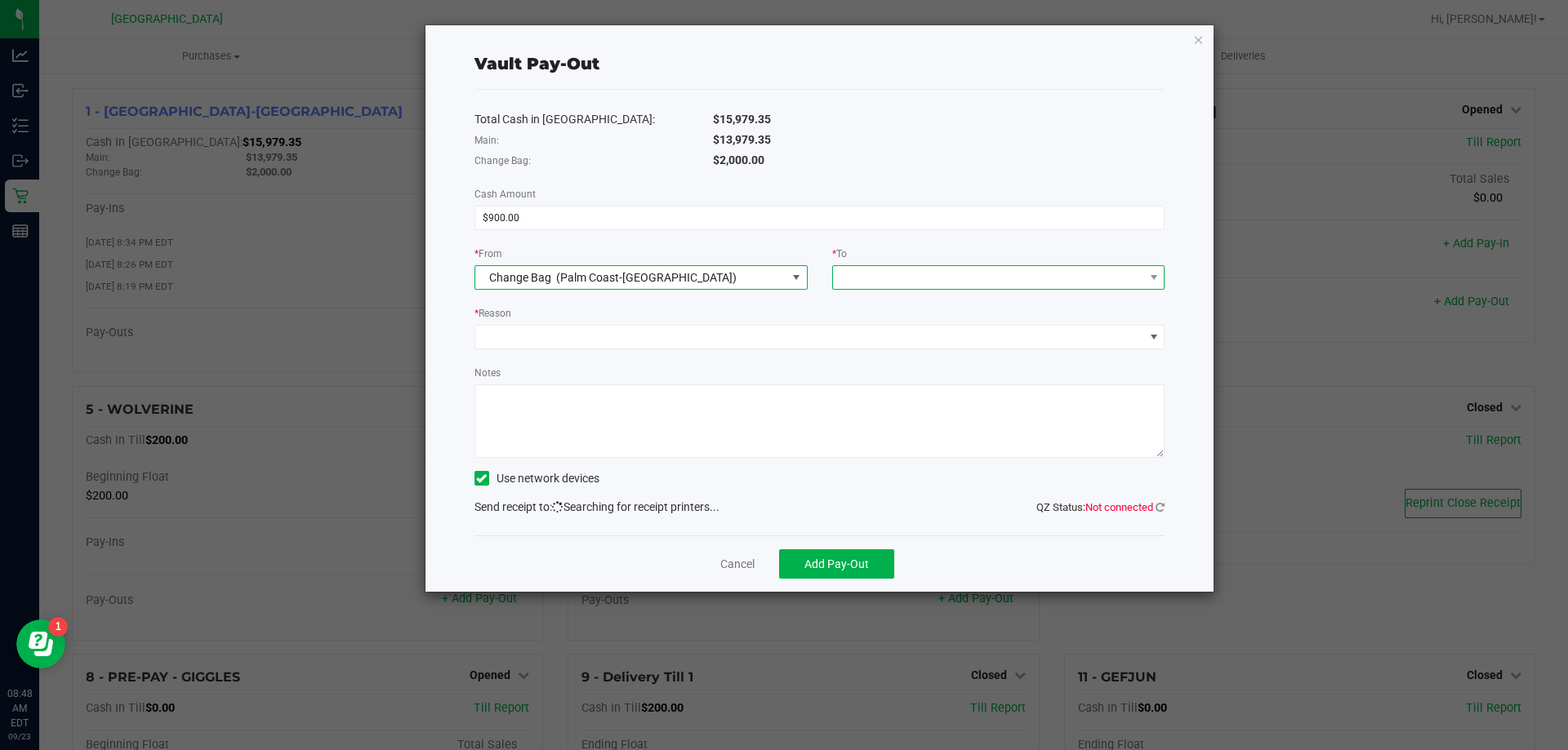
click at [869, 276] on span at bounding box center [988, 278] width 311 height 23
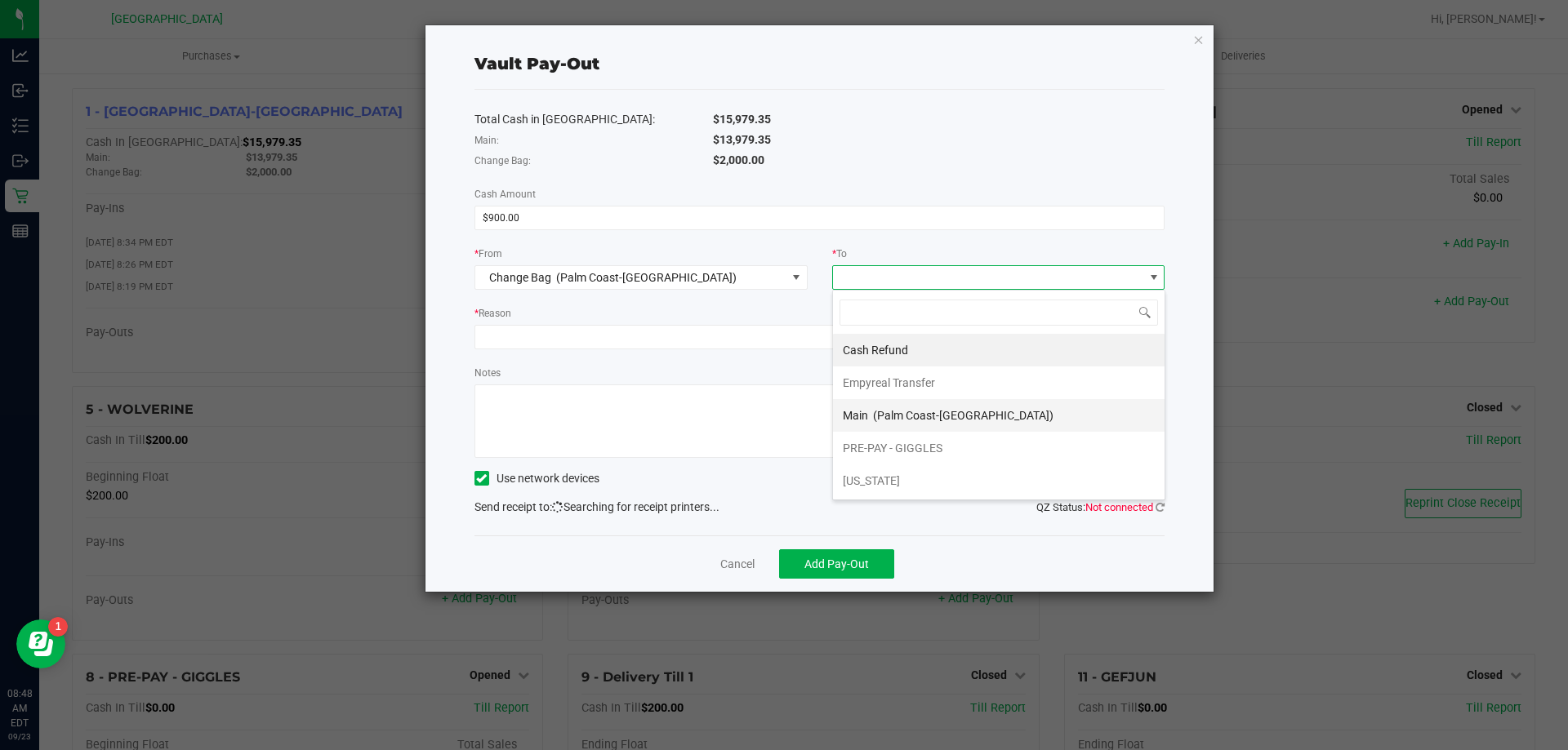
click at [907, 414] on span "(Palm Coast-[GEOGRAPHIC_DATA])" at bounding box center [963, 416] width 181 height 13
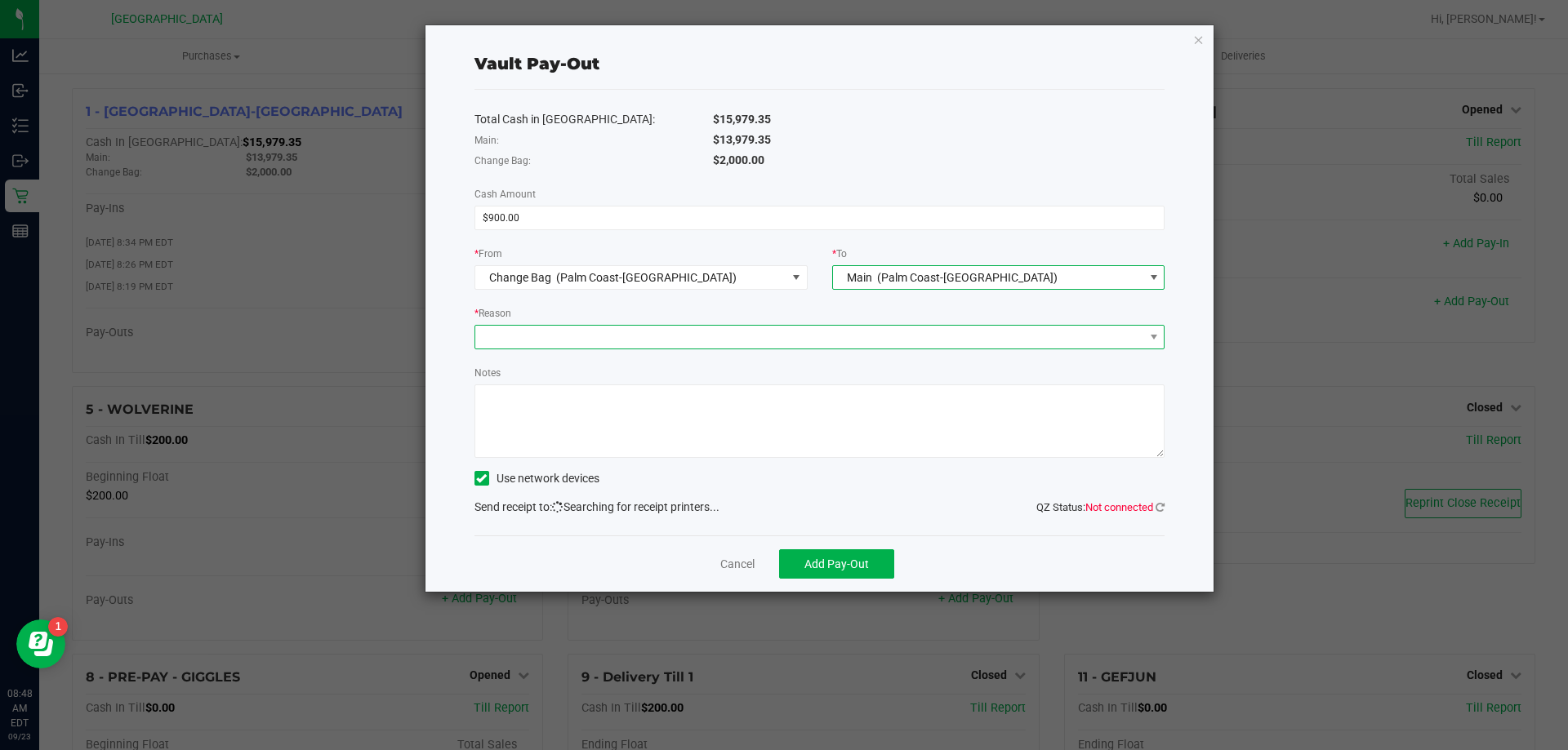
click at [704, 333] on span at bounding box center [809, 337] width 669 height 23
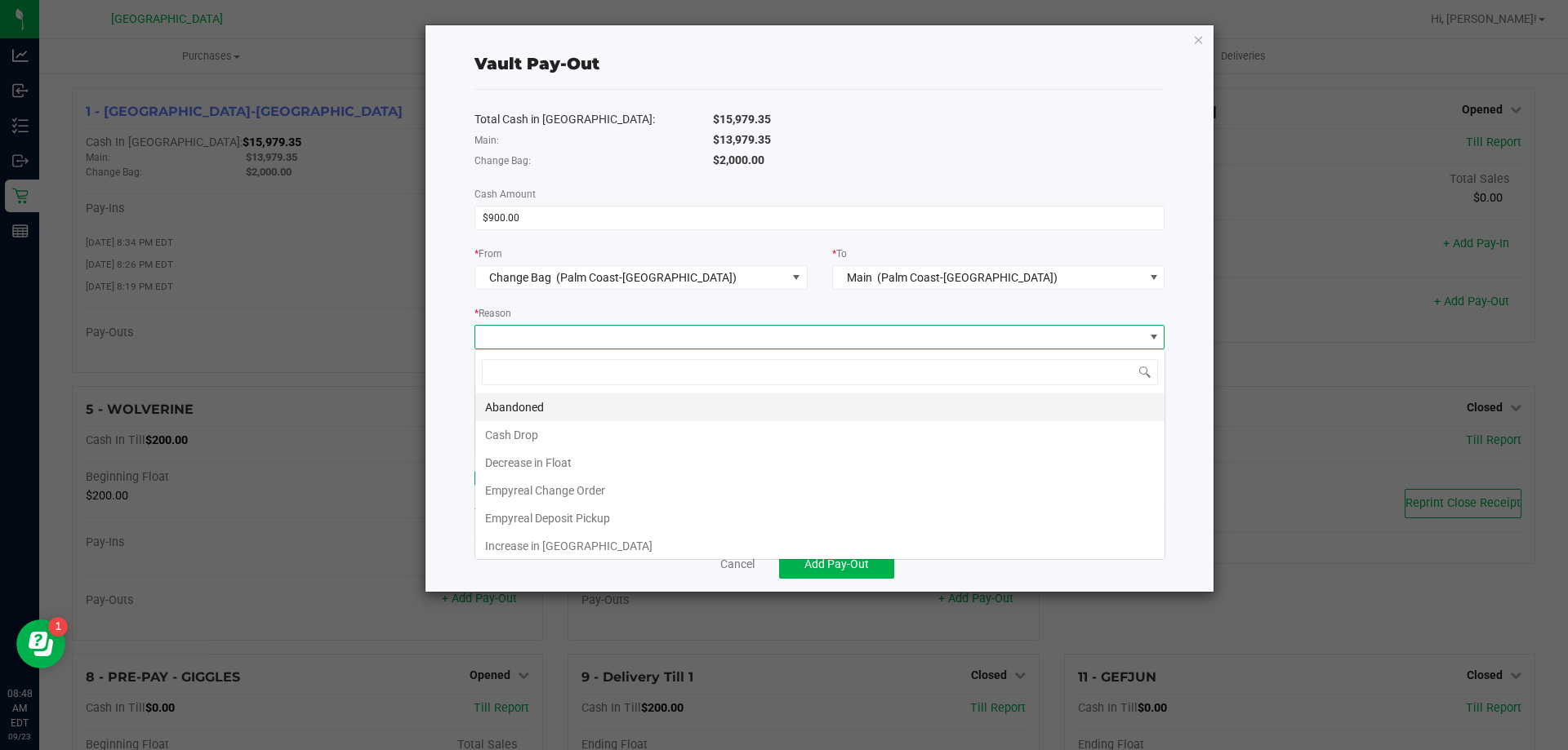
scroll to position [25, 690]
click at [605, 491] on li "Empyreal Change Order" at bounding box center [820, 490] width 690 height 27
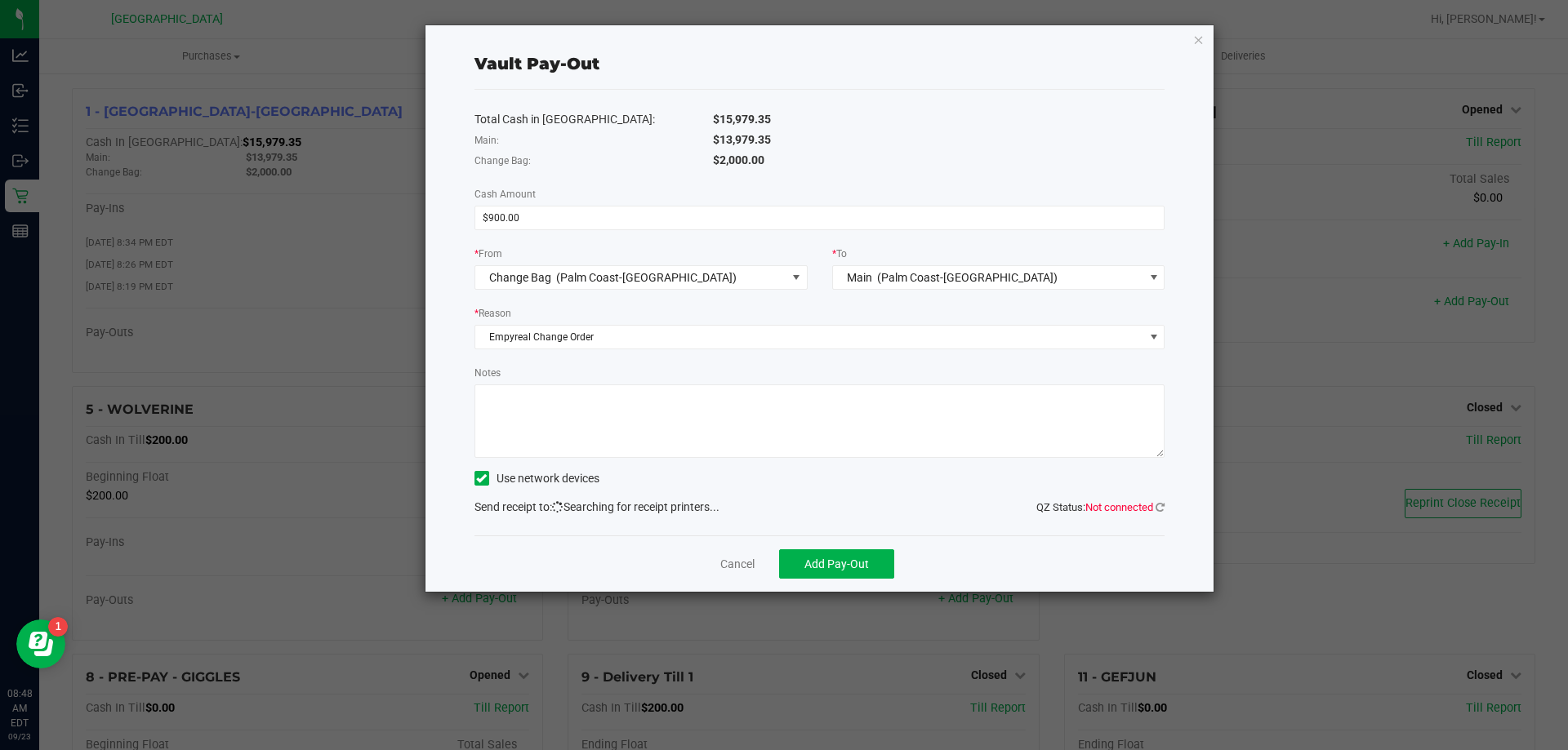
click at [626, 421] on textarea "Notes" at bounding box center [820, 421] width 691 height 74
type textarea "EG"
click at [604, 372] on div "Notes" at bounding box center [820, 410] width 691 height 94
click at [1158, 509] on icon at bounding box center [1159, 507] width 9 height 11
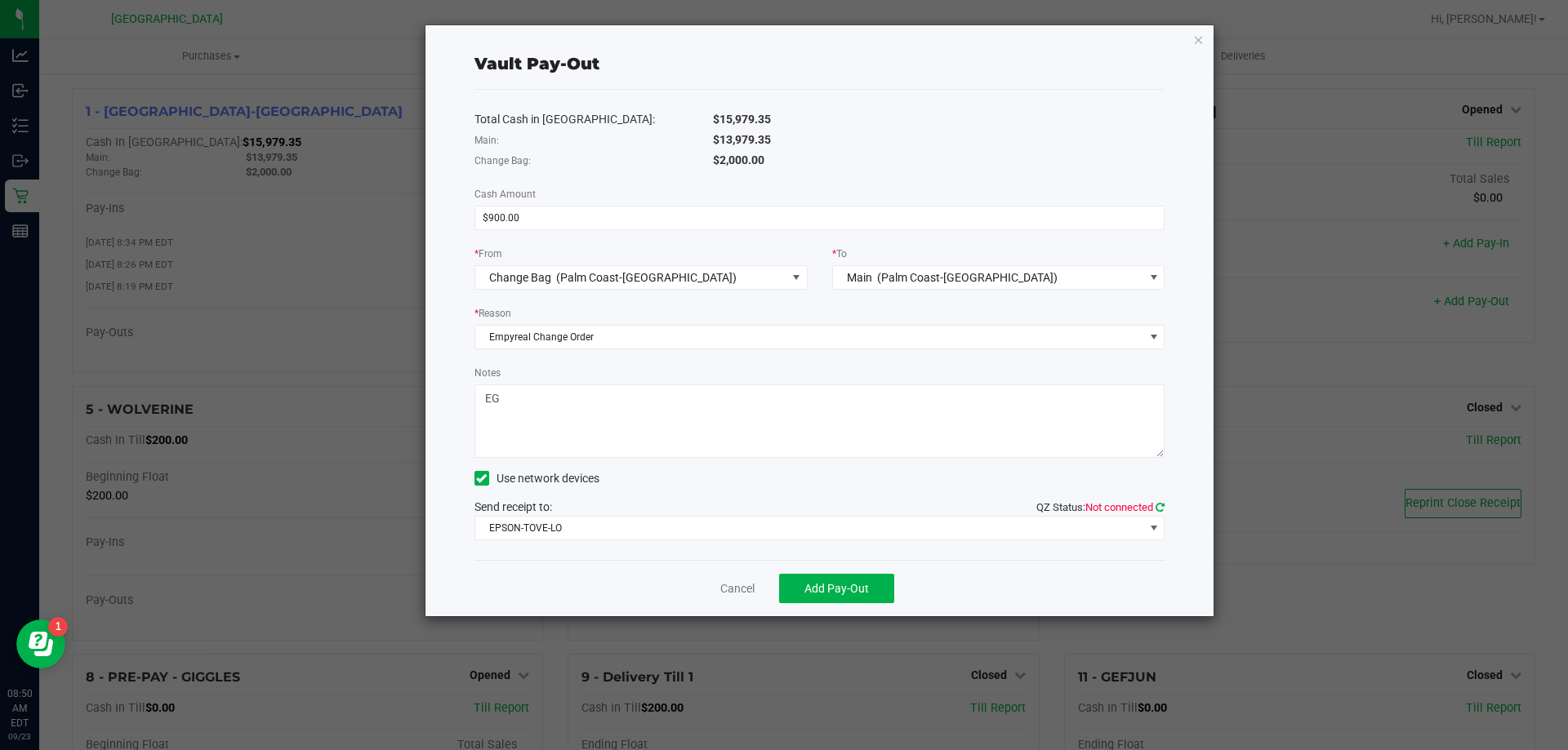
click at [1162, 505] on icon at bounding box center [1159, 507] width 9 height 11
click at [844, 523] on span "EPSON-TOVE-LO" at bounding box center [809, 529] width 669 height 23
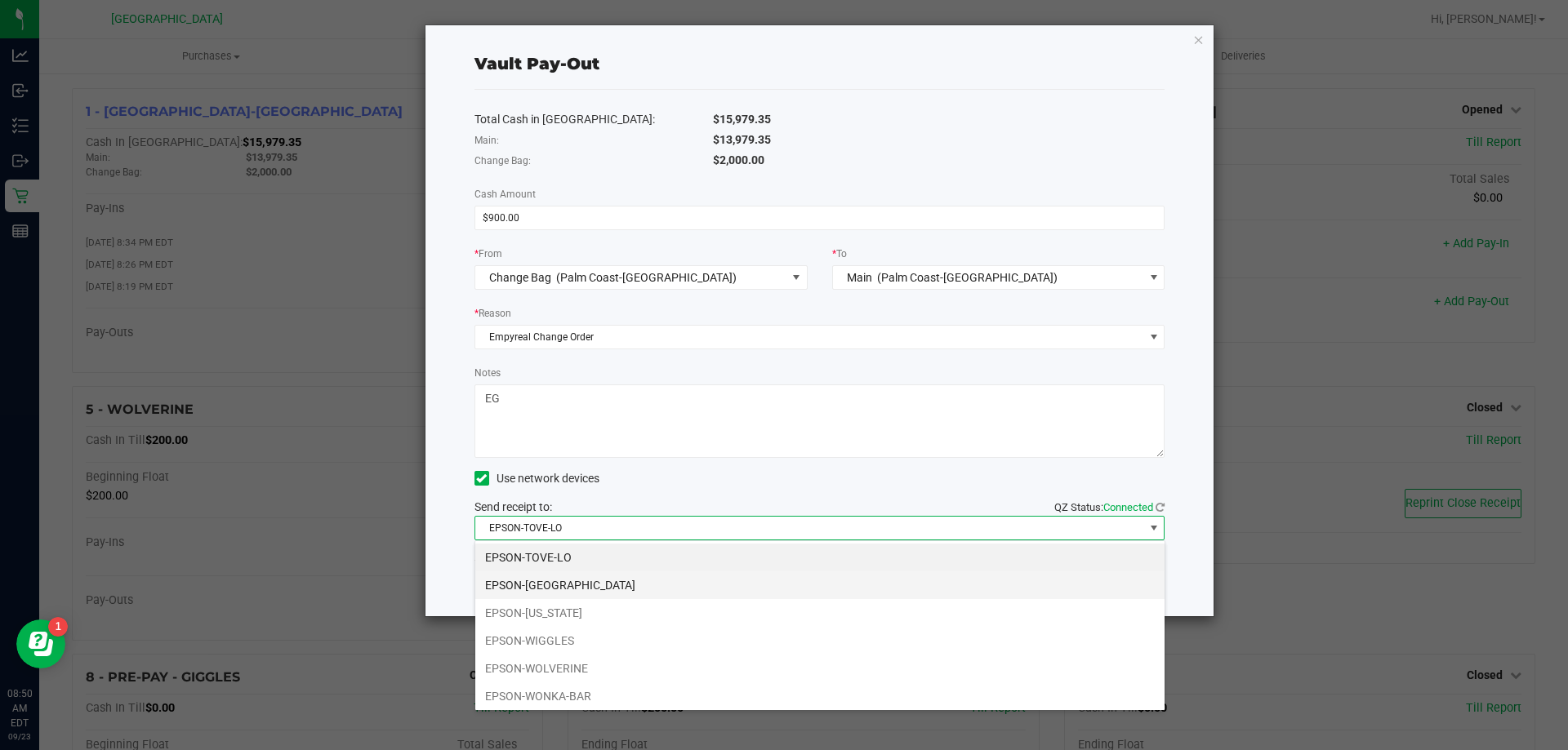
click at [618, 587] on li "EPSON-[GEOGRAPHIC_DATA]" at bounding box center [820, 585] width 690 height 27
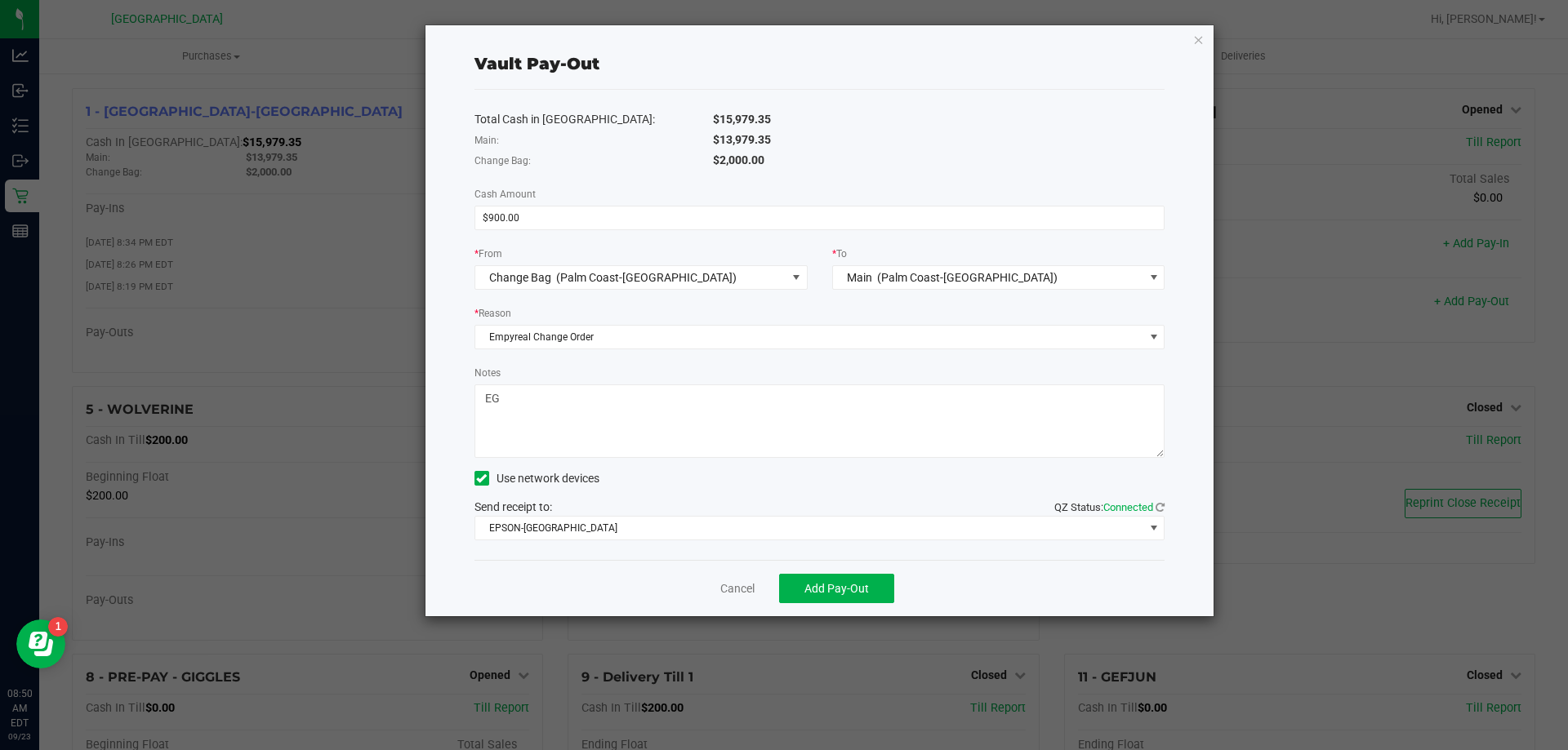
click at [656, 503] on div "Send receipt to: QZ Status: Connected EPSON-[GEOGRAPHIC_DATA]" at bounding box center [820, 520] width 691 height 41
click at [859, 586] on span "Add Pay-Out" at bounding box center [837, 589] width 65 height 13
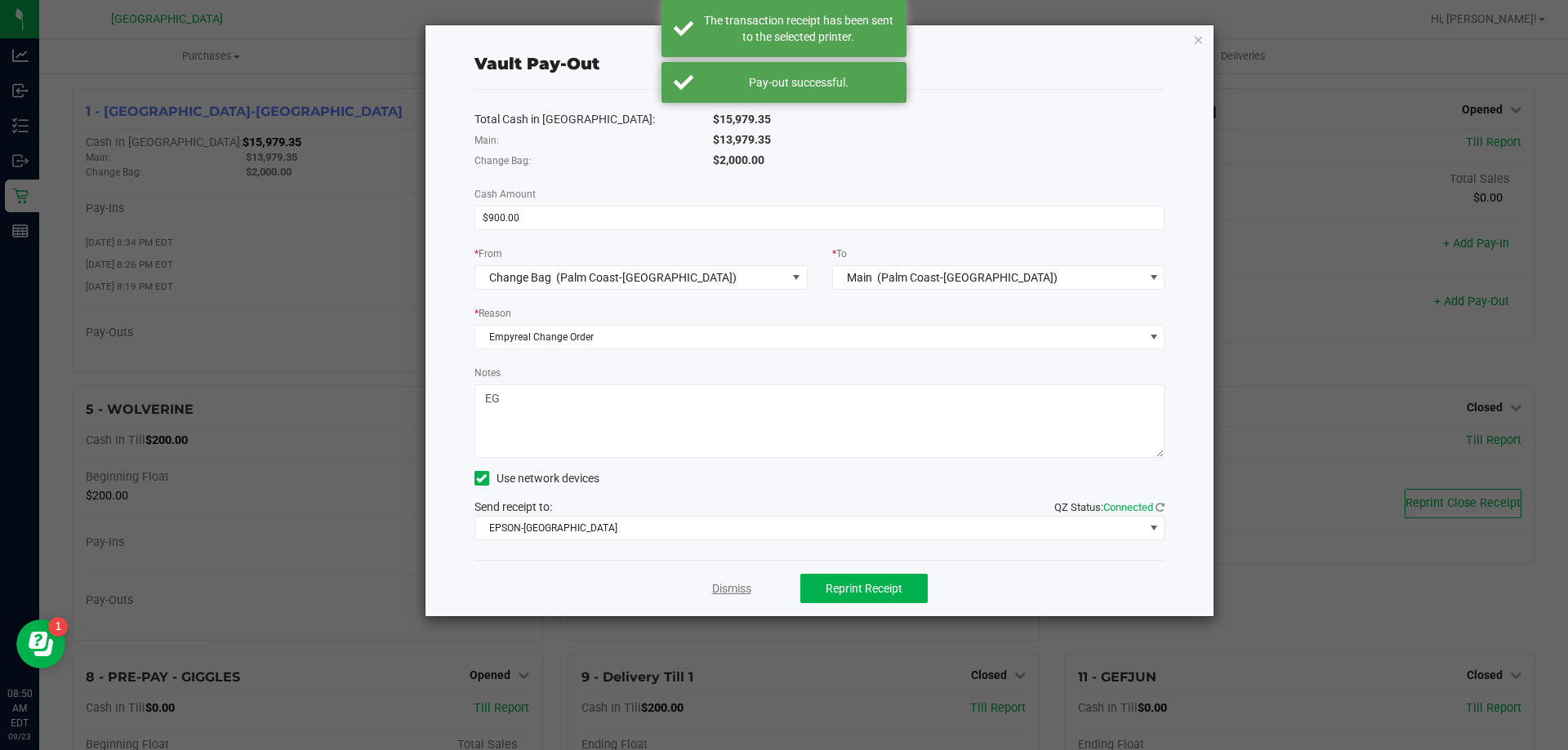
click at [735, 592] on link "Dismiss" at bounding box center [731, 589] width 39 height 17
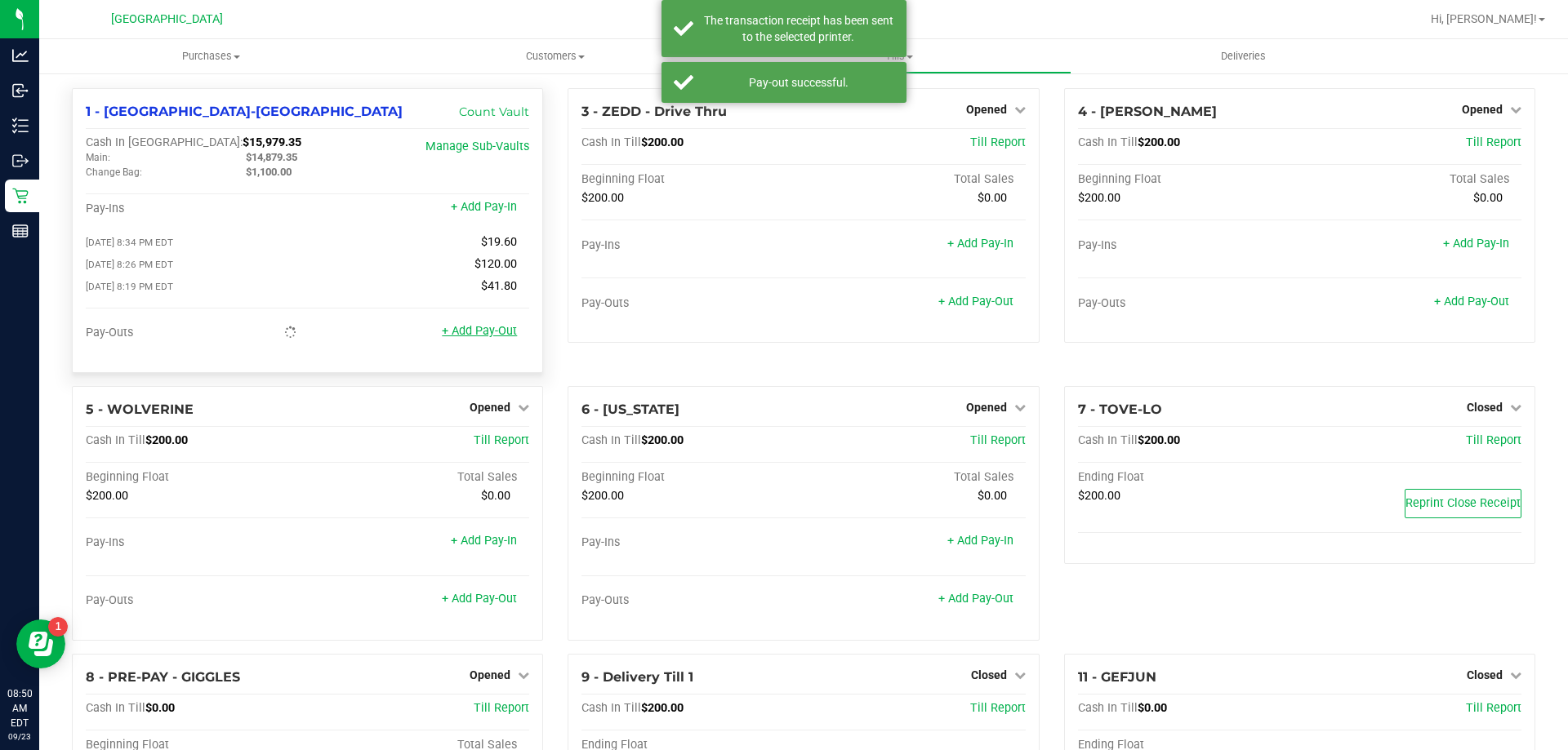
click at [486, 337] on link "+ Add Pay-Out" at bounding box center [479, 331] width 75 height 14
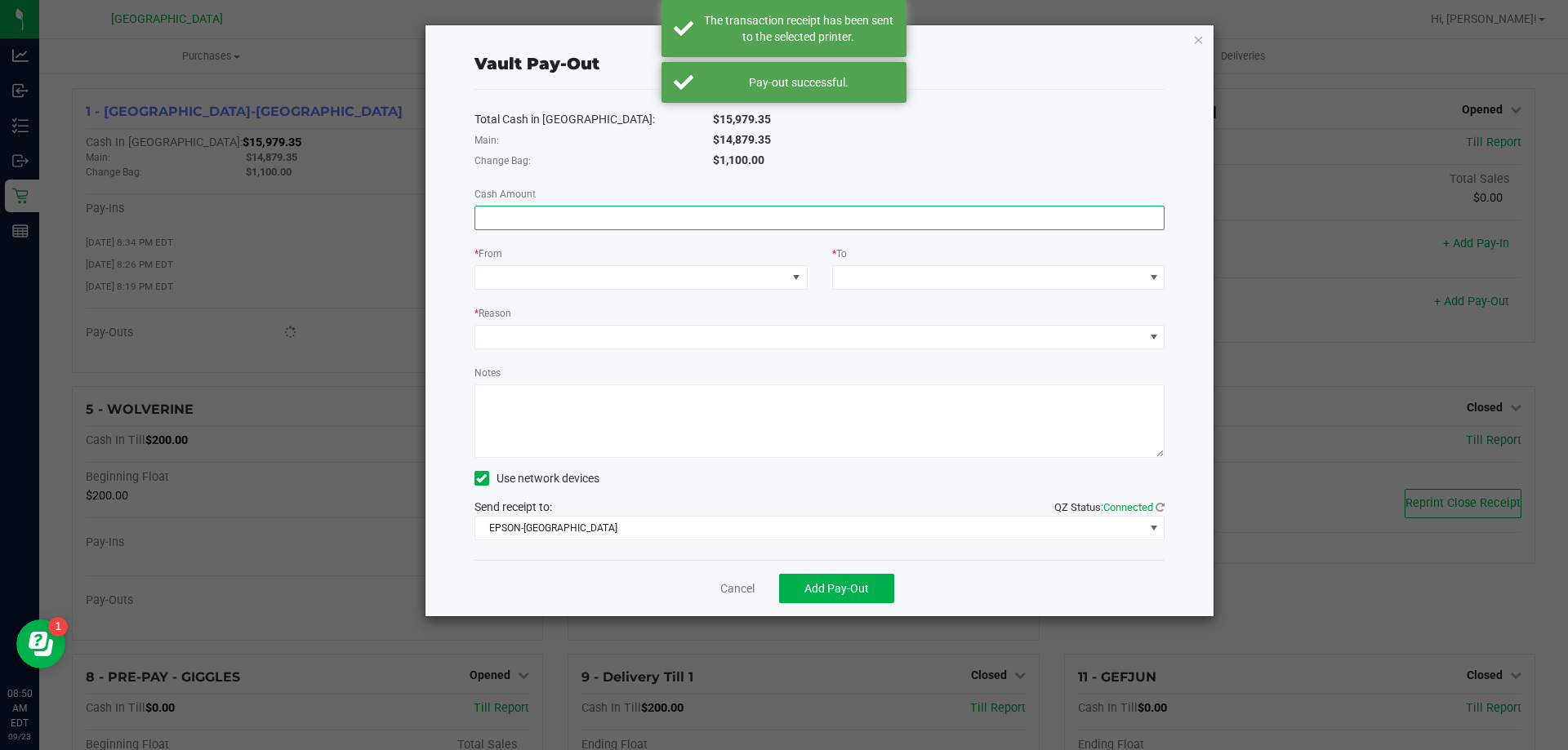
click at [526, 218] on input at bounding box center [820, 218] width 690 height 23
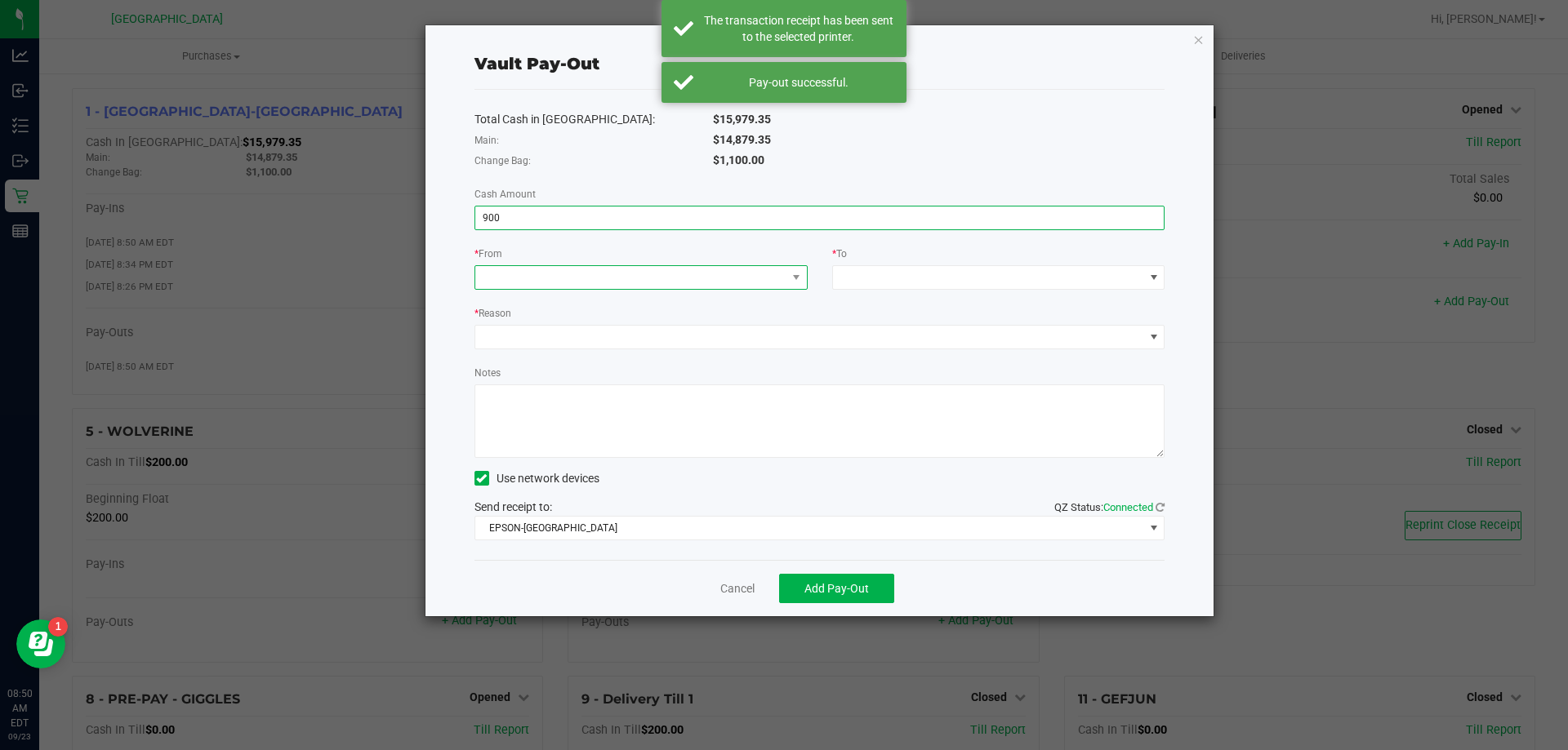
type input "$900.00"
click at [519, 284] on span at bounding box center [630, 278] width 311 height 23
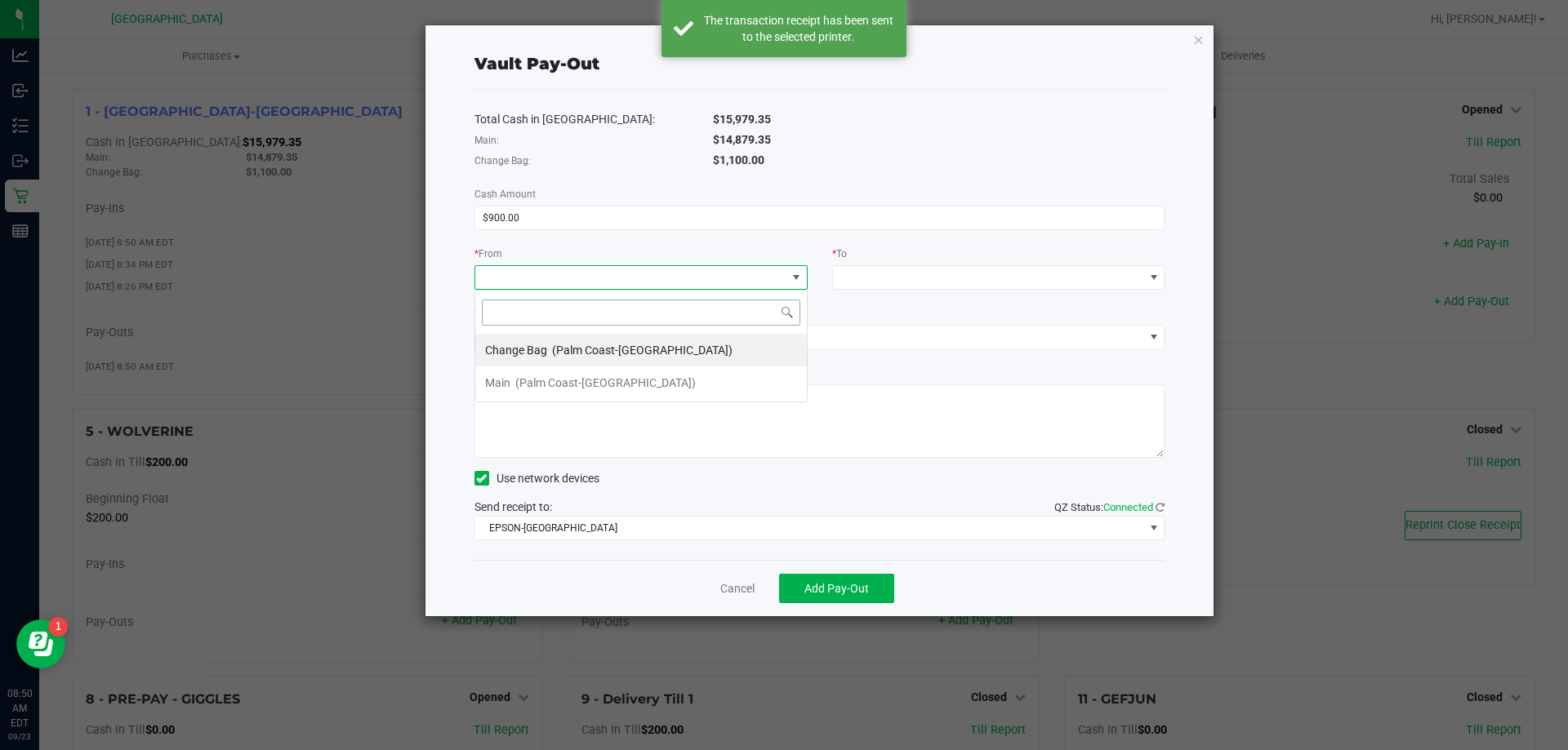
scroll to position [25, 333]
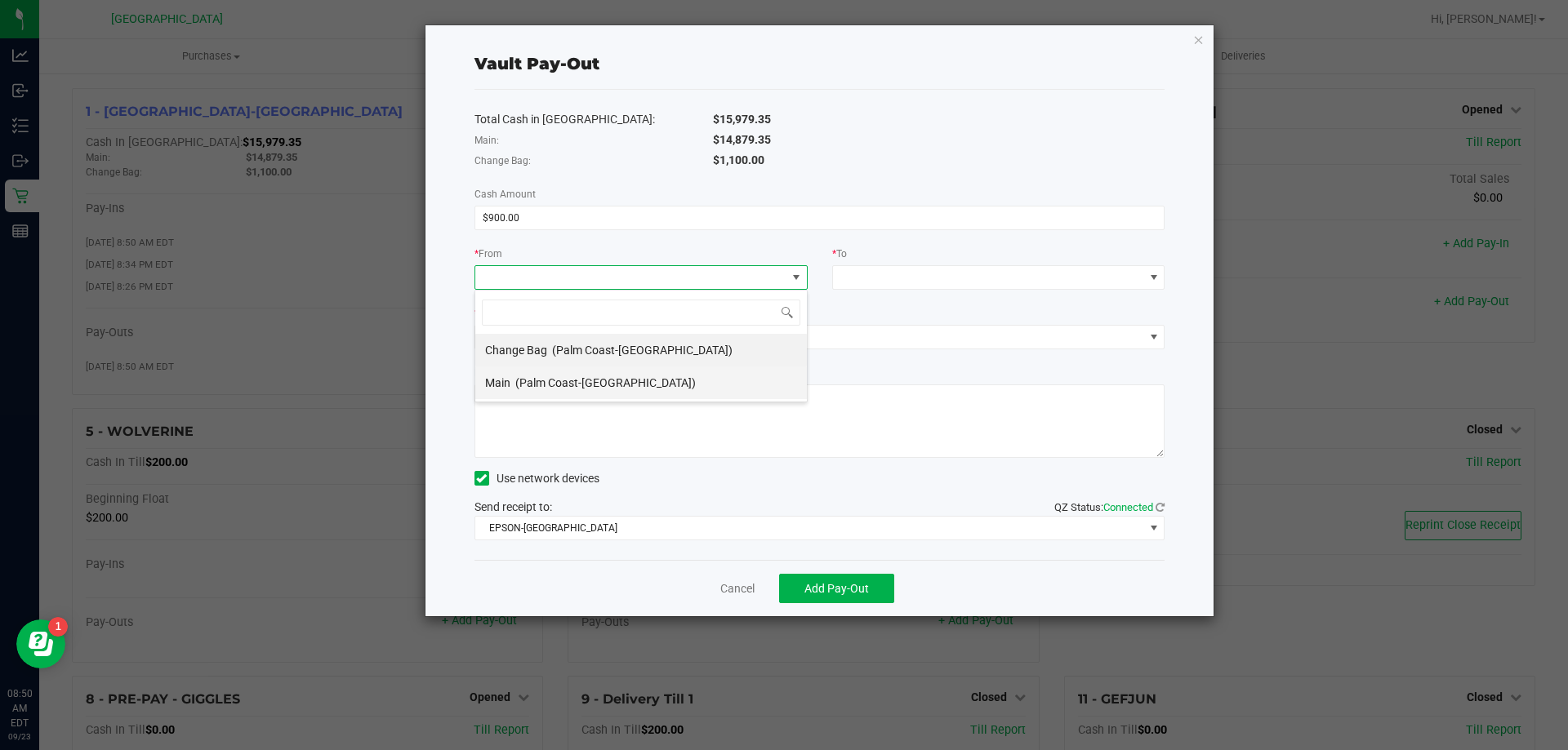
click at [539, 378] on span "(Palm Coast-[GEOGRAPHIC_DATA])" at bounding box center [606, 383] width 181 height 13
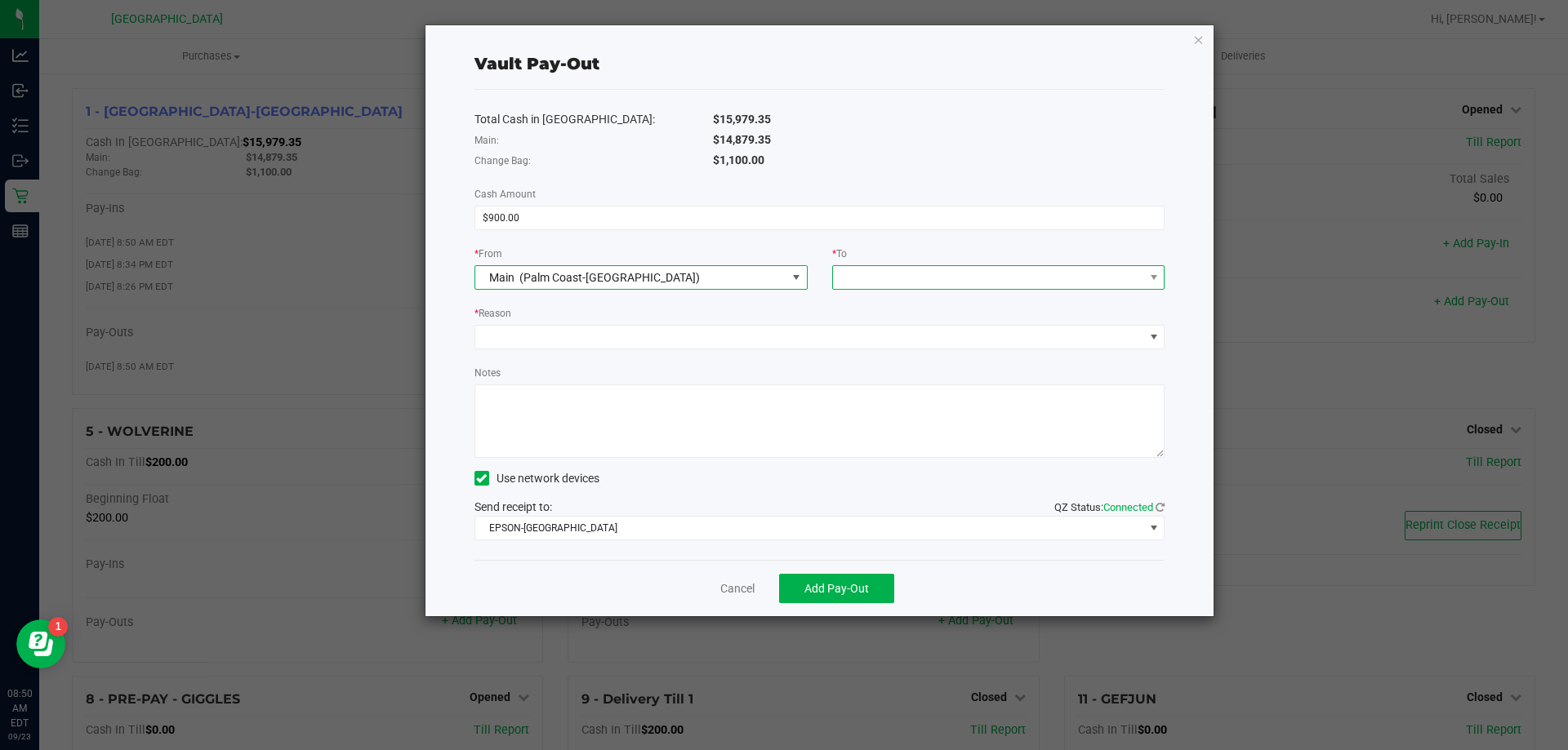
click at [905, 273] on span at bounding box center [988, 278] width 311 height 23
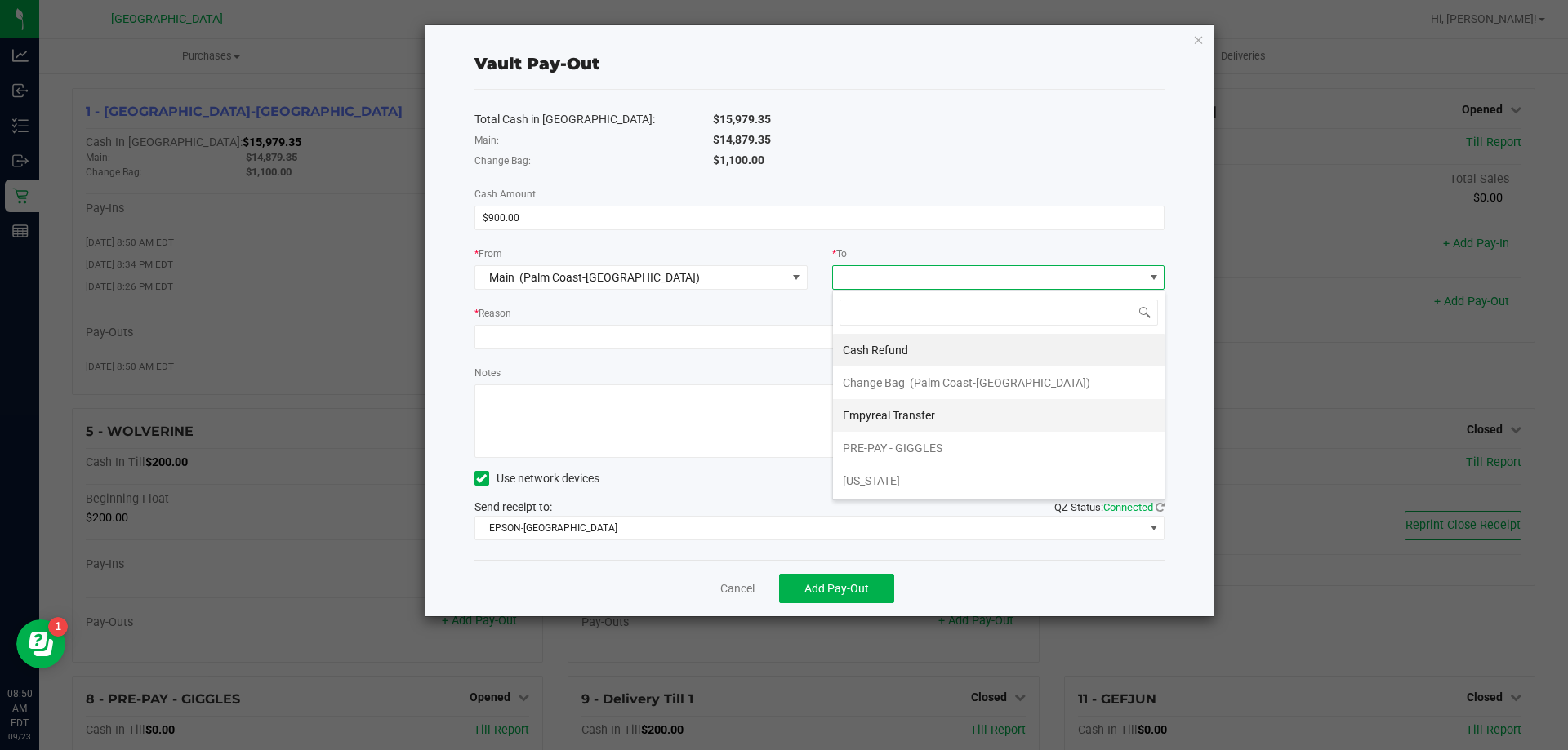
click at [914, 409] on span "Empyreal Transfer" at bounding box center [888, 416] width 92 height 13
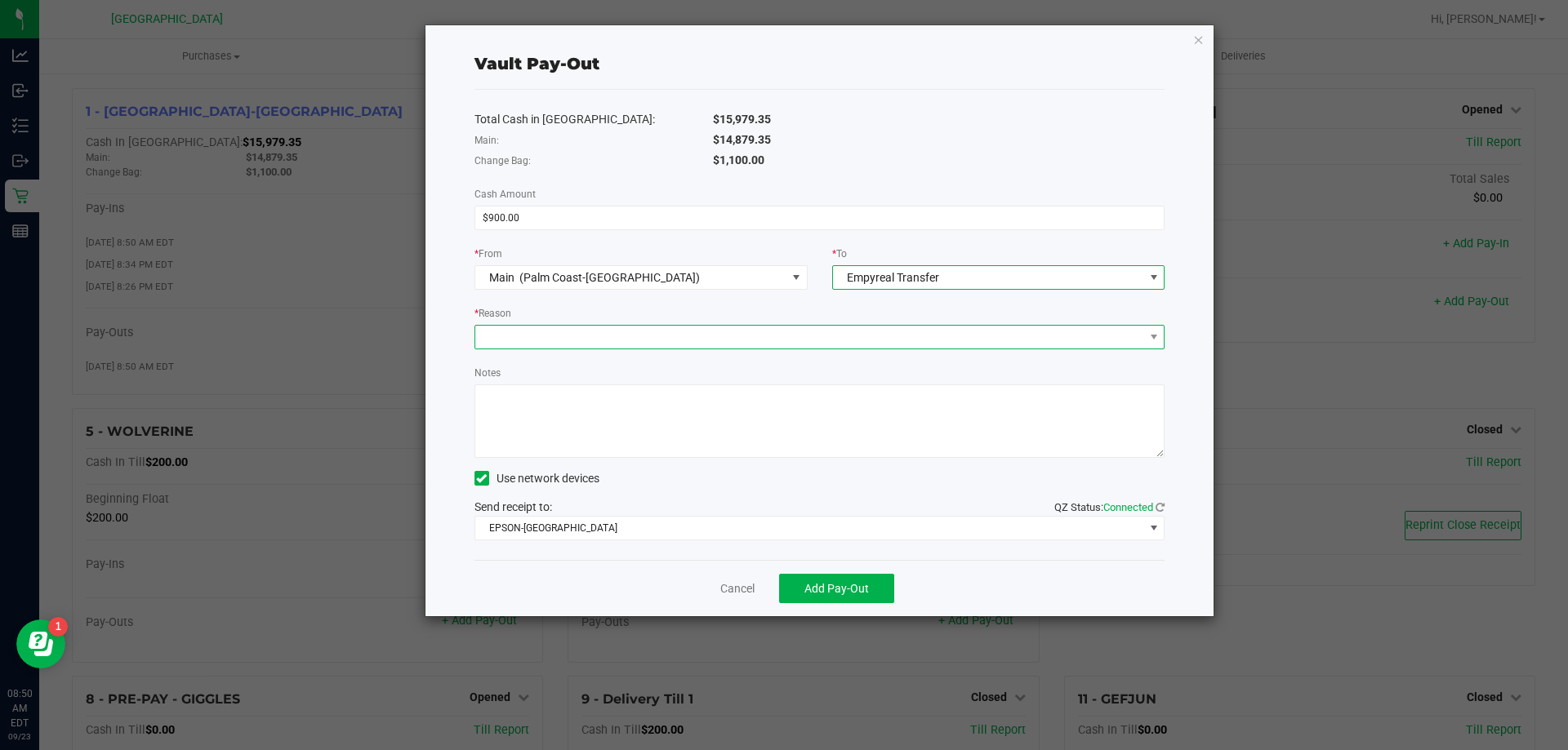
click at [822, 341] on span at bounding box center [809, 337] width 669 height 23
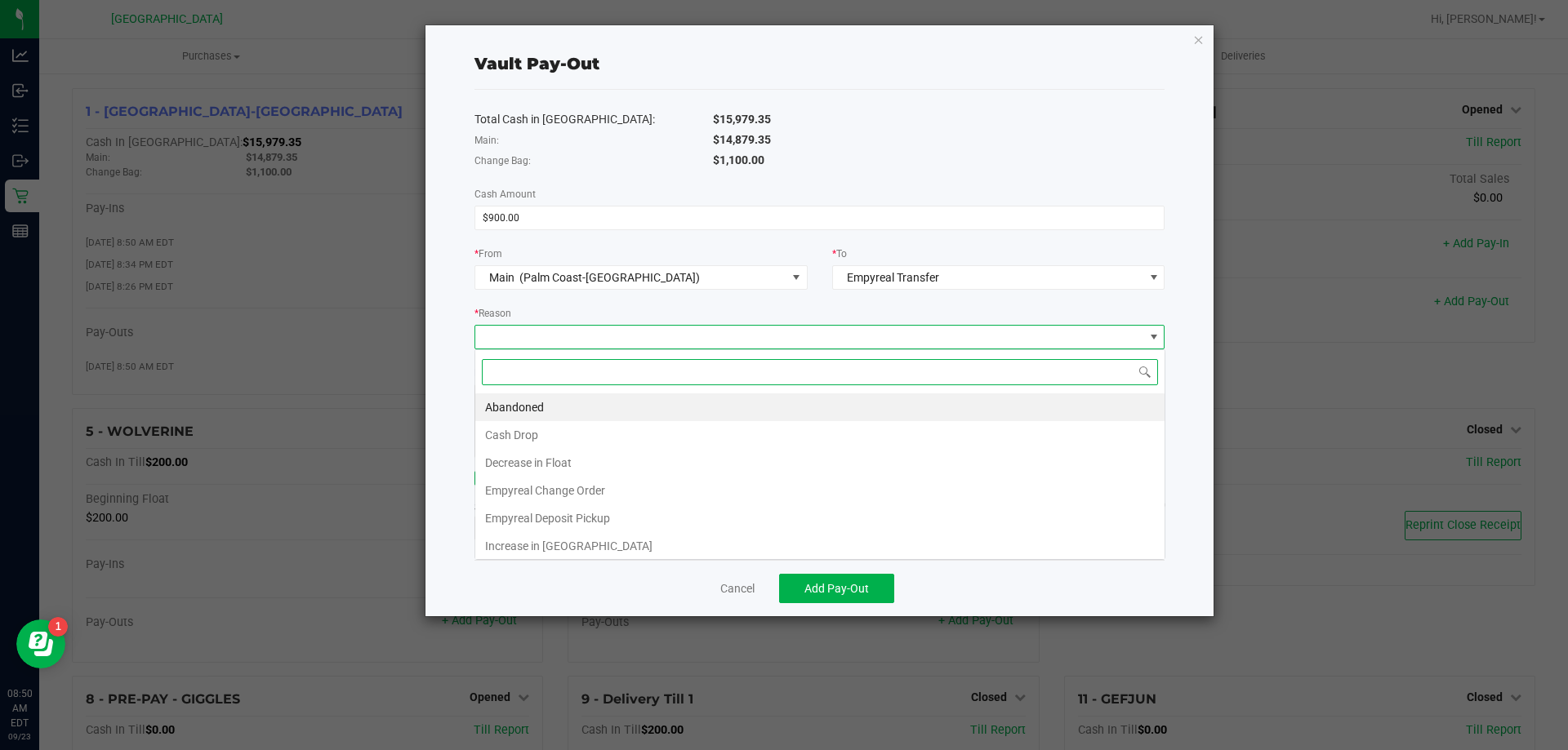
scroll to position [25, 690]
click at [598, 492] on li "Empyreal Change Order" at bounding box center [820, 490] width 690 height 27
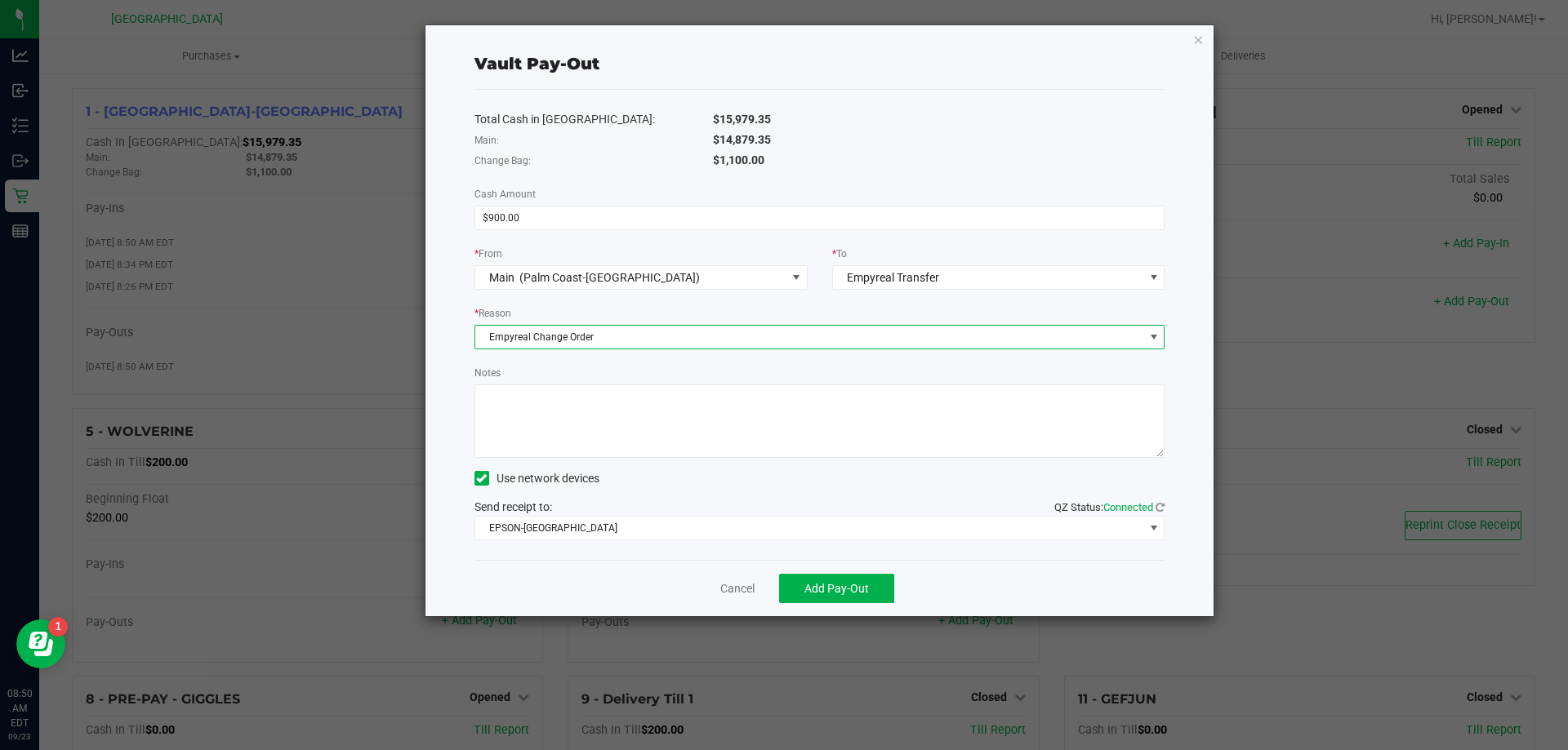
click at [622, 438] on textarea "Notes" at bounding box center [820, 421] width 691 height 74
type textarea "EG"
click at [813, 583] on span "Add Pay-Out" at bounding box center [837, 589] width 65 height 13
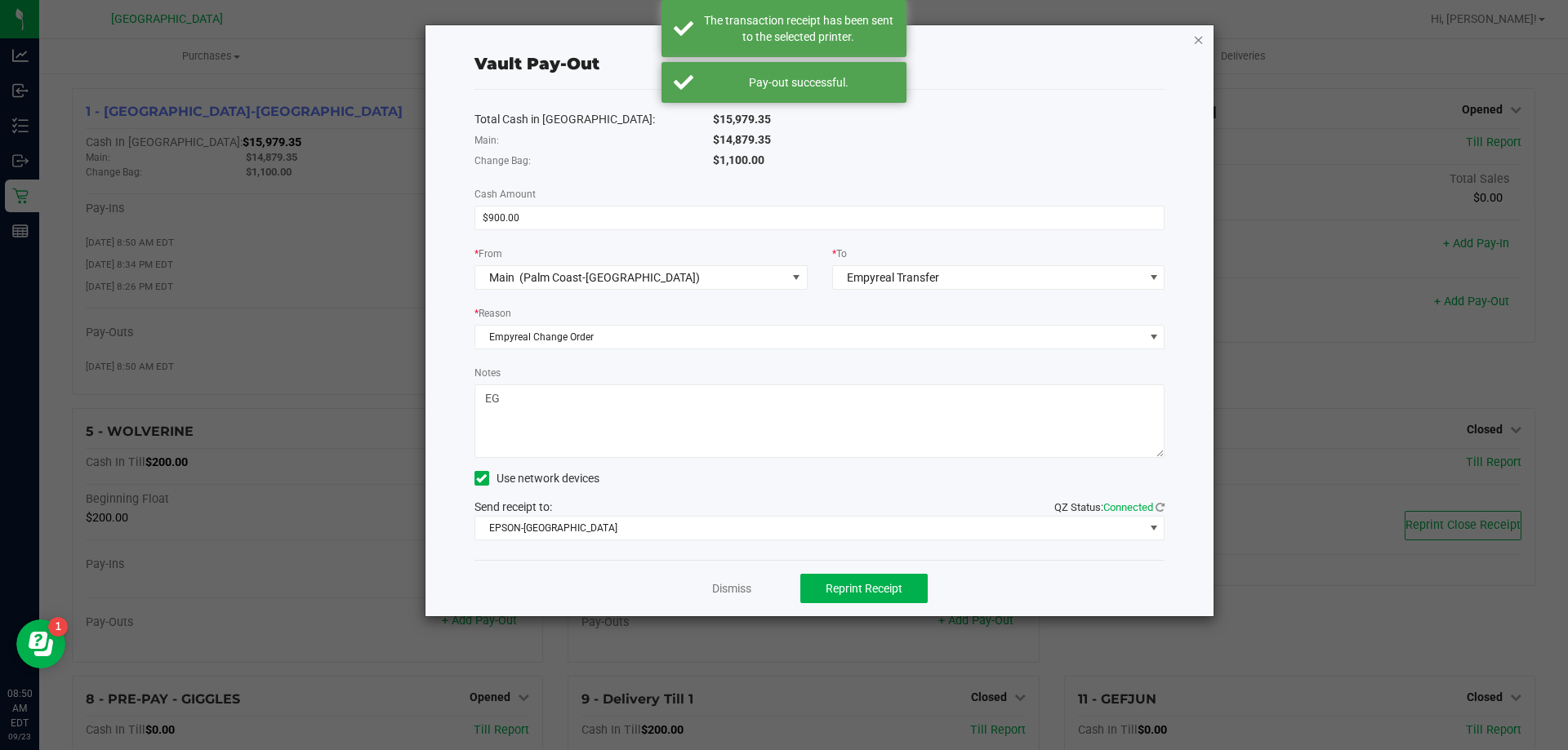
click at [1198, 37] on icon "button" at bounding box center [1199, 39] width 12 height 20
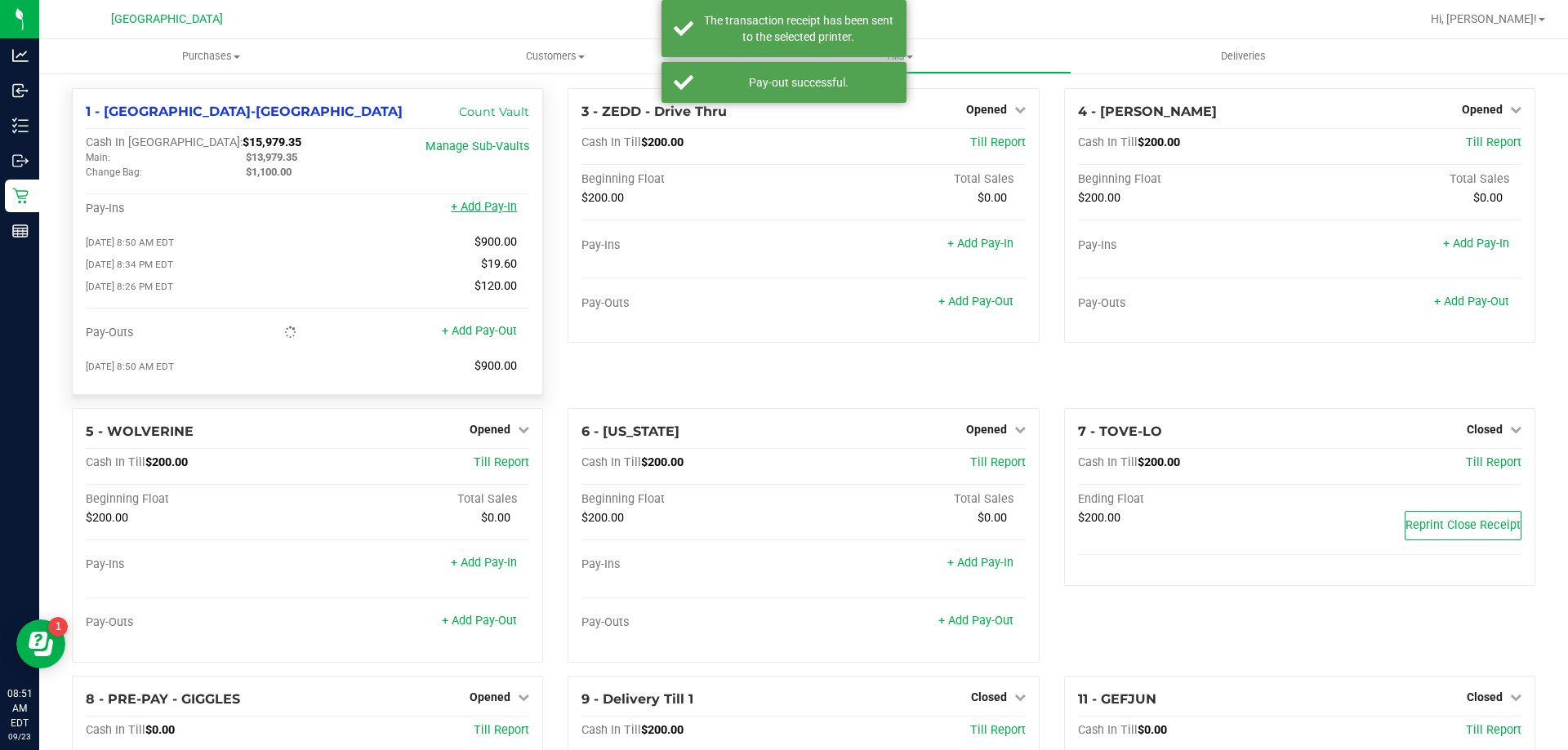
click at [483, 204] on link "+ Add Pay-In" at bounding box center [484, 206] width 66 height 14
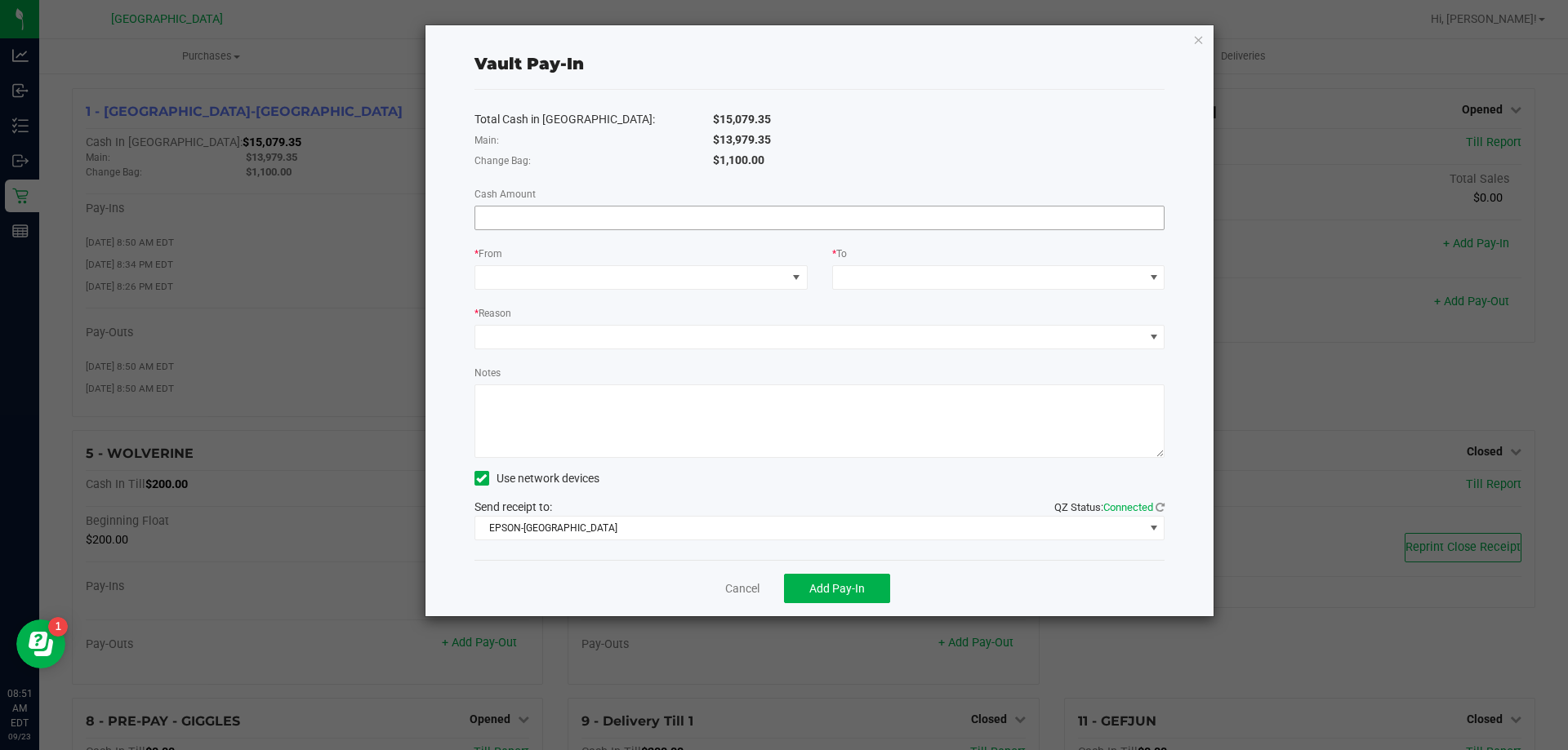
click at [537, 207] on input at bounding box center [820, 218] width 690 height 23
type input "$900.00"
click at [540, 286] on span at bounding box center [630, 278] width 311 height 23
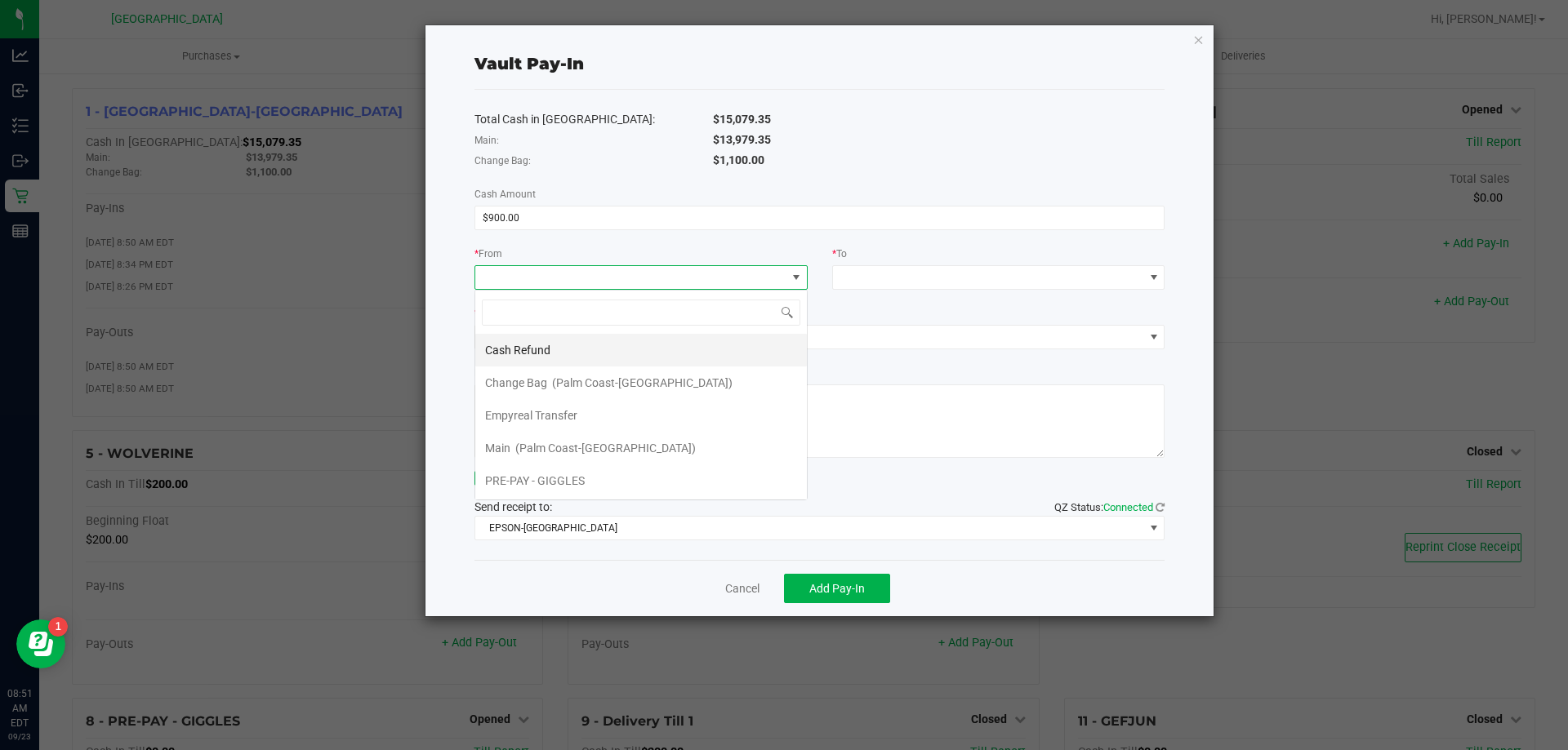
scroll to position [25, 333]
click at [553, 409] on span "Empyreal Transfer" at bounding box center [530, 416] width 92 height 13
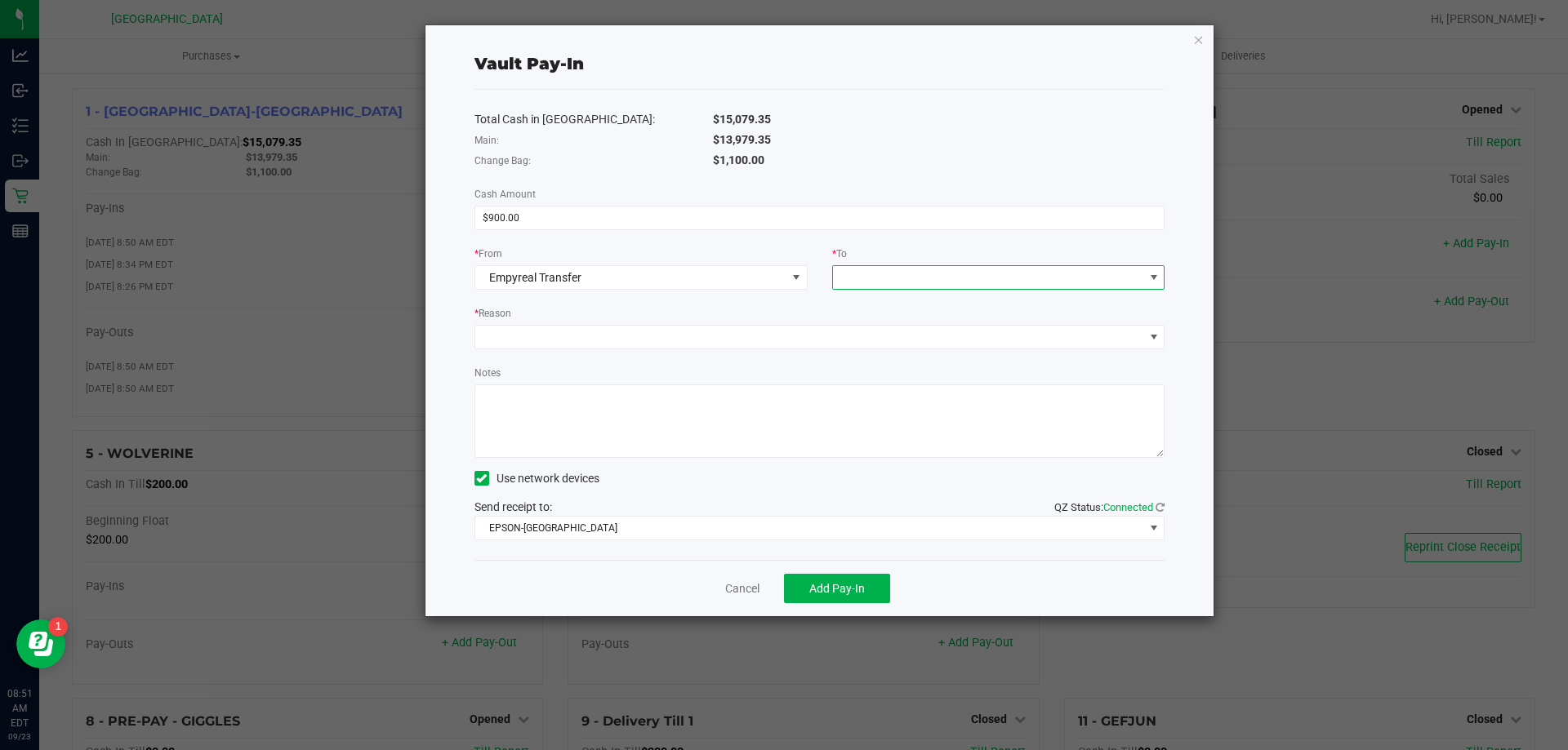
click at [866, 278] on span at bounding box center [988, 278] width 311 height 23
click at [889, 350] on span "Change Bag" at bounding box center [874, 351] width 62 height 13
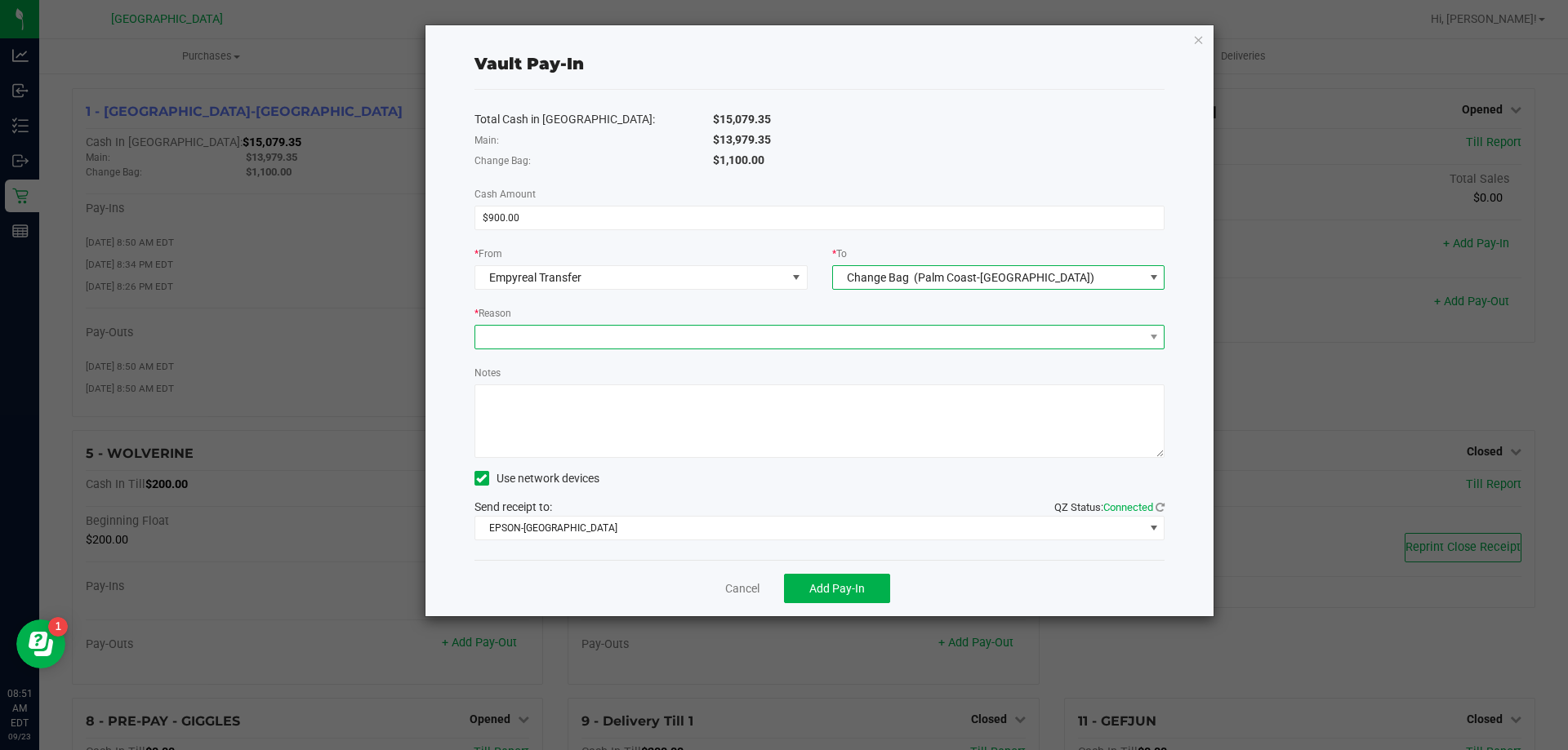
click at [777, 336] on span at bounding box center [809, 337] width 669 height 23
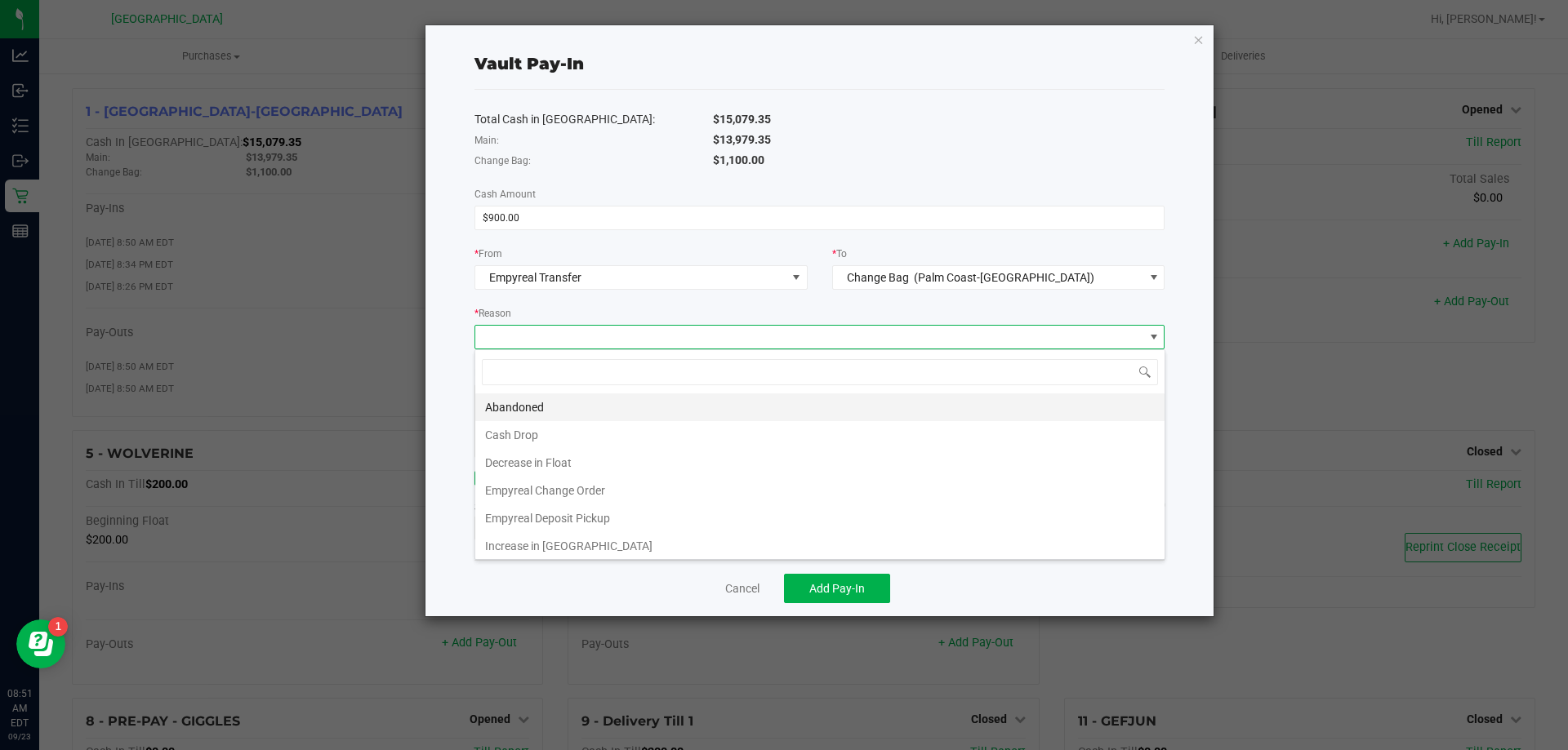
scroll to position [25, 690]
click at [583, 491] on li "Empyreal Change Order" at bounding box center [820, 490] width 690 height 27
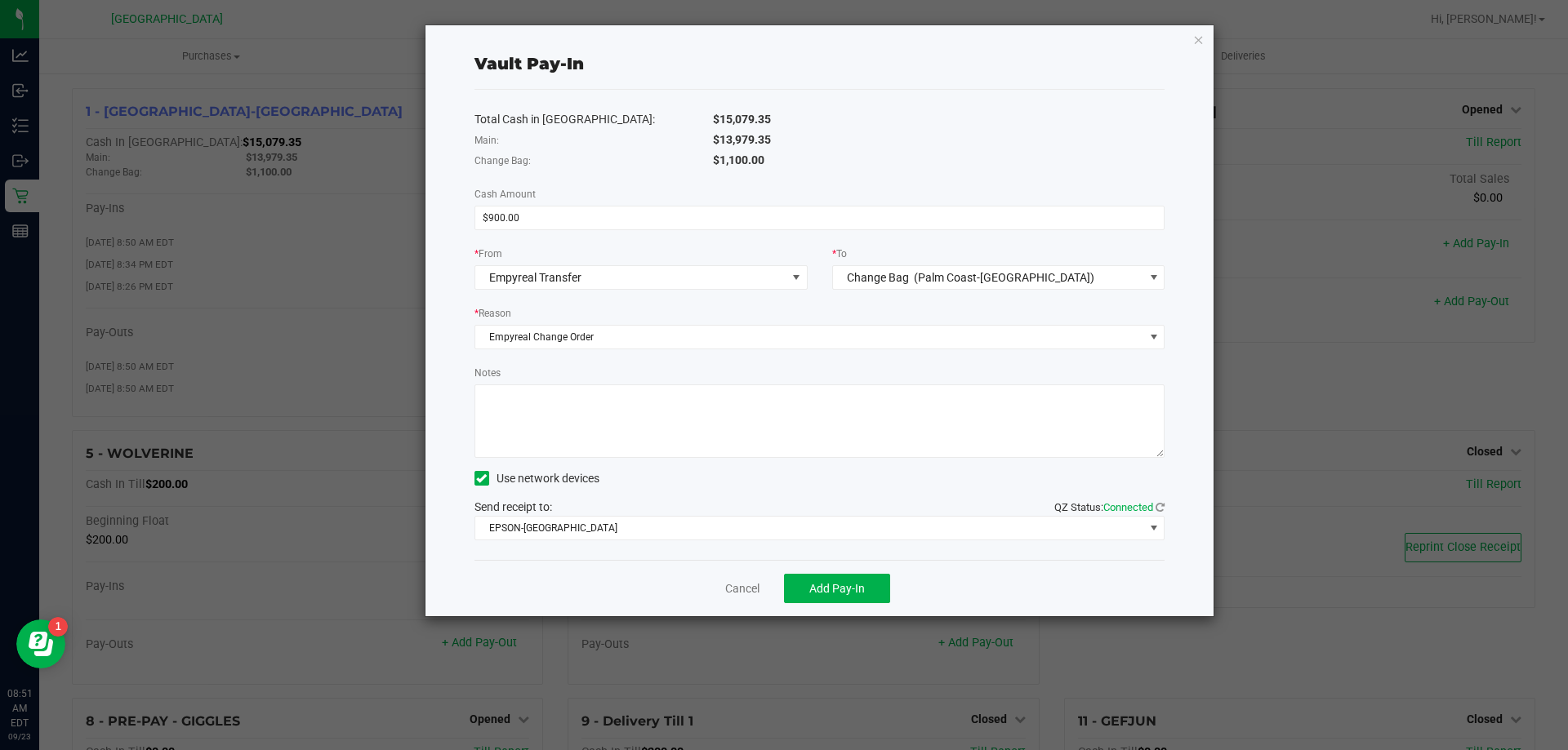
click at [591, 427] on textarea "Notes" at bounding box center [820, 421] width 691 height 74
type textarea "EG"
click at [641, 370] on div "Notes" at bounding box center [820, 410] width 691 height 94
click at [827, 588] on span "Add Pay-In" at bounding box center [836, 589] width 56 height 13
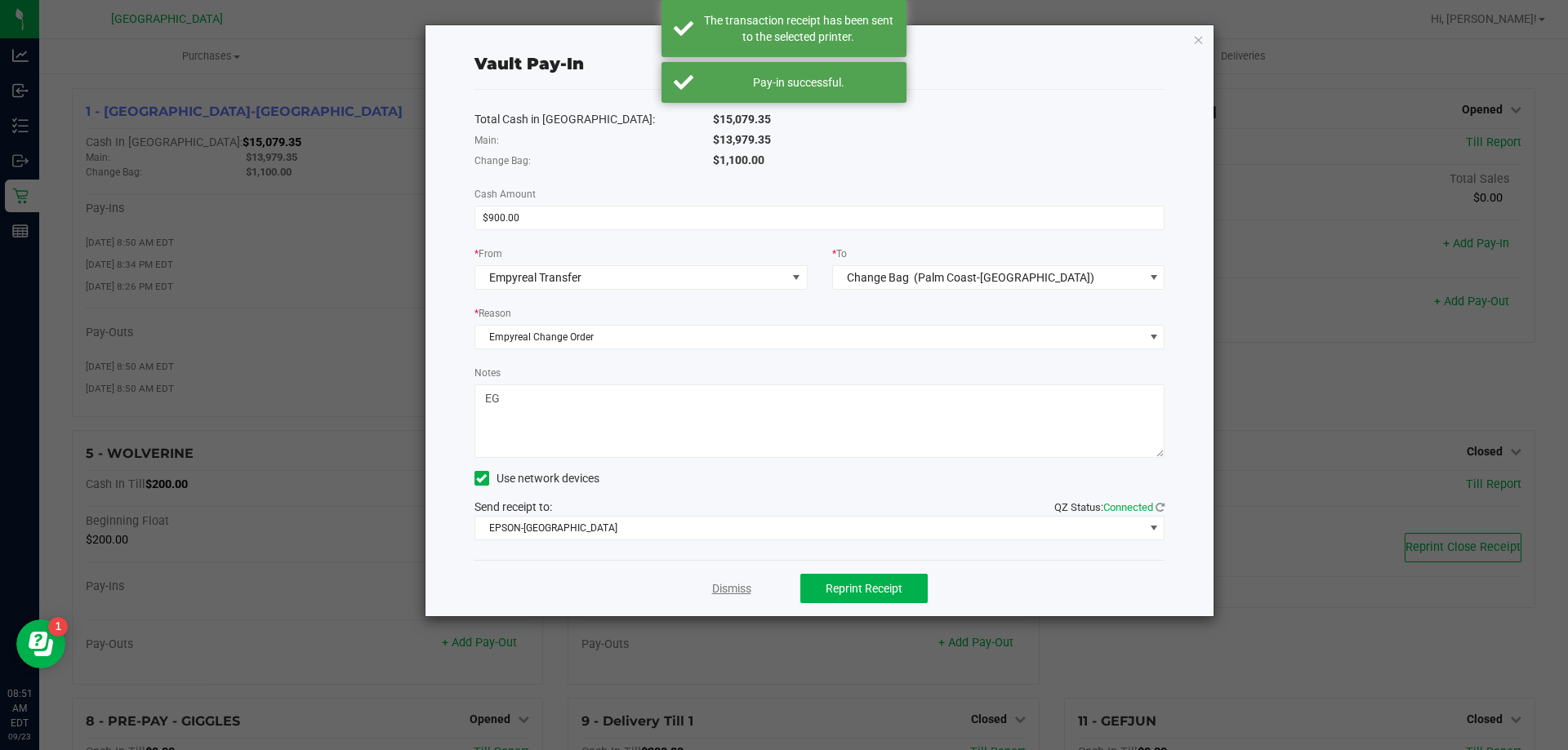
click at [742, 582] on link "Dismiss" at bounding box center [731, 589] width 39 height 17
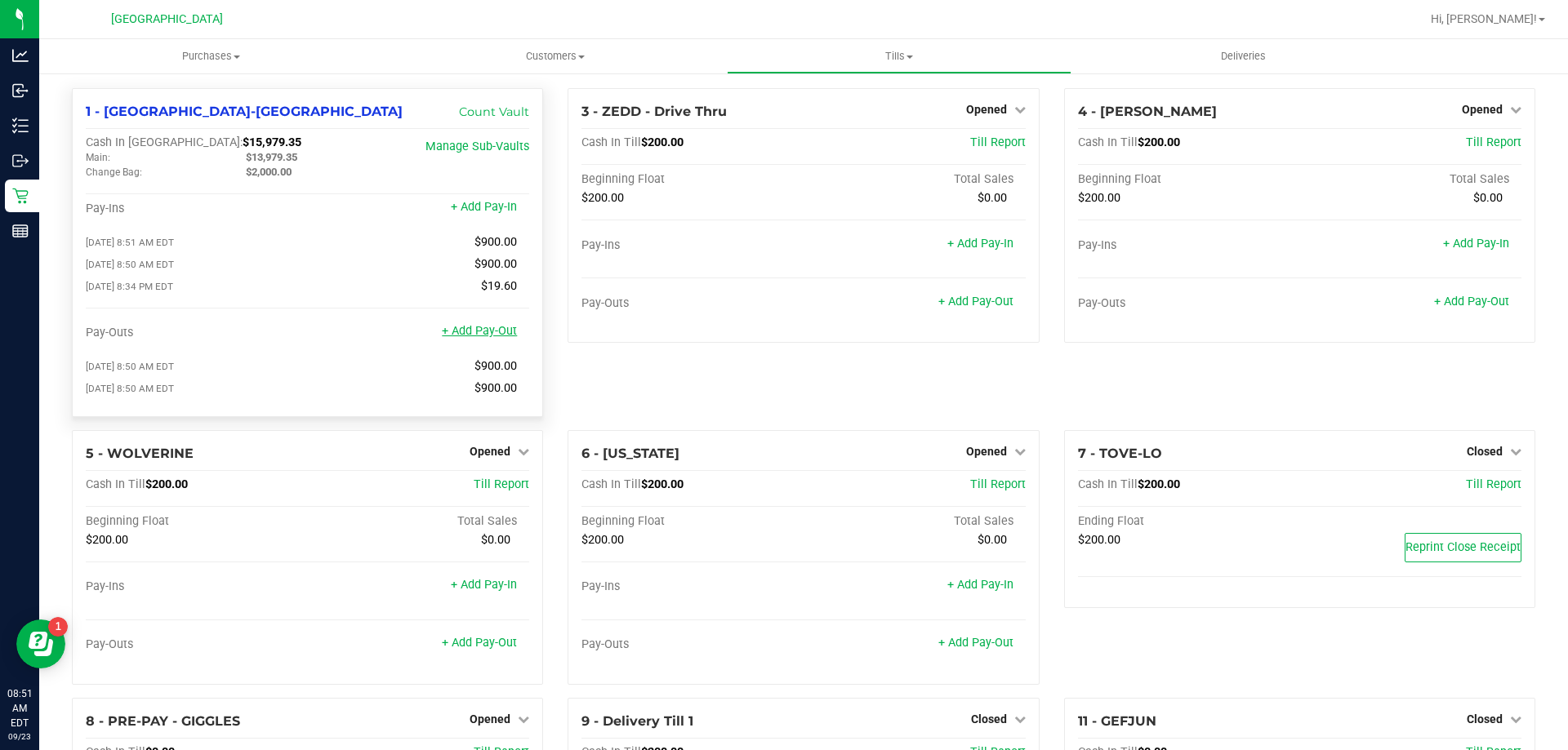
click at [488, 336] on link "+ Add Pay-Out" at bounding box center [479, 331] width 75 height 14
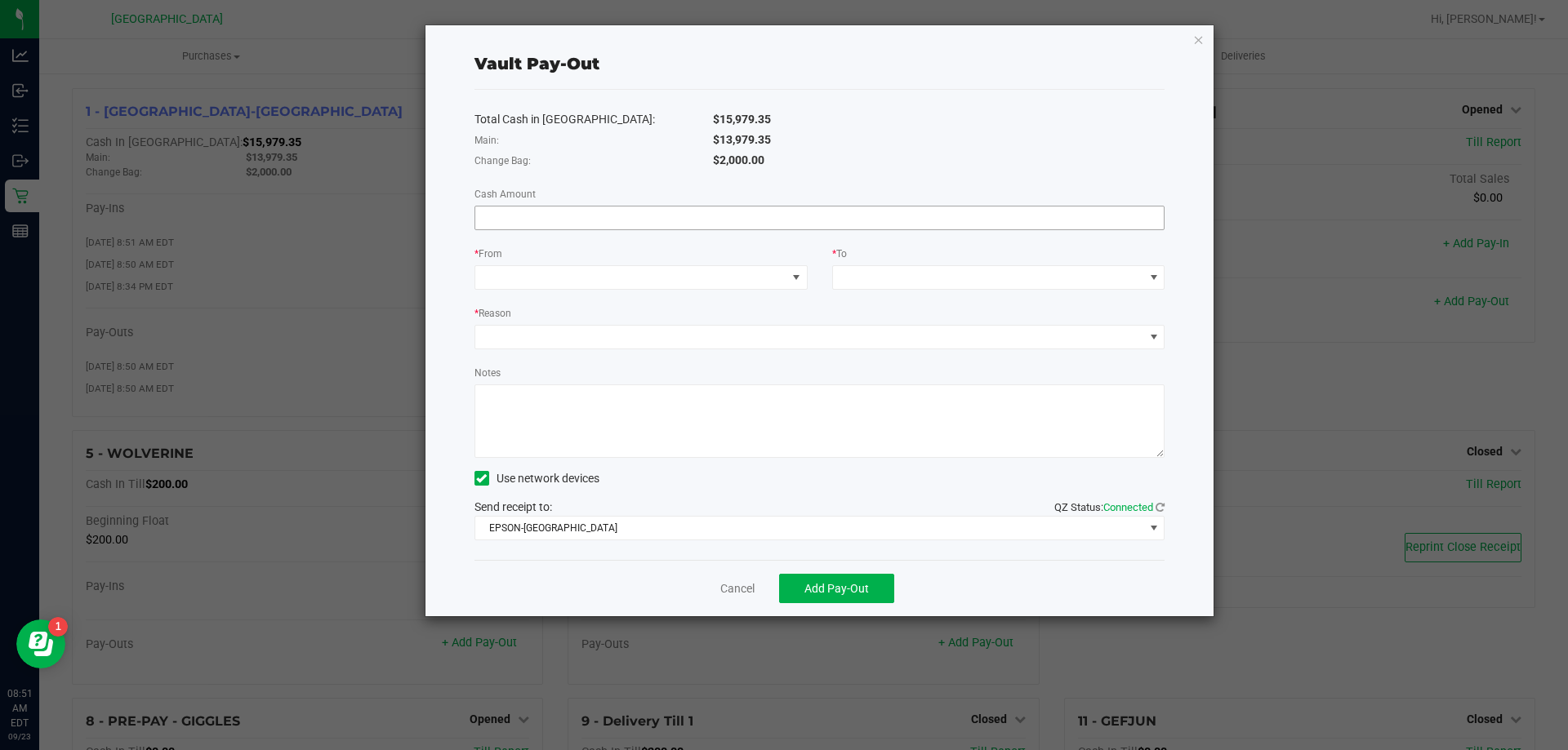
click at [546, 212] on input at bounding box center [820, 218] width 690 height 23
type input "$13,979.35"
click at [520, 280] on span at bounding box center [630, 278] width 311 height 23
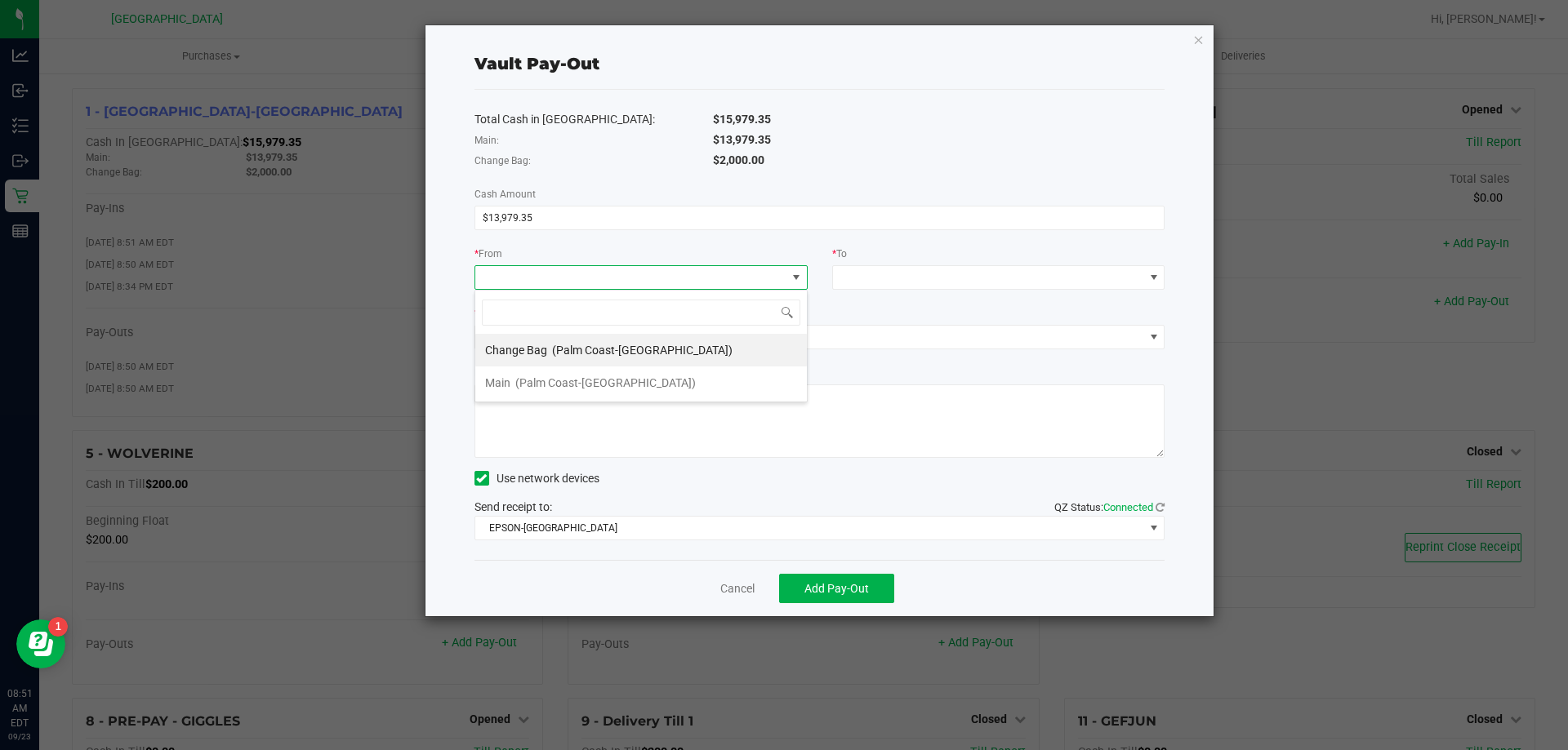
scroll to position [25, 333]
click at [541, 382] on span "(Palm Coast-[GEOGRAPHIC_DATA])" at bounding box center [606, 383] width 181 height 13
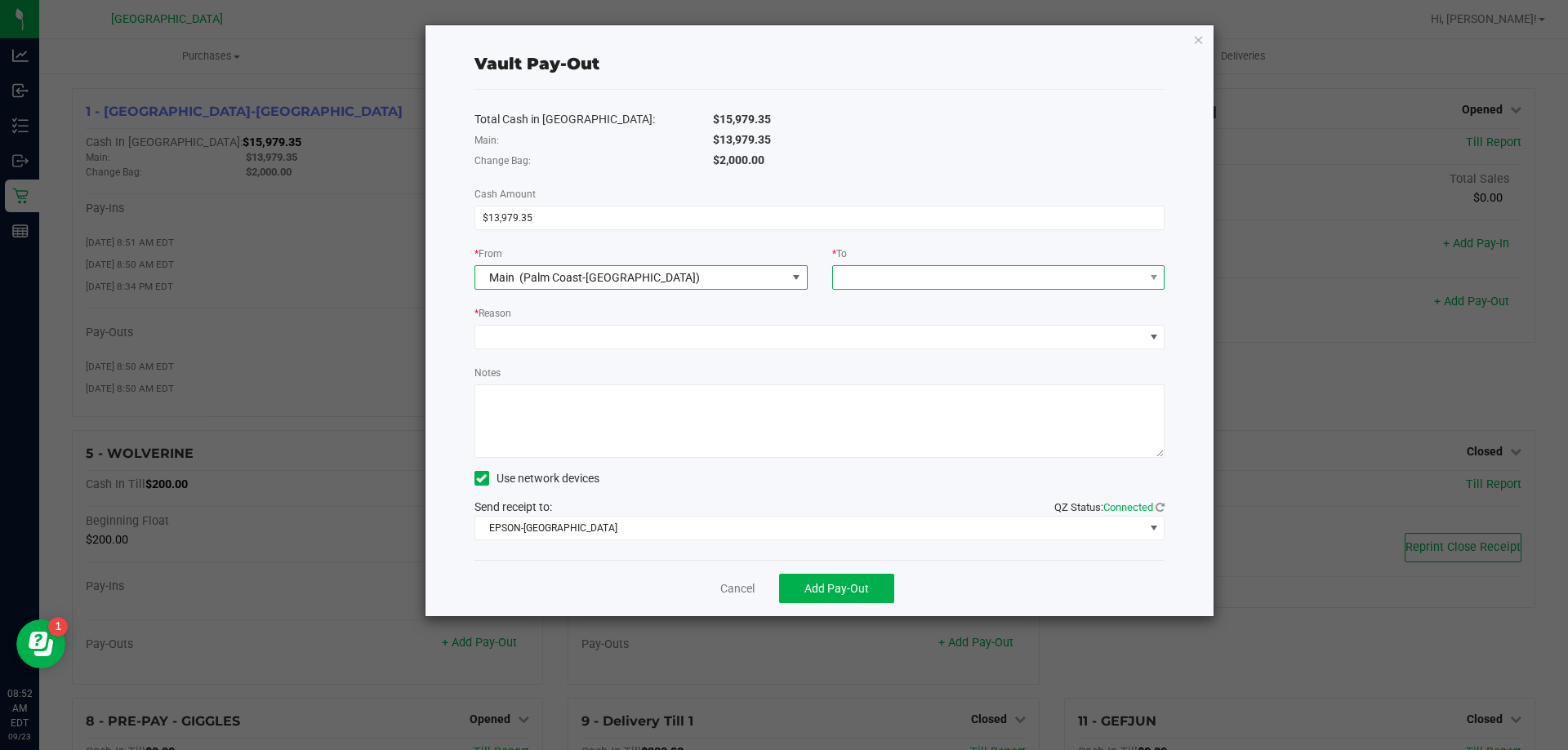
click at [878, 283] on span at bounding box center [988, 278] width 311 height 23
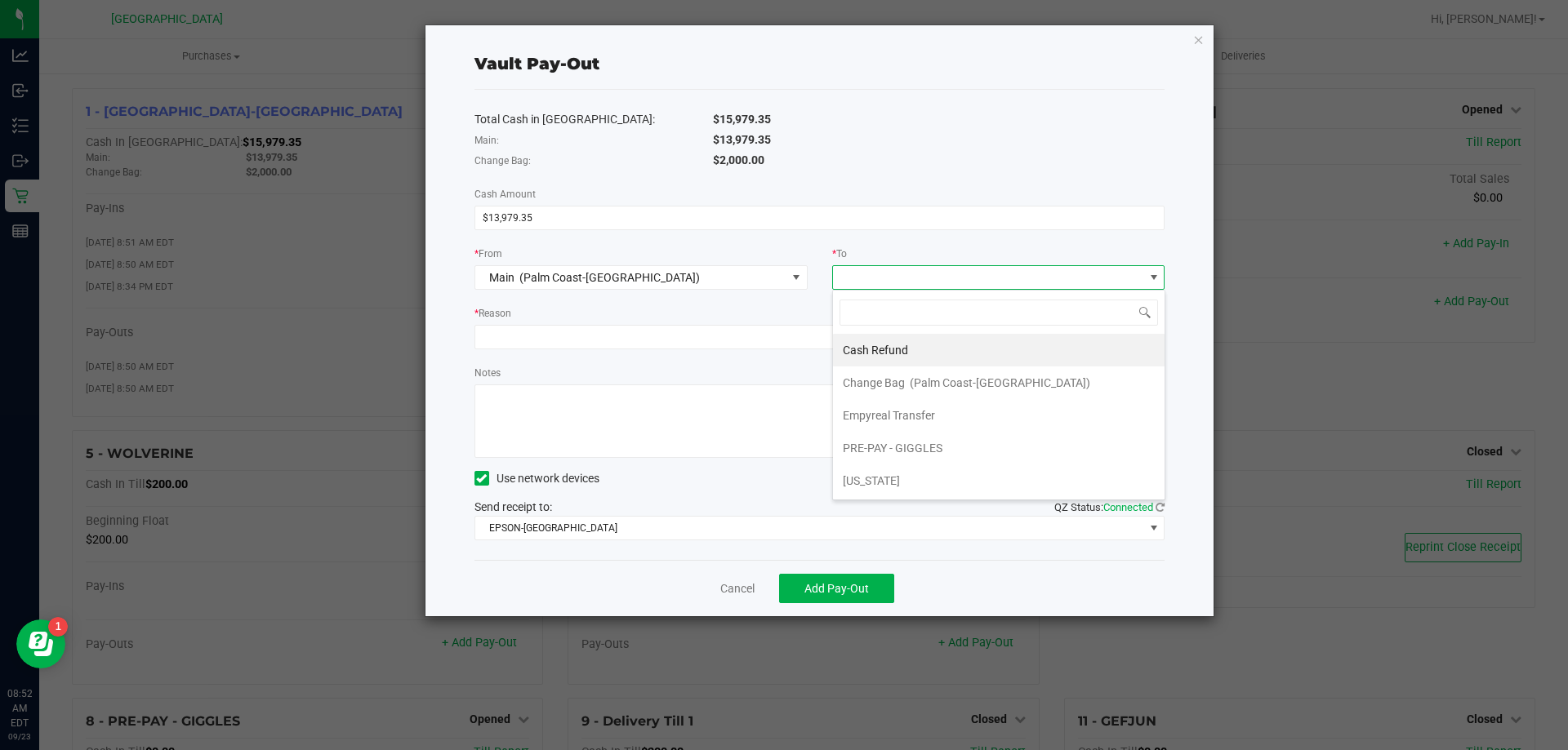
click at [906, 415] on span "Empyreal Transfer" at bounding box center [888, 416] width 92 height 13
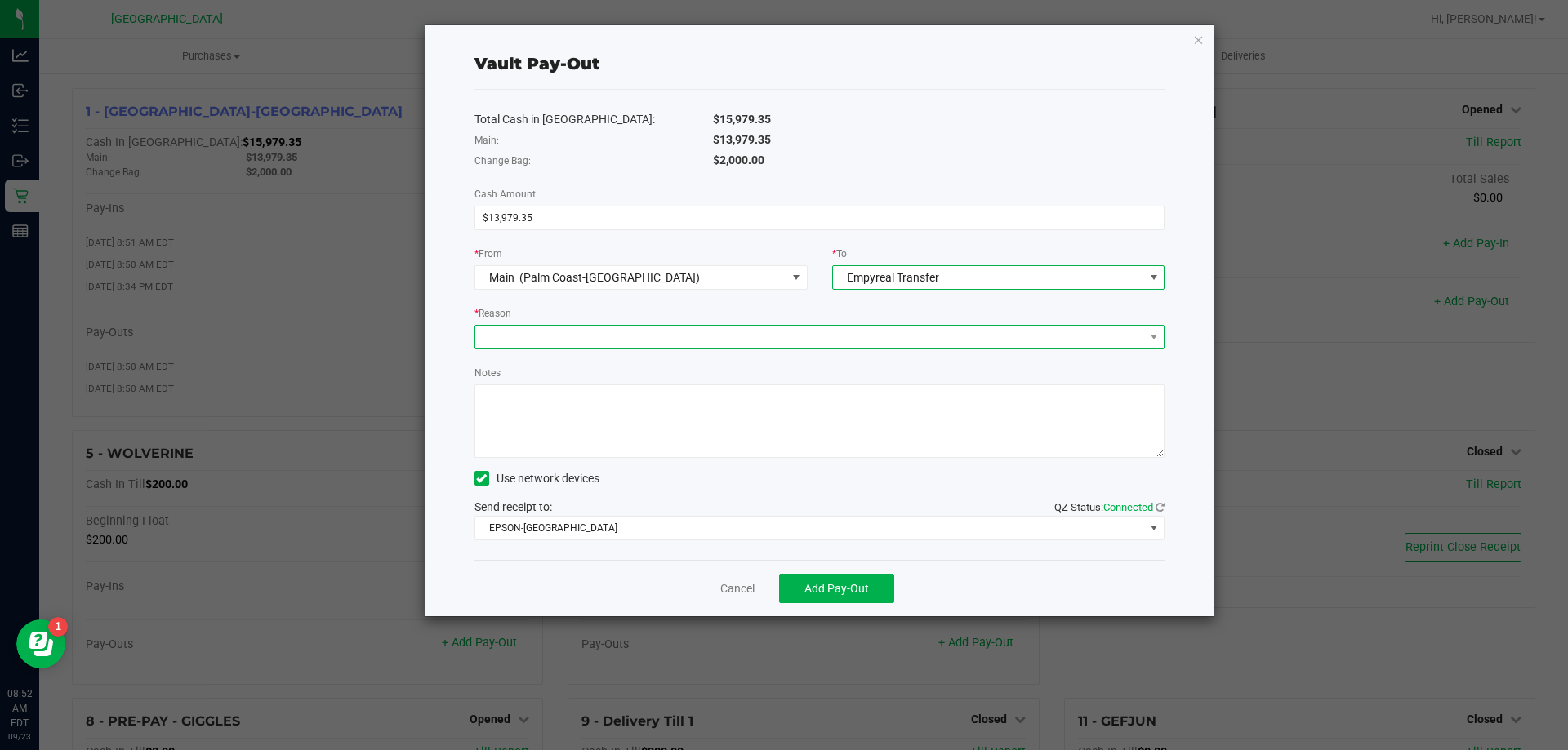
click at [760, 342] on span at bounding box center [809, 337] width 669 height 23
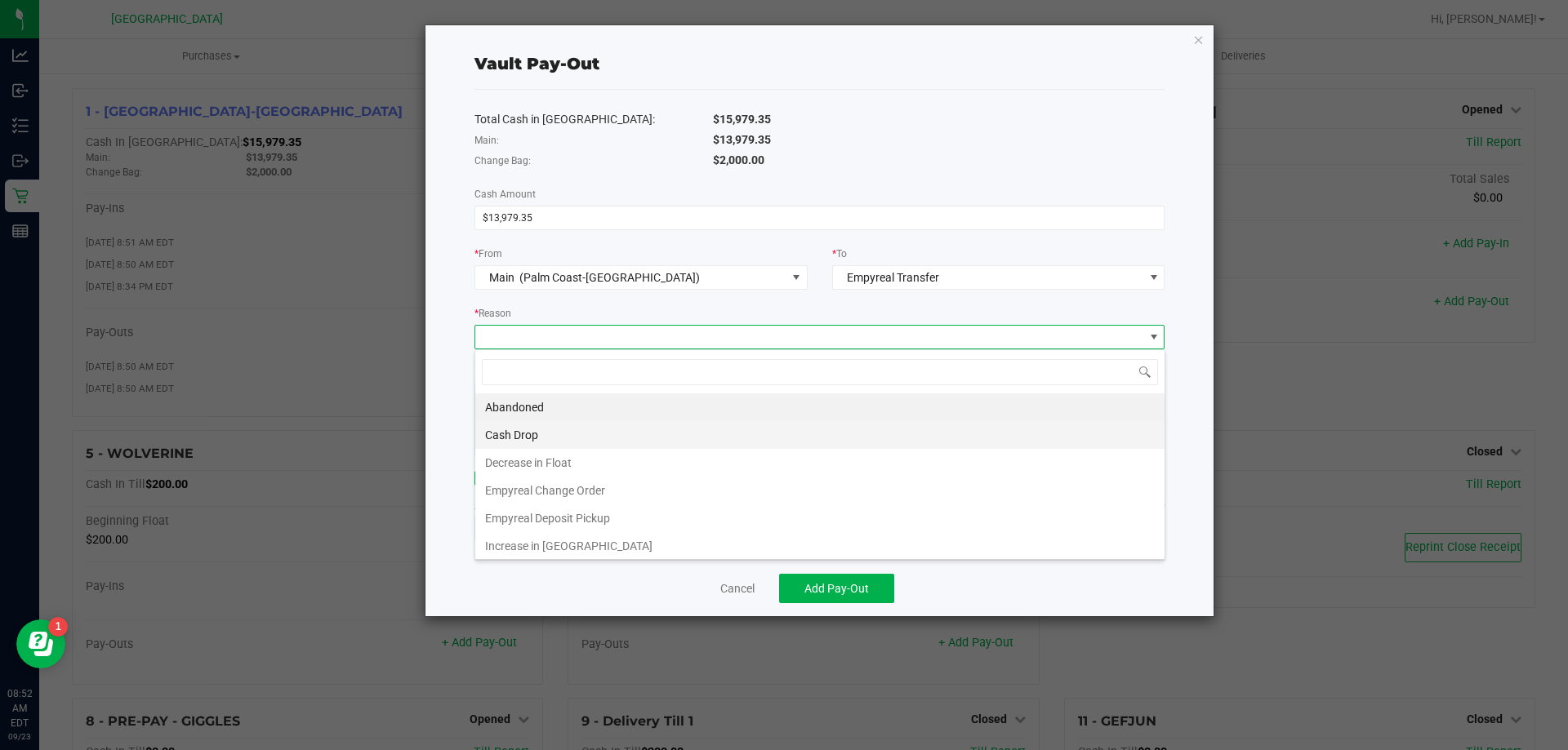
scroll to position [25, 690]
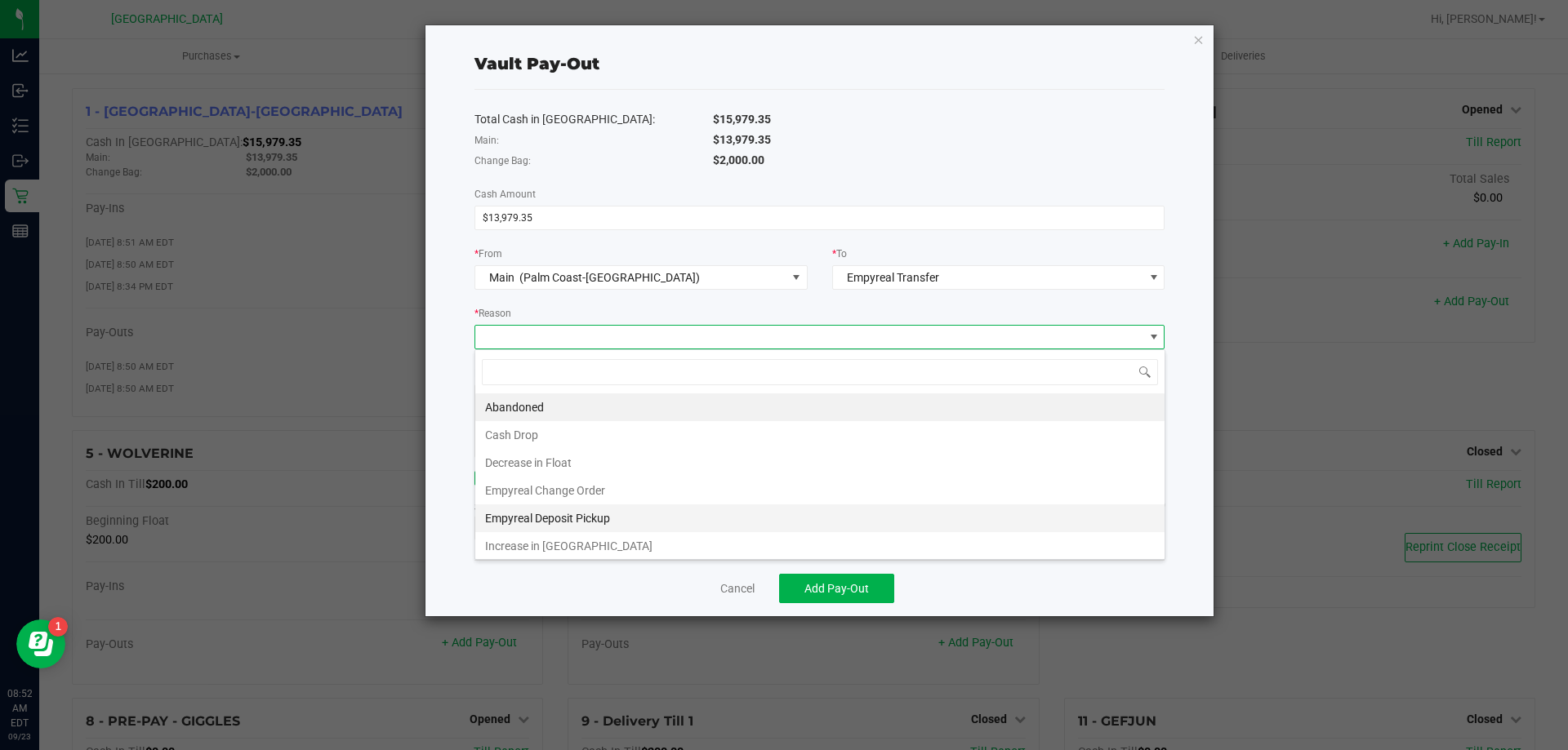
click at [591, 513] on li "Empyreal Deposit Pickup" at bounding box center [820, 518] width 690 height 27
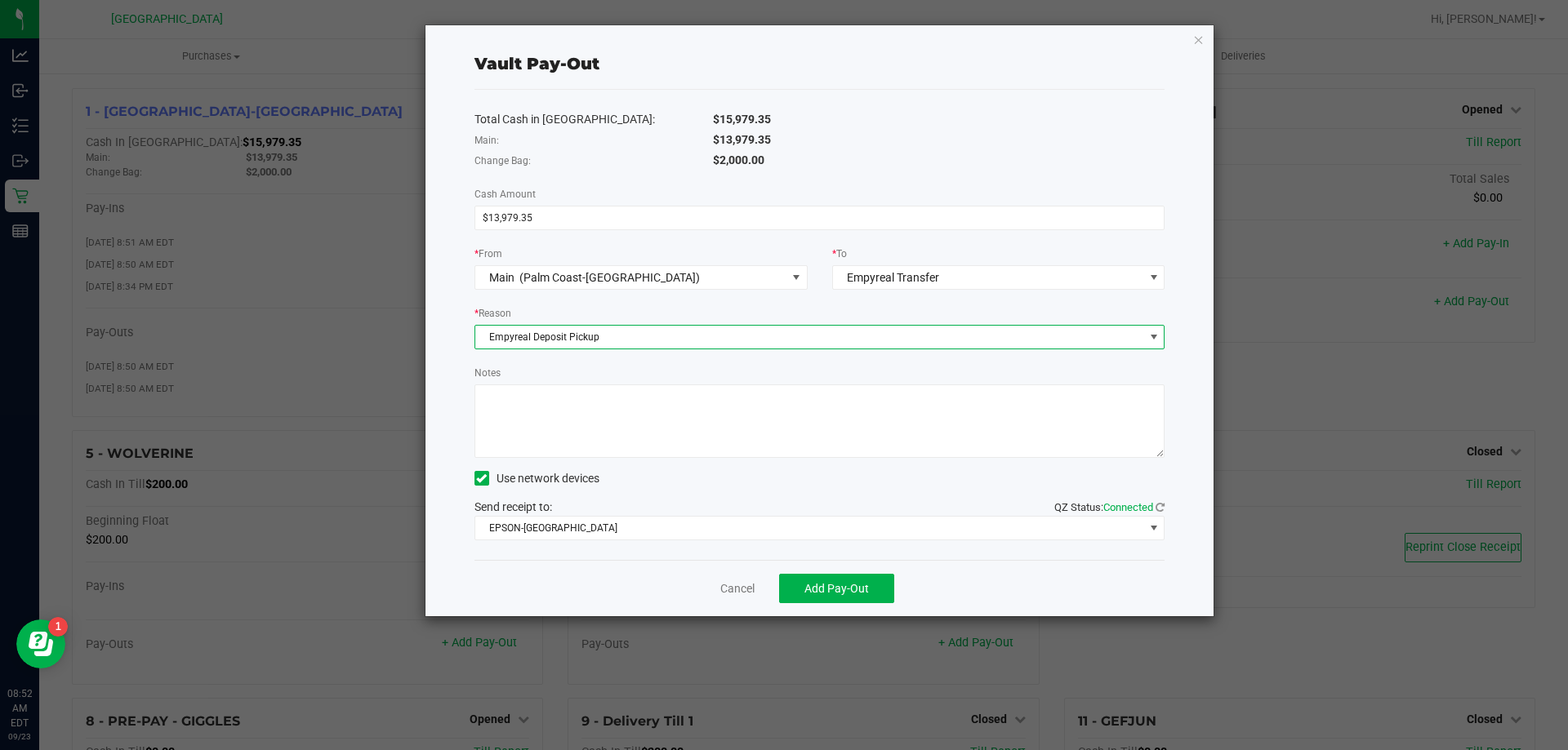
click at [602, 428] on textarea "Notes" at bounding box center [820, 421] width 691 height 74
type textarea "EG"
click at [603, 372] on div "Notes" at bounding box center [820, 410] width 691 height 94
click at [876, 588] on button "Add Pay-Out" at bounding box center [836, 588] width 115 height 29
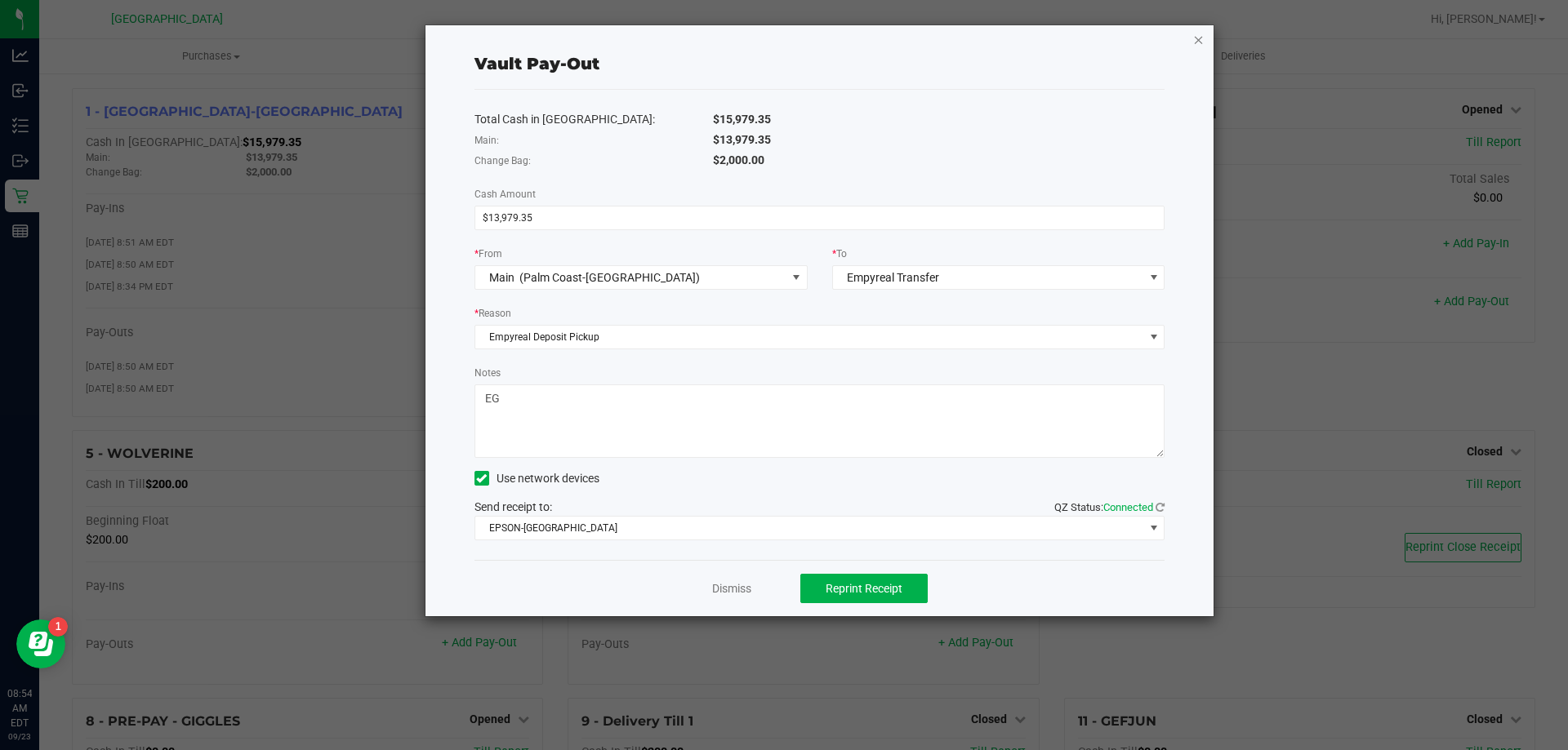
click at [1198, 36] on icon "button" at bounding box center [1199, 39] width 12 height 20
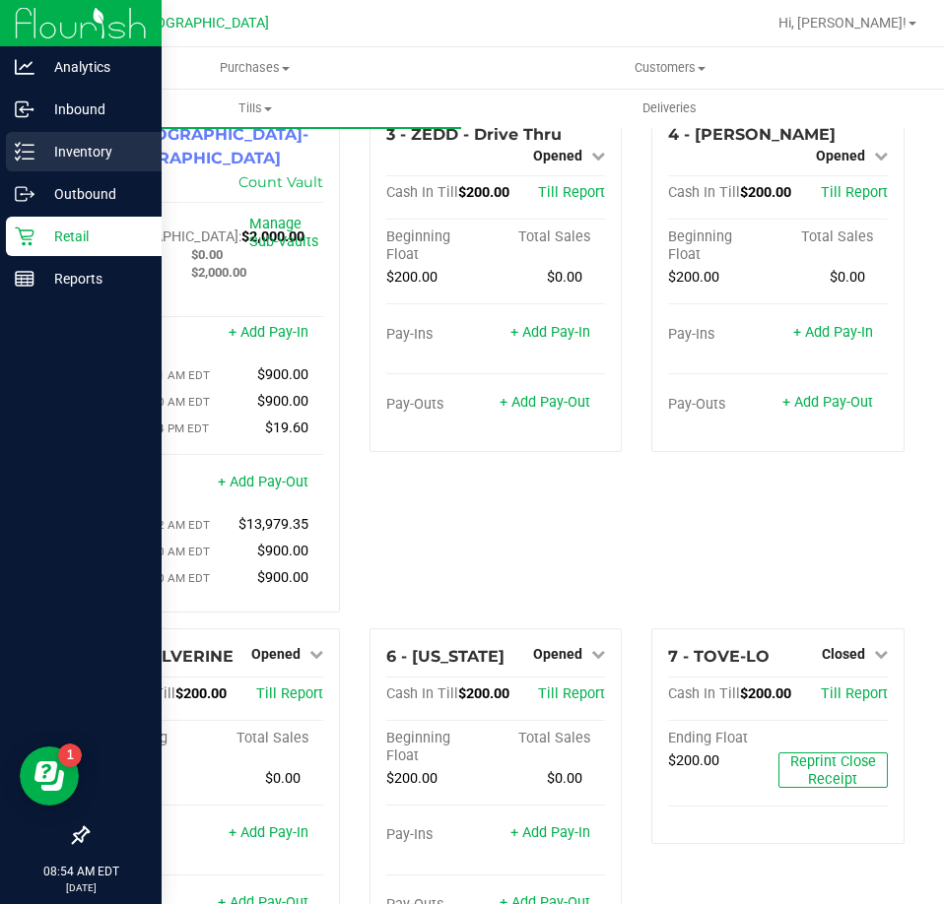
click at [95, 150] on p "Inventory" at bounding box center [93, 152] width 118 height 24
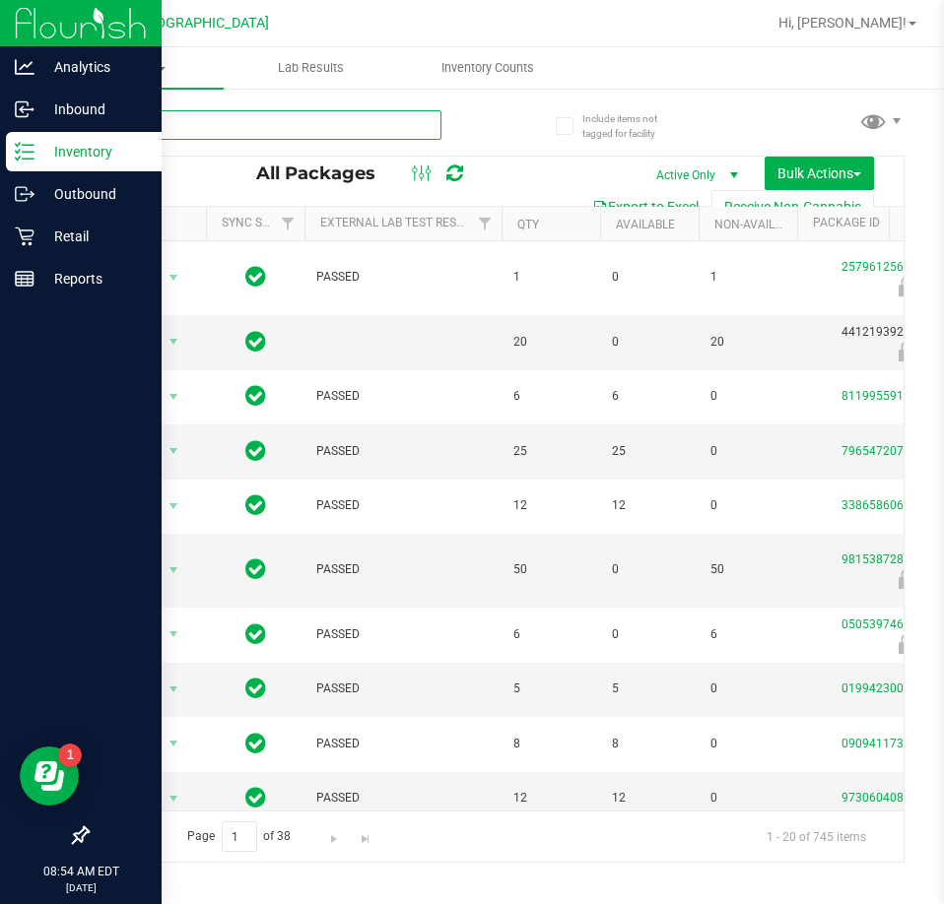
click at [267, 113] on input "text" at bounding box center [264, 125] width 355 height 30
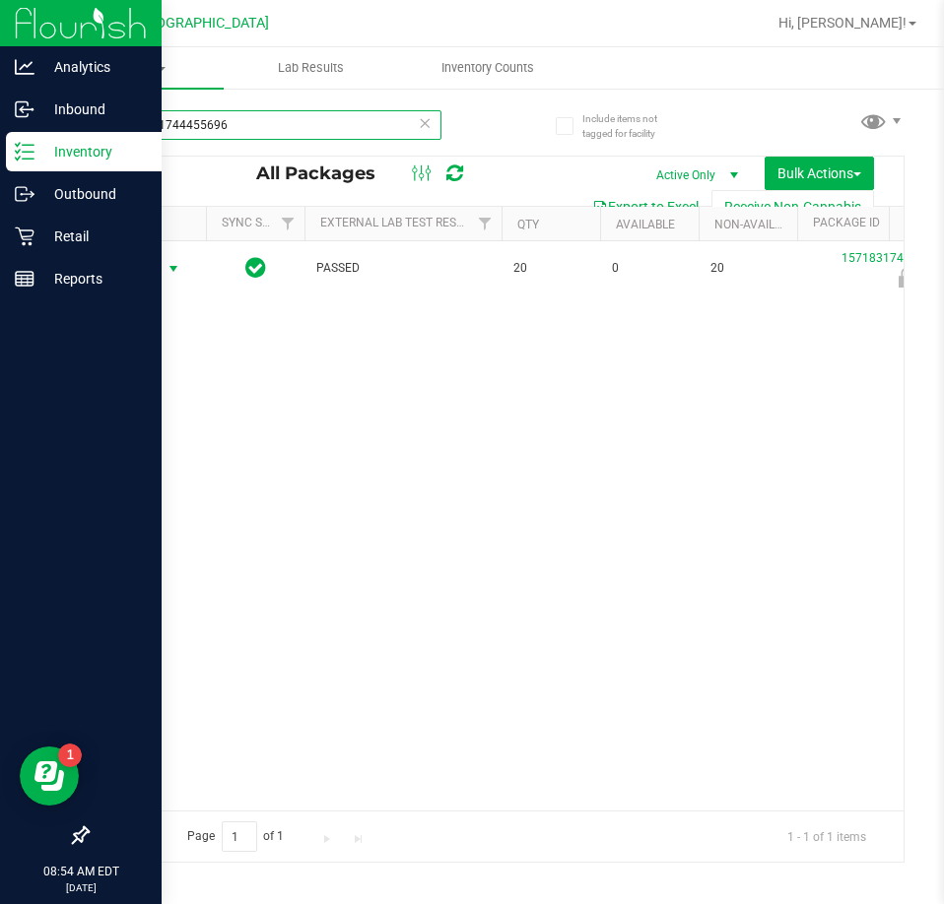
type input "1571831744455696"
click at [154, 270] on span "Action" at bounding box center [133, 269] width 53 height 28
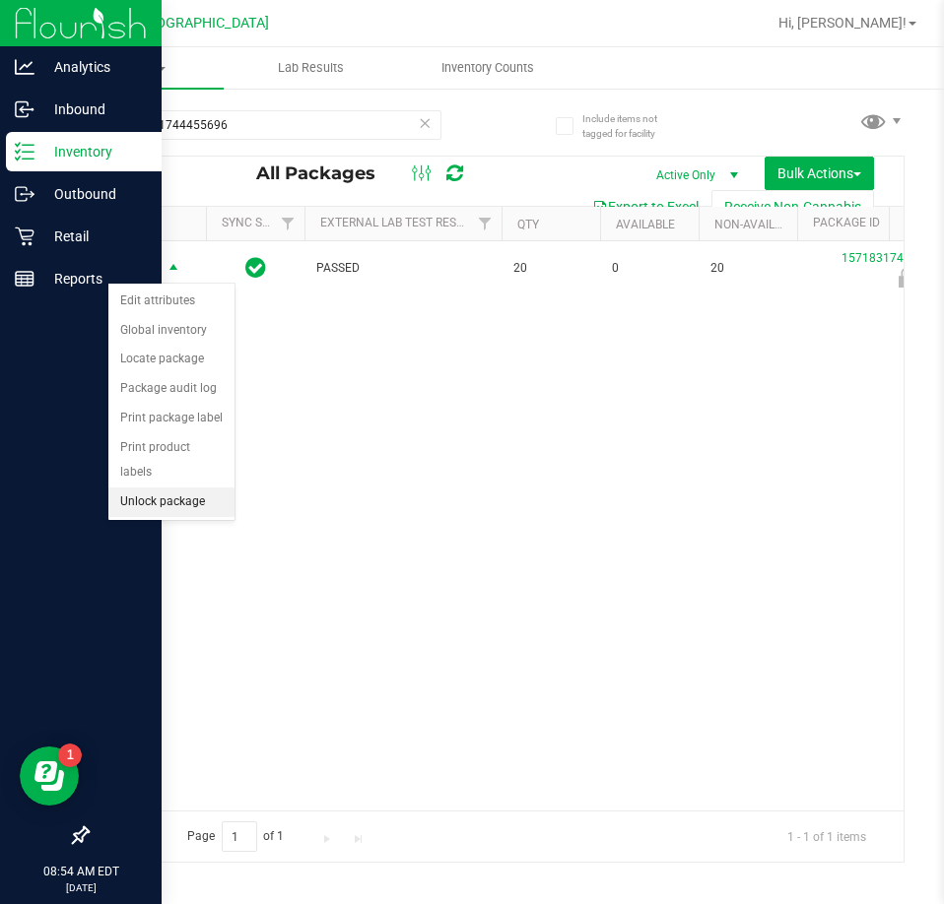
click at [141, 488] on li "Unlock package" at bounding box center [171, 503] width 126 height 30
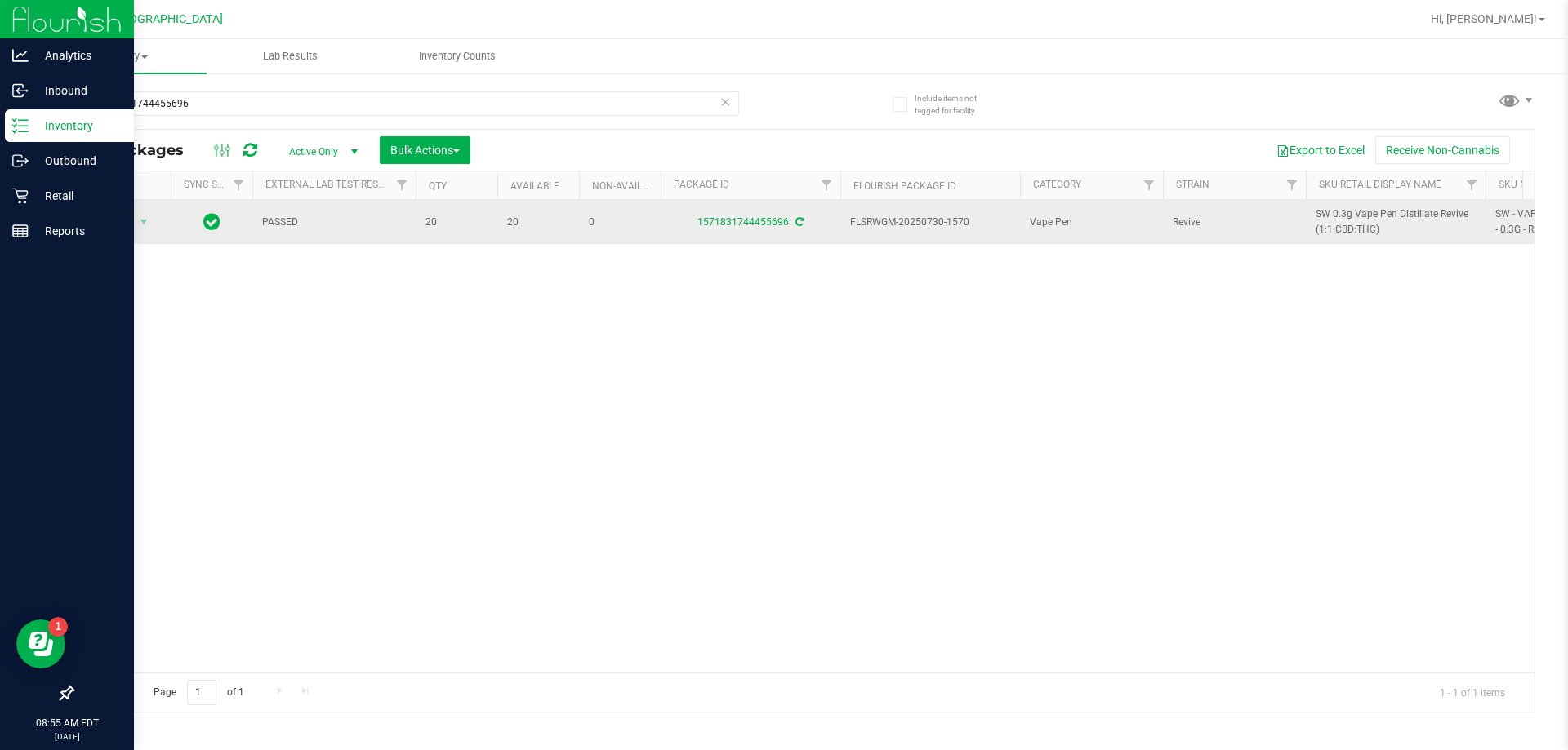
click at [1325, 220] on span "SW 0.3g Vape Pen Distillate Revive (1:1 CBD:THC)" at bounding box center [1395, 221] width 160 height 31
copy tr "SW 0.3g Vape Pen Distillate Revive (1:1 CBD:THC)"
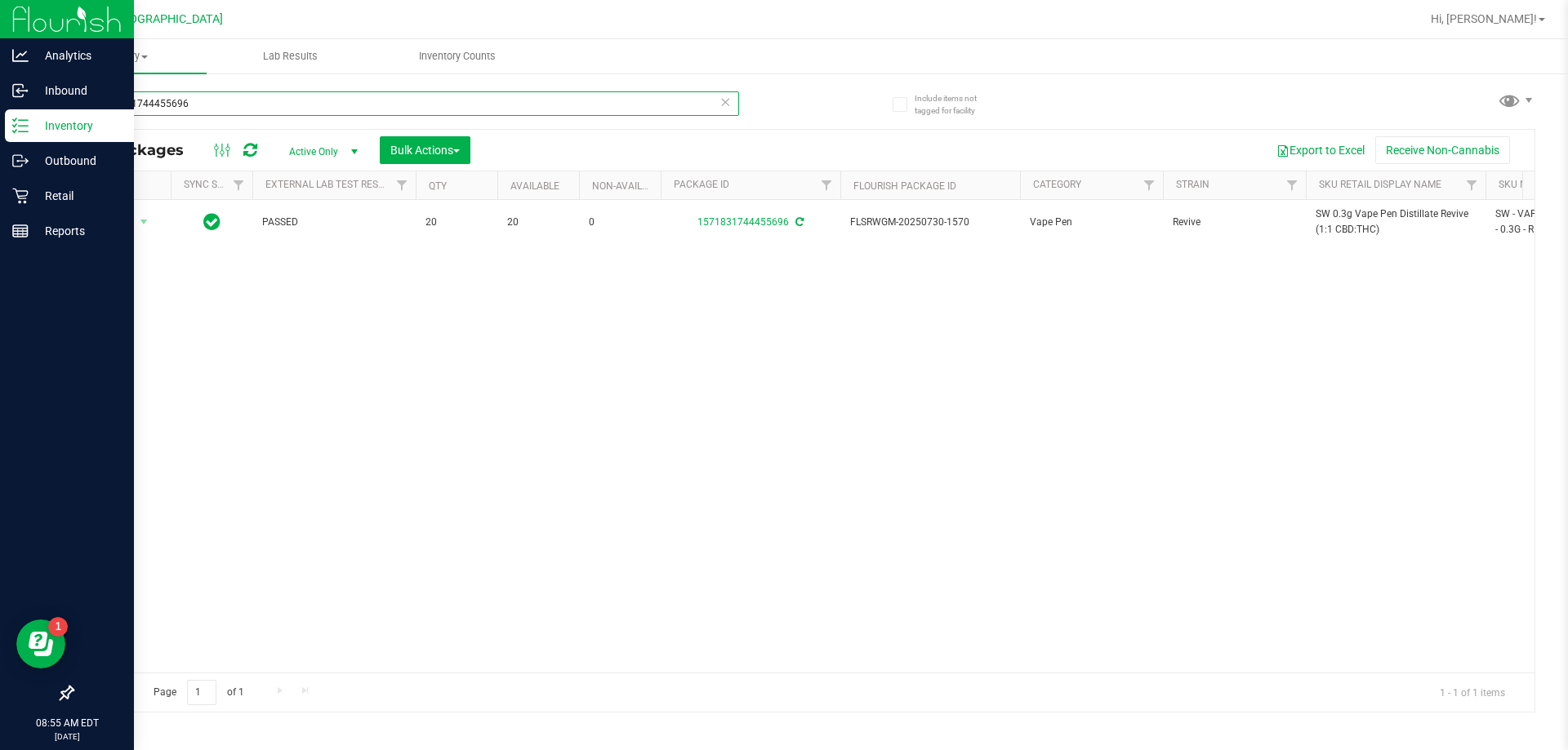
click at [177, 103] on input "1571831744455696" at bounding box center [405, 104] width 667 height 25
paste input "SW 0.3g Vape Pen Distillate Revive (1:1 CBD:THC)"
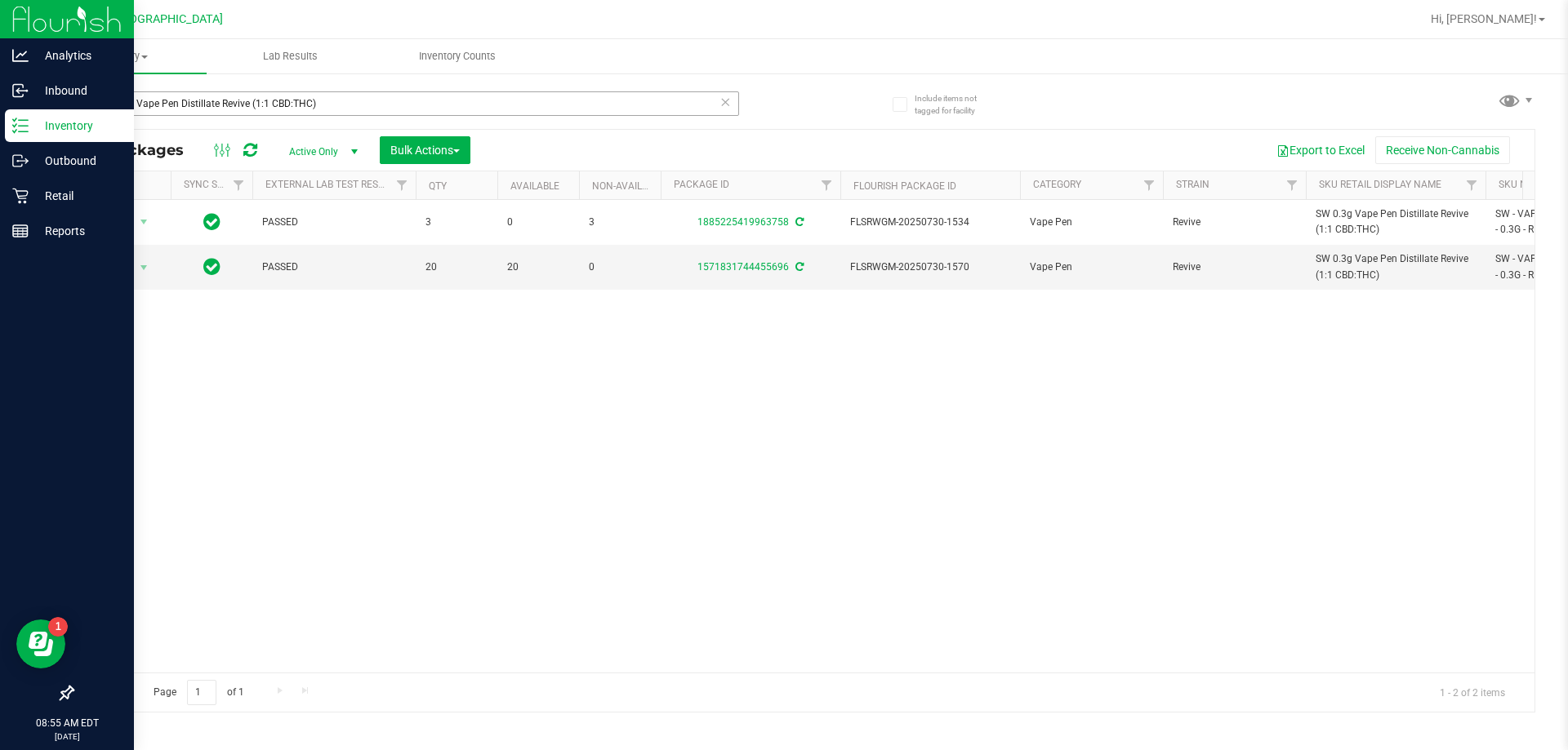
drag, startPoint x: 249, startPoint y: 89, endPoint x: 249, endPoint y: 98, distance: 9.0
click at [249, 92] on div "SW 0.3g Vape Pen Distillate Revive (1:1 CBD:THC)" at bounding box center [438, 103] width 732 height 52
click at [249, 100] on input "SW 0.3g Vape Pen Distillate Revive (1:1 CBD:THC)" at bounding box center [405, 104] width 667 height 25
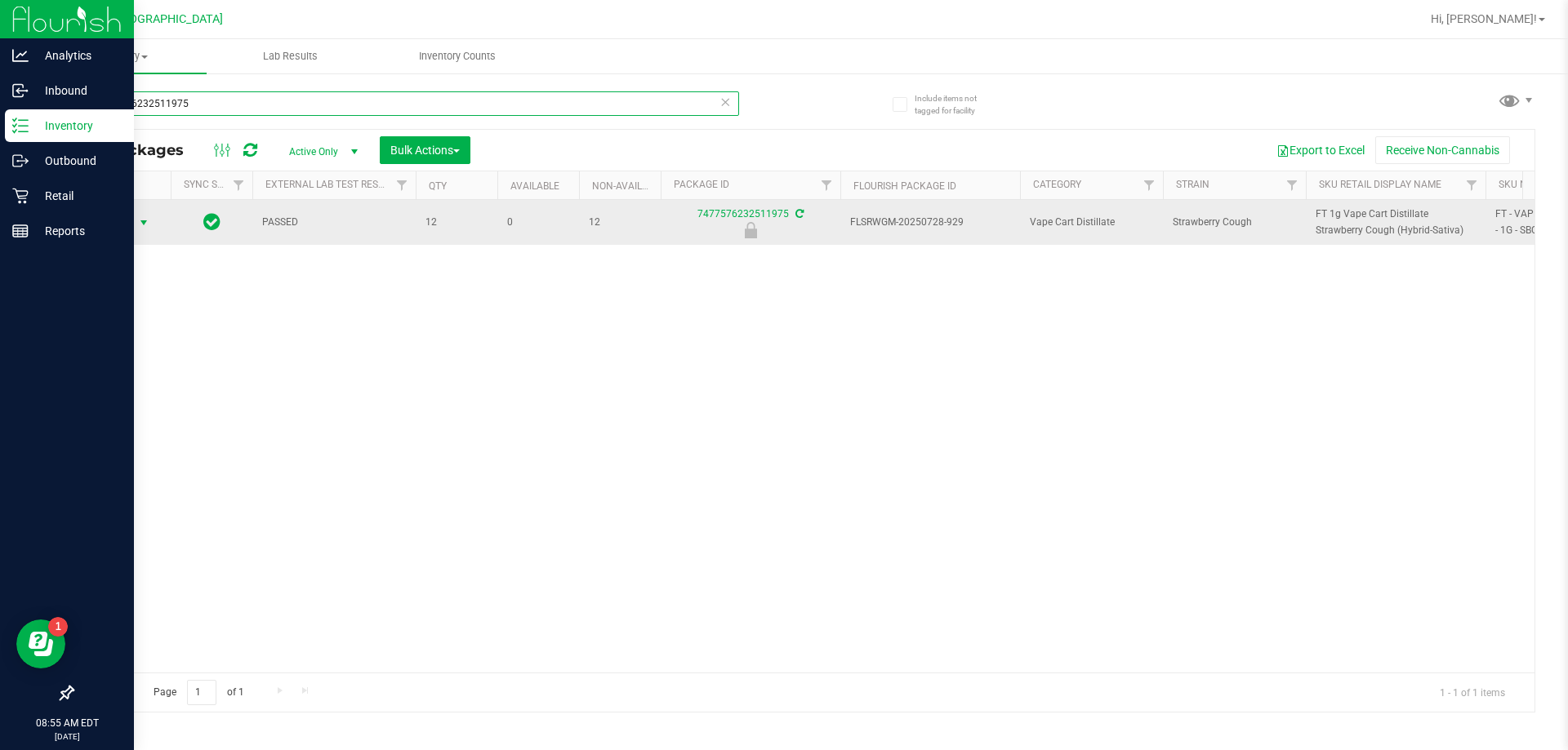
type input "7477576232511975"
click at [131, 221] on span "Action" at bounding box center [110, 223] width 44 height 23
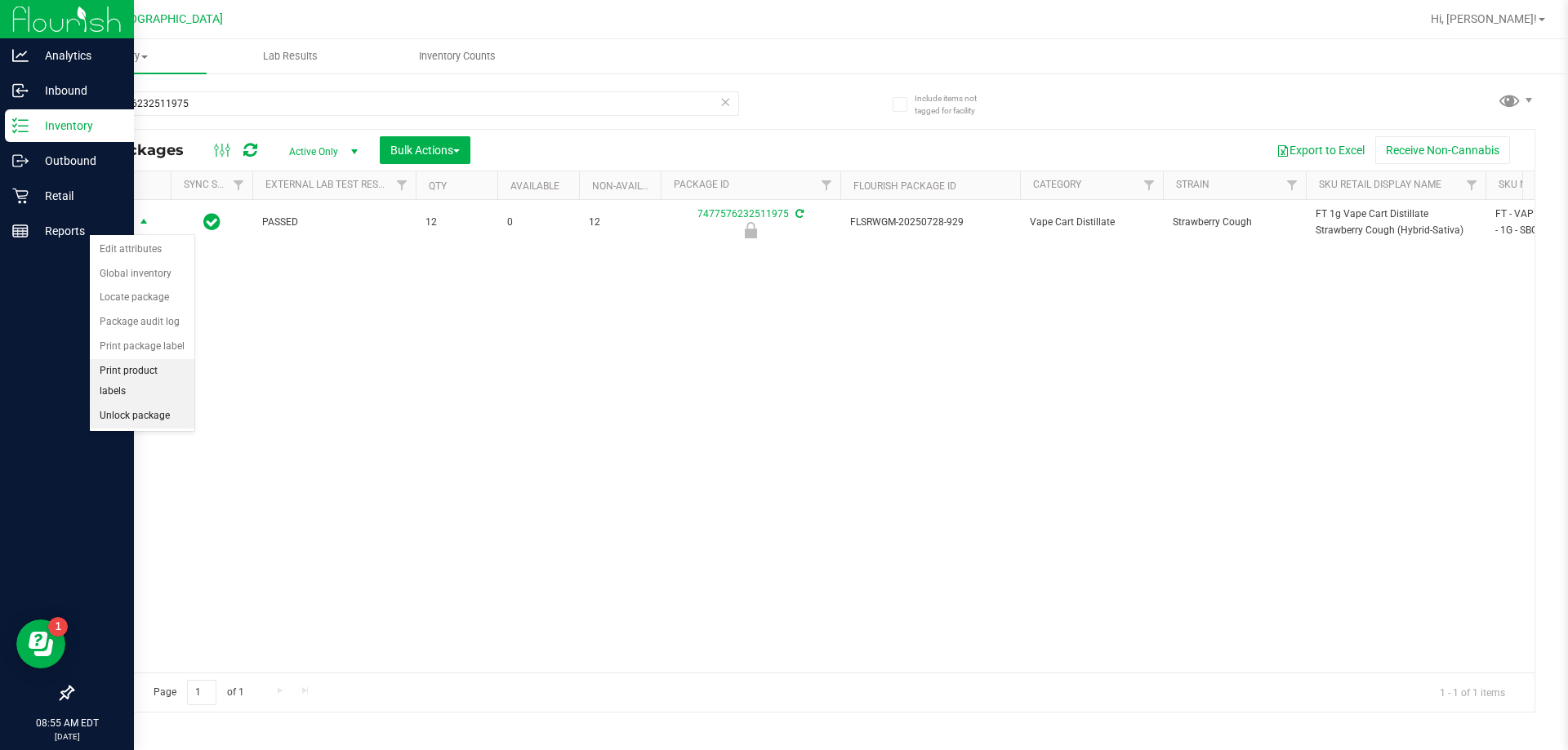
click at [142, 404] on li "Unlock package" at bounding box center [142, 417] width 104 height 25
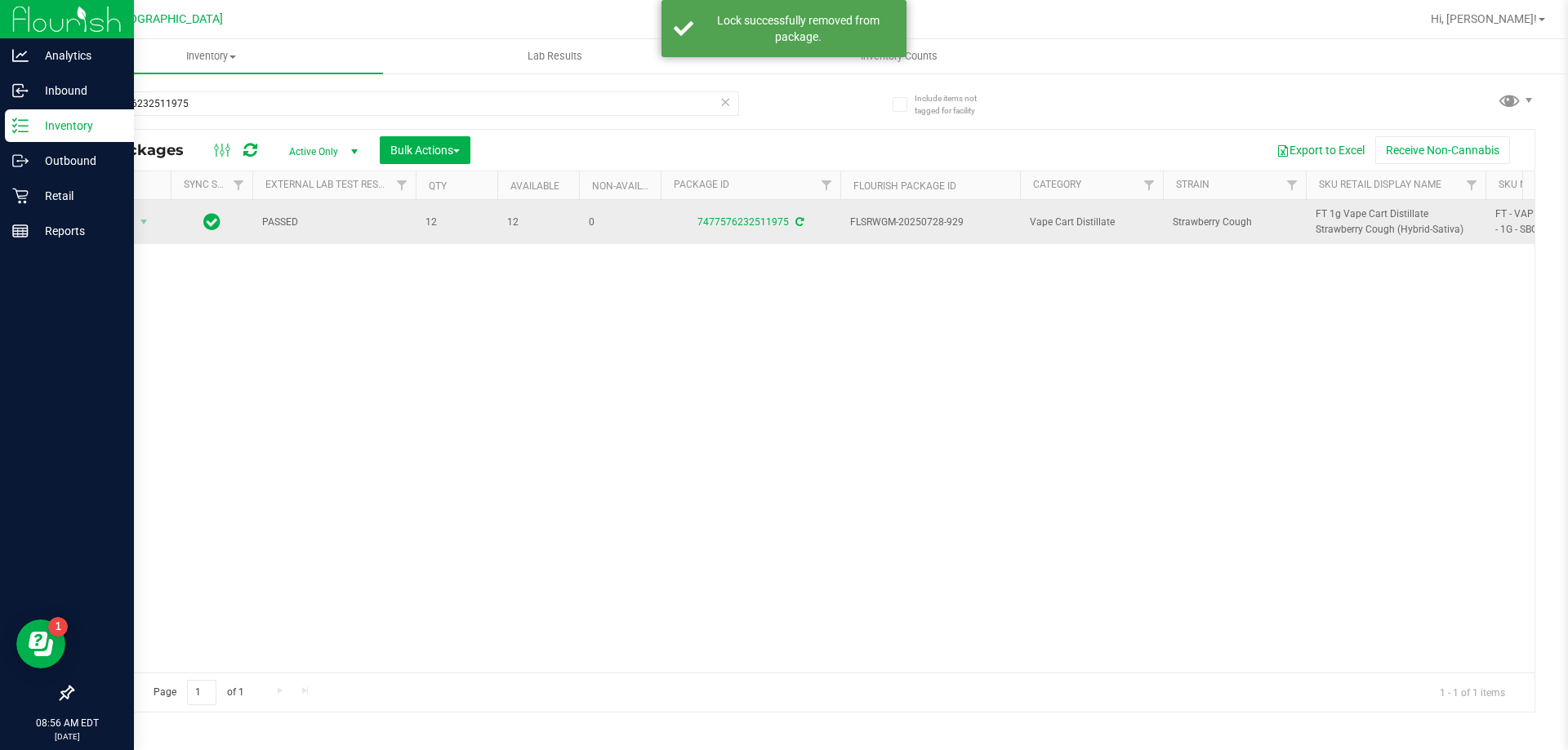
click at [1319, 215] on span "FT 1g Vape Cart Distillate Strawberry Cough (Hybrid-Sativa)" at bounding box center [1395, 221] width 160 height 31
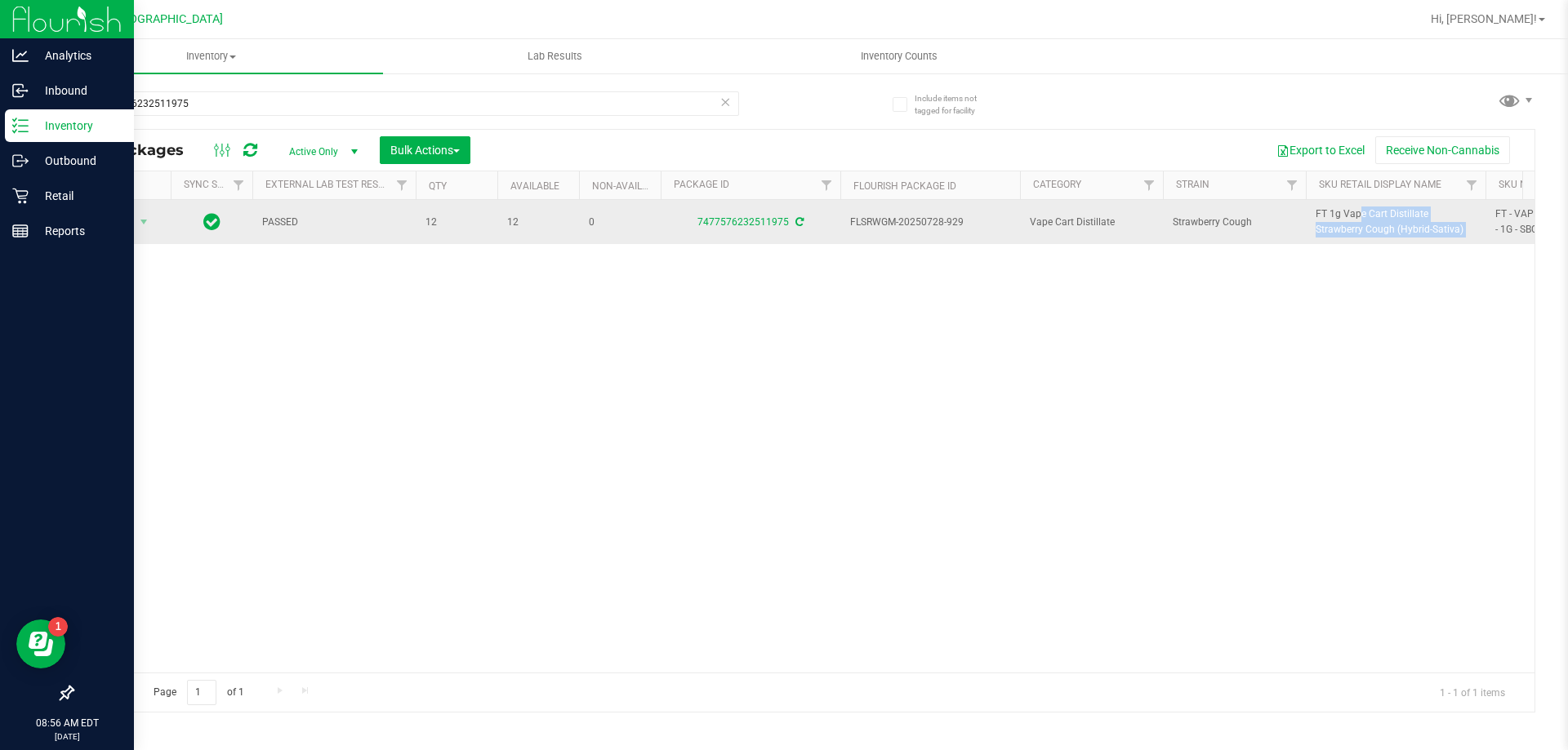
copy tr "FT 1g Vape Cart Distillate Strawberry Cough (Hybrid-Sativa)"
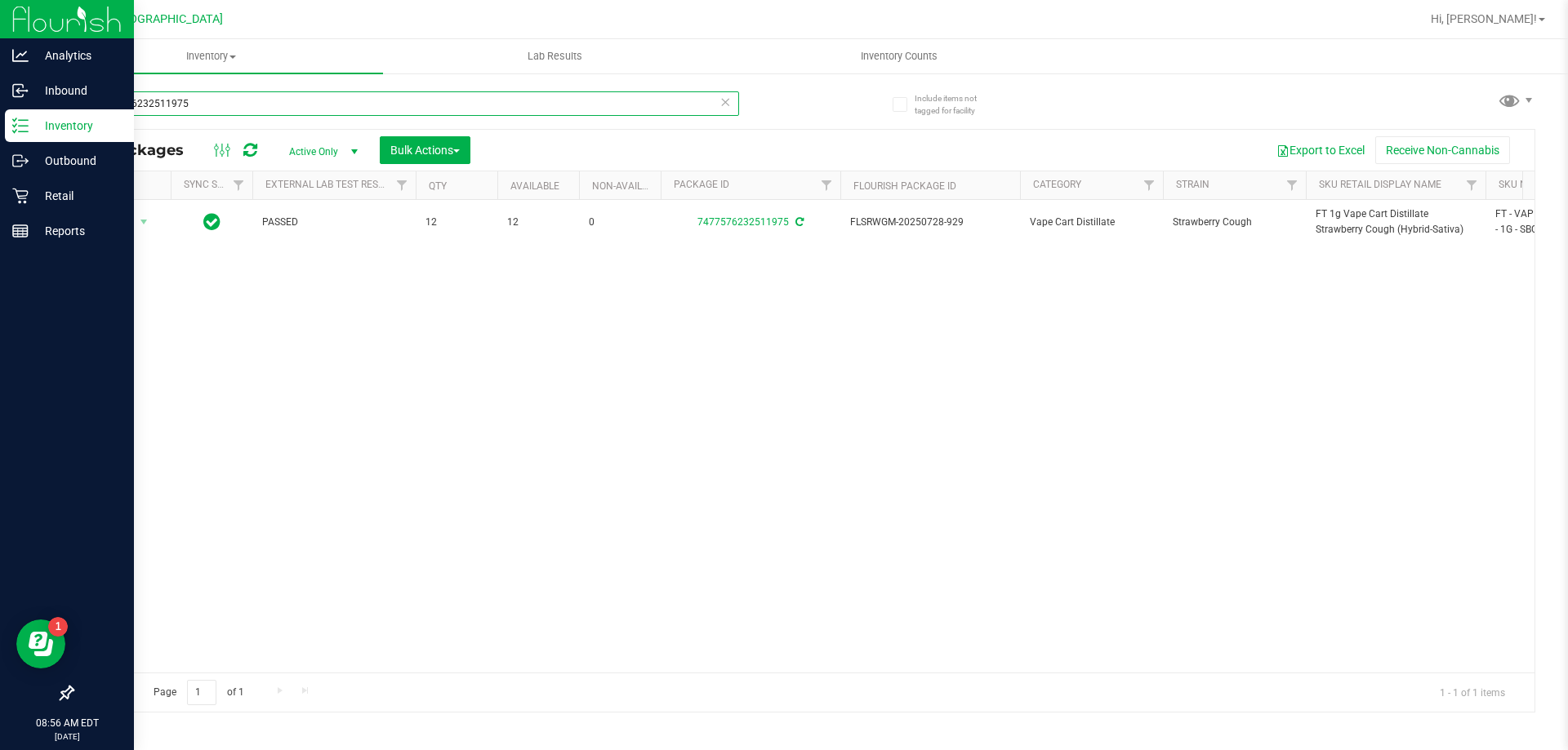
click at [167, 98] on input "7477576232511975" at bounding box center [405, 104] width 667 height 25
paste input "FT 1g Vape Cart Distillate Strawberry Cough (Hybrid-Sativa)"
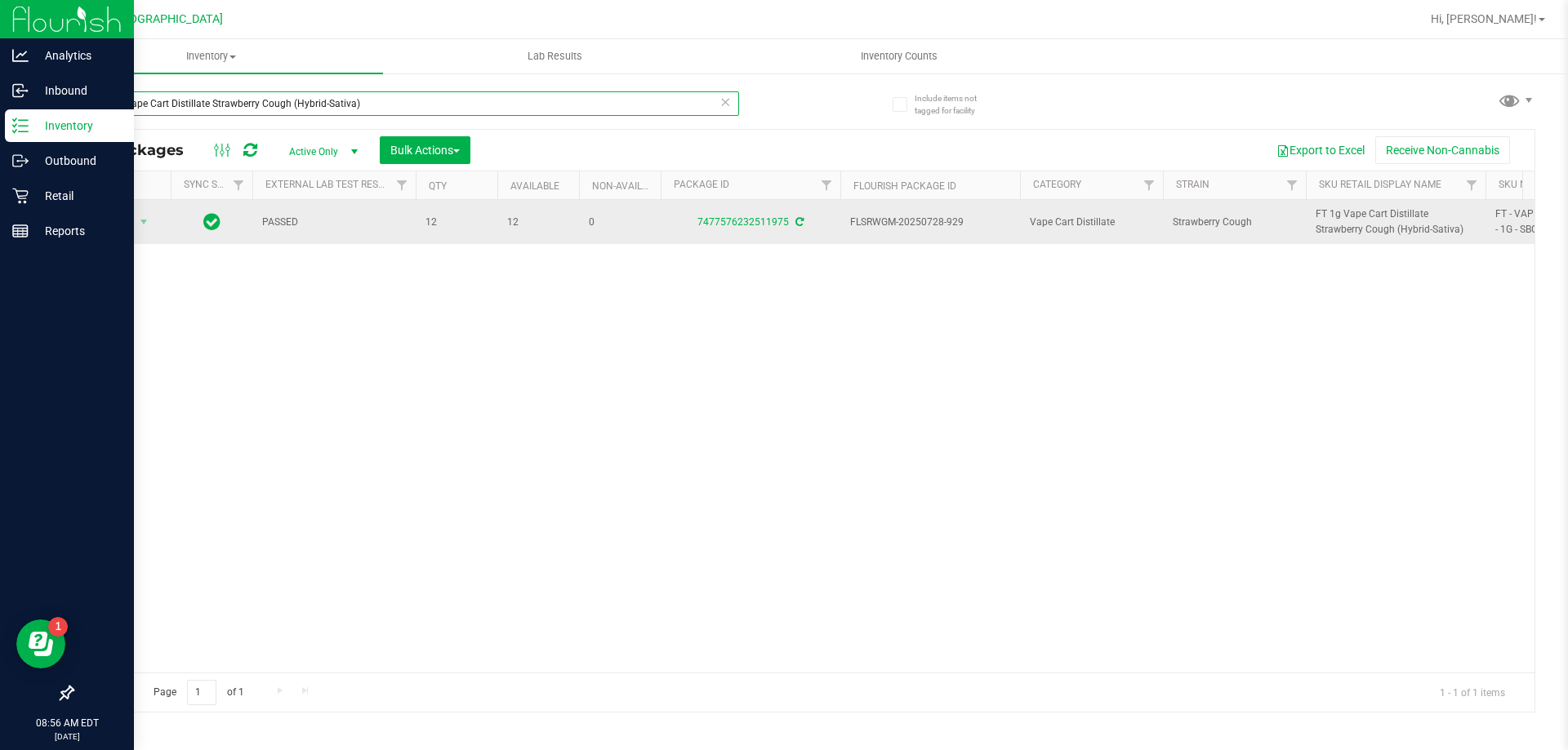
type input "FT 1g Vape Cart Distillate Strawberry Cough (Hybrid-Sativa)"
